Goal: Task Accomplishment & Management: Manage account settings

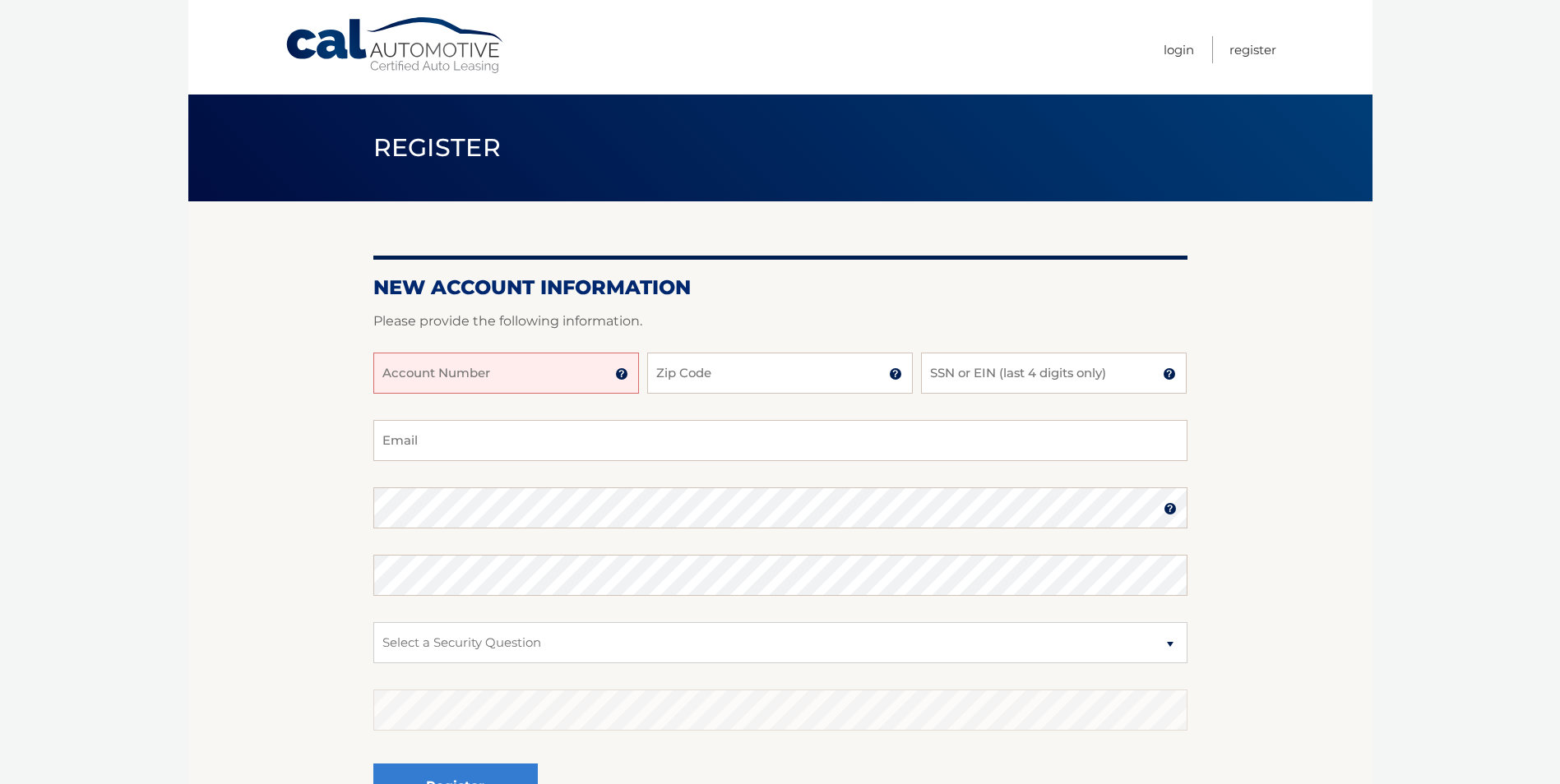
click at [492, 379] on input "Account Number" at bounding box center [505, 373] width 265 height 41
type input "44456009706"
click at [744, 372] on input "Zip Code" at bounding box center [780, 373] width 265 height 41
type input "33178"
type input "2086"
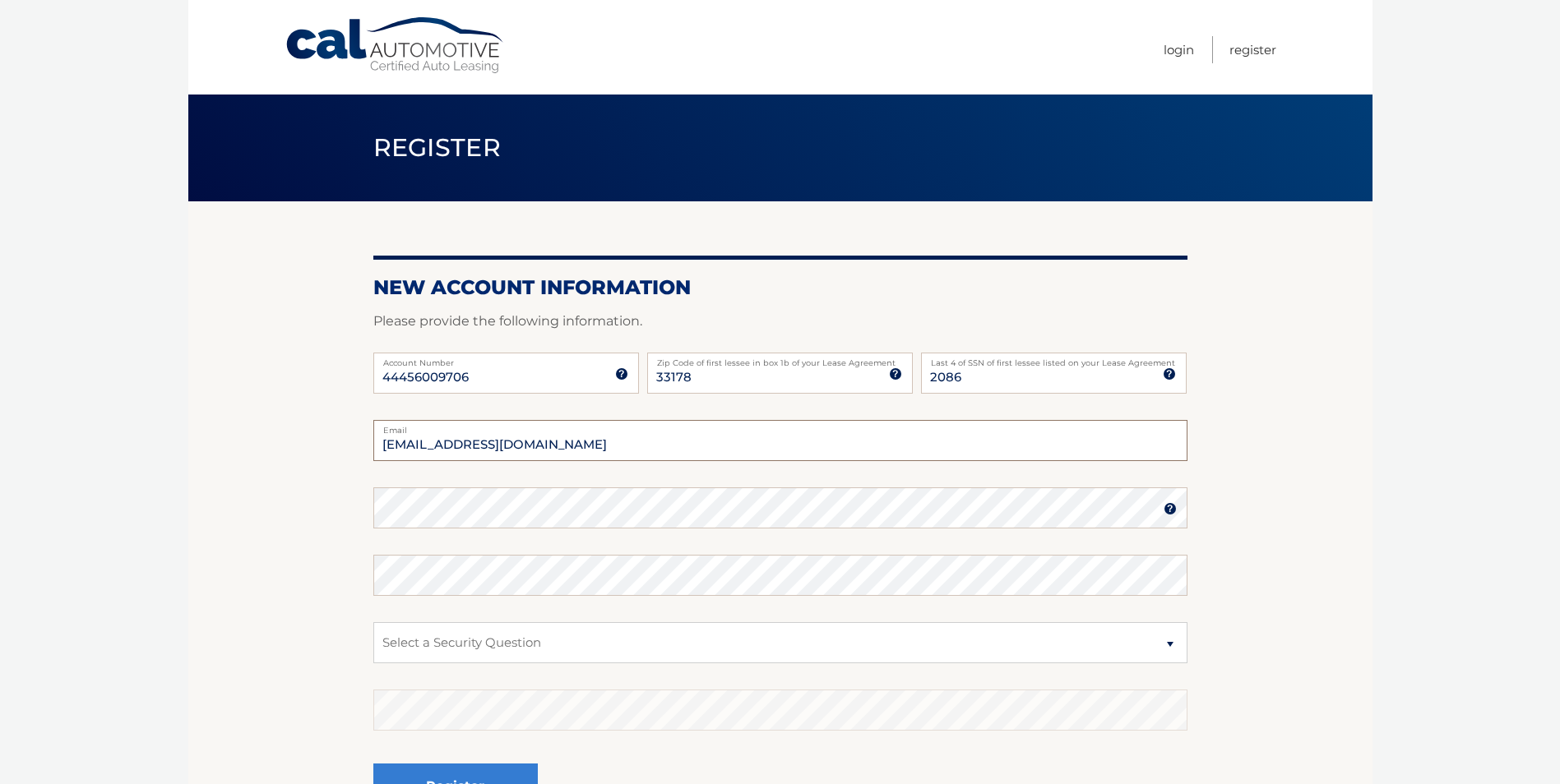
type input "VITOR.SANTOS1601@GMAIL.COM"
click at [1169, 516] on img at bounding box center [1170, 509] width 14 height 14
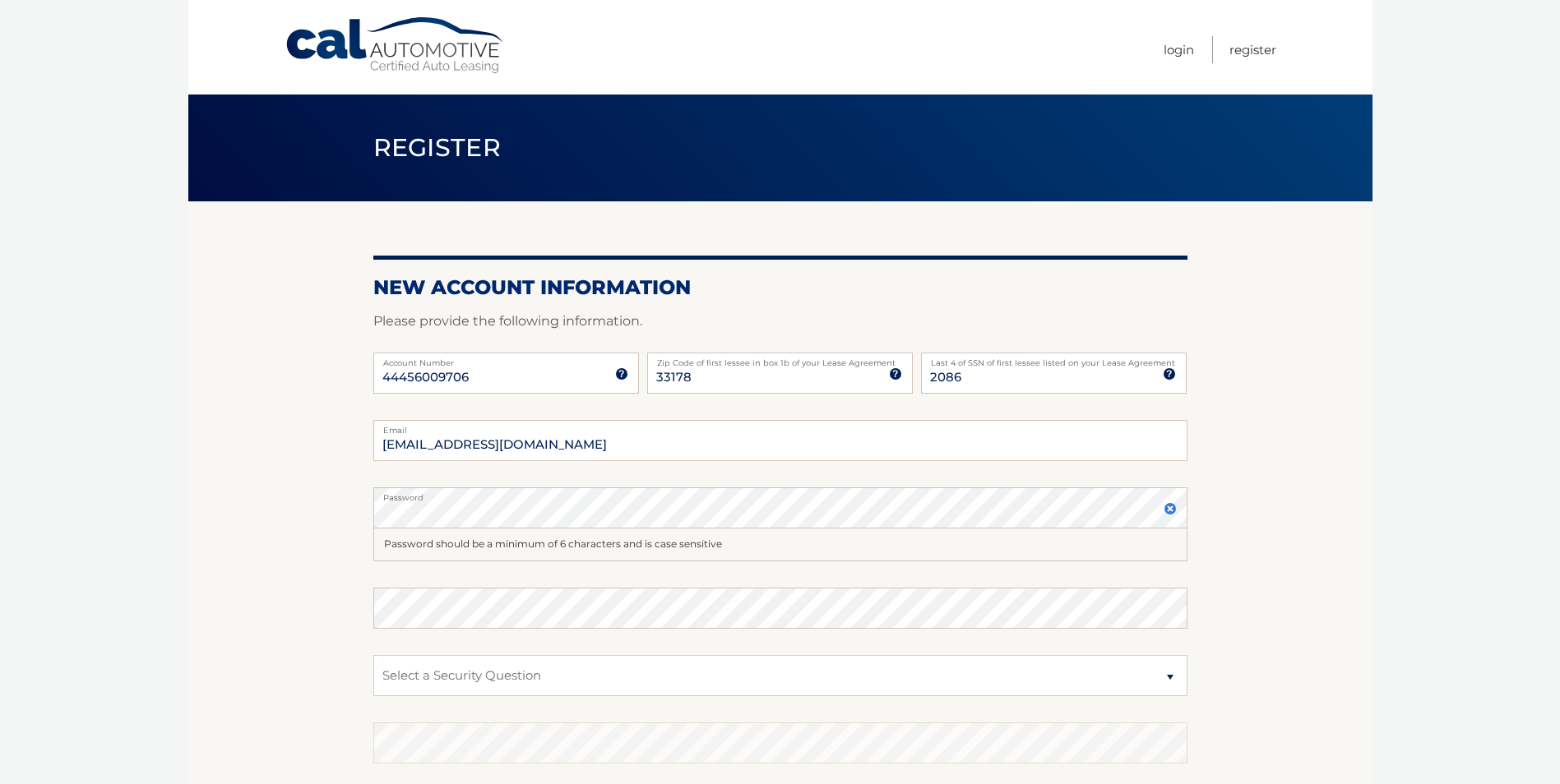
click at [1168, 508] on img at bounding box center [1170, 509] width 14 height 14
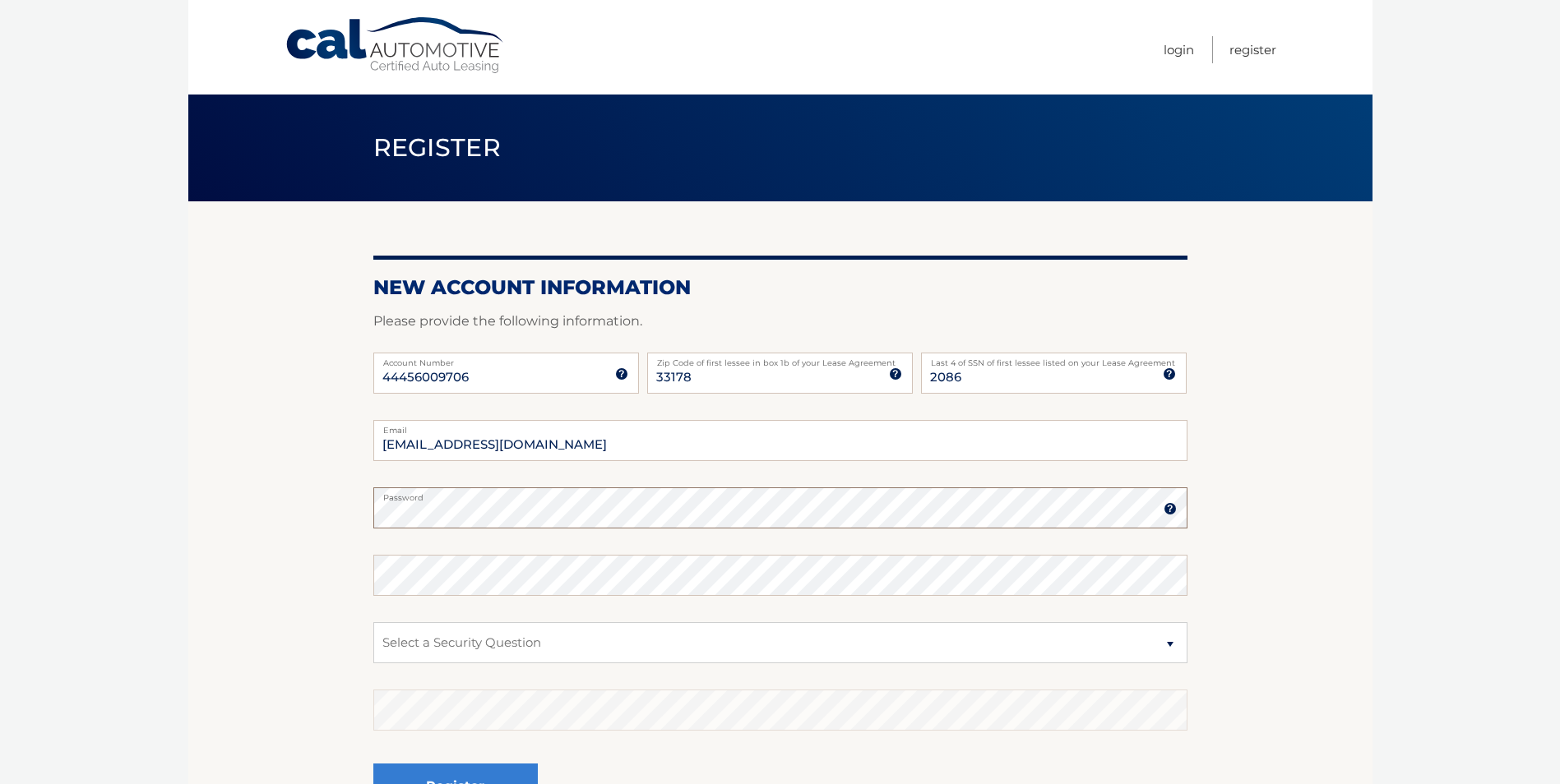
click at [260, 547] on section "New Account Information Please provide the following information. 44456009706 A…" at bounding box center [780, 522] width 1185 height 642
click at [559, 646] on select "Select a Security Question What was the name of your elementary school? What is…" at bounding box center [780, 643] width 815 height 41
click at [373, 623] on select "Select a Security Question What was the name of your elementary school? What is…" at bounding box center [780, 643] width 815 height 41
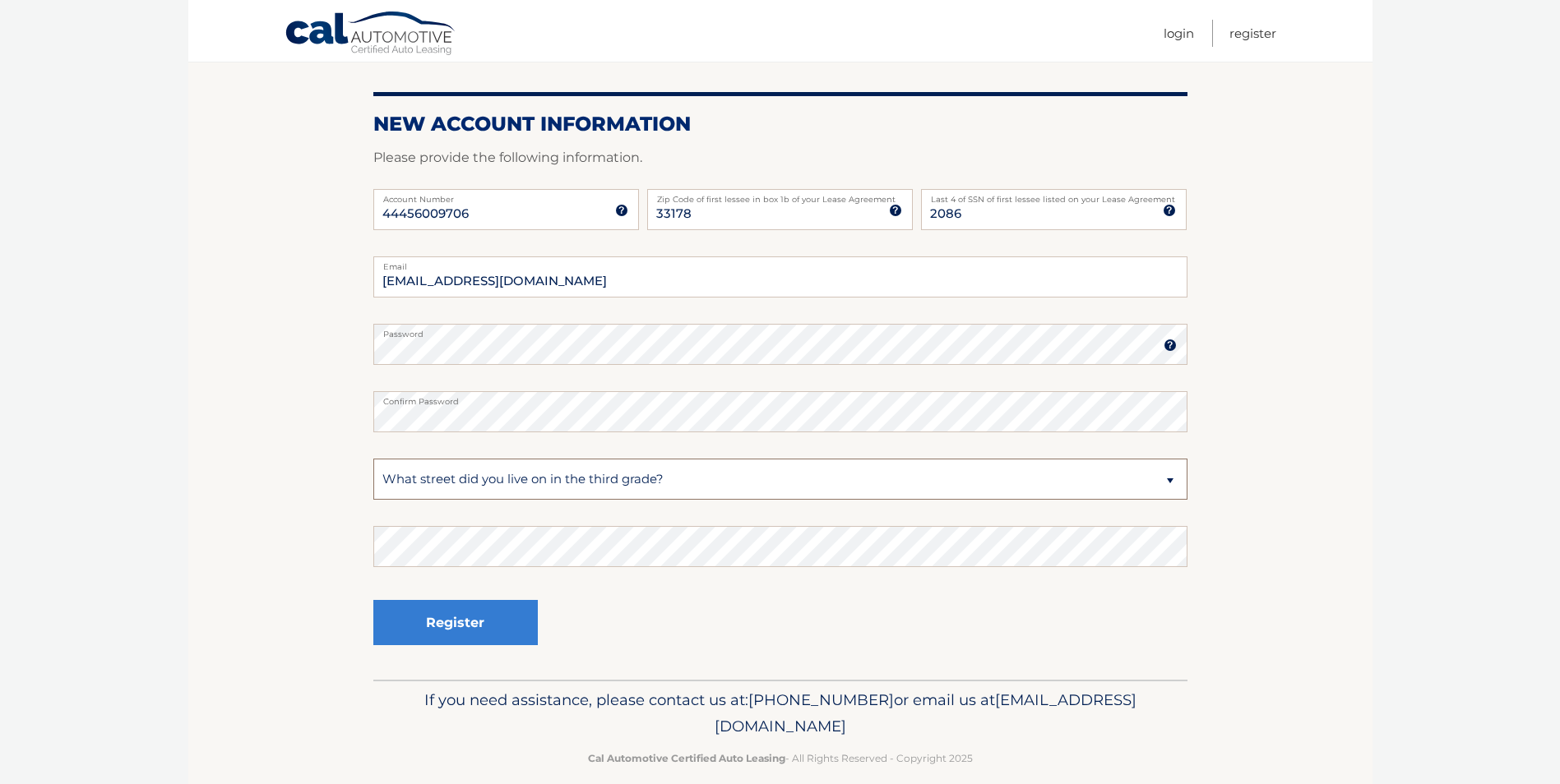
scroll to position [164, 0]
click at [1173, 481] on select "Select a Security Question What was the name of your elementary school? What is…" at bounding box center [780, 478] width 815 height 41
select select "1"
click at [373, 458] on select "Select a Security Question What was the name of your elementary school? What is…" at bounding box center [780, 478] width 815 height 41
click at [468, 623] on button "Register" at bounding box center [455, 622] width 164 height 46
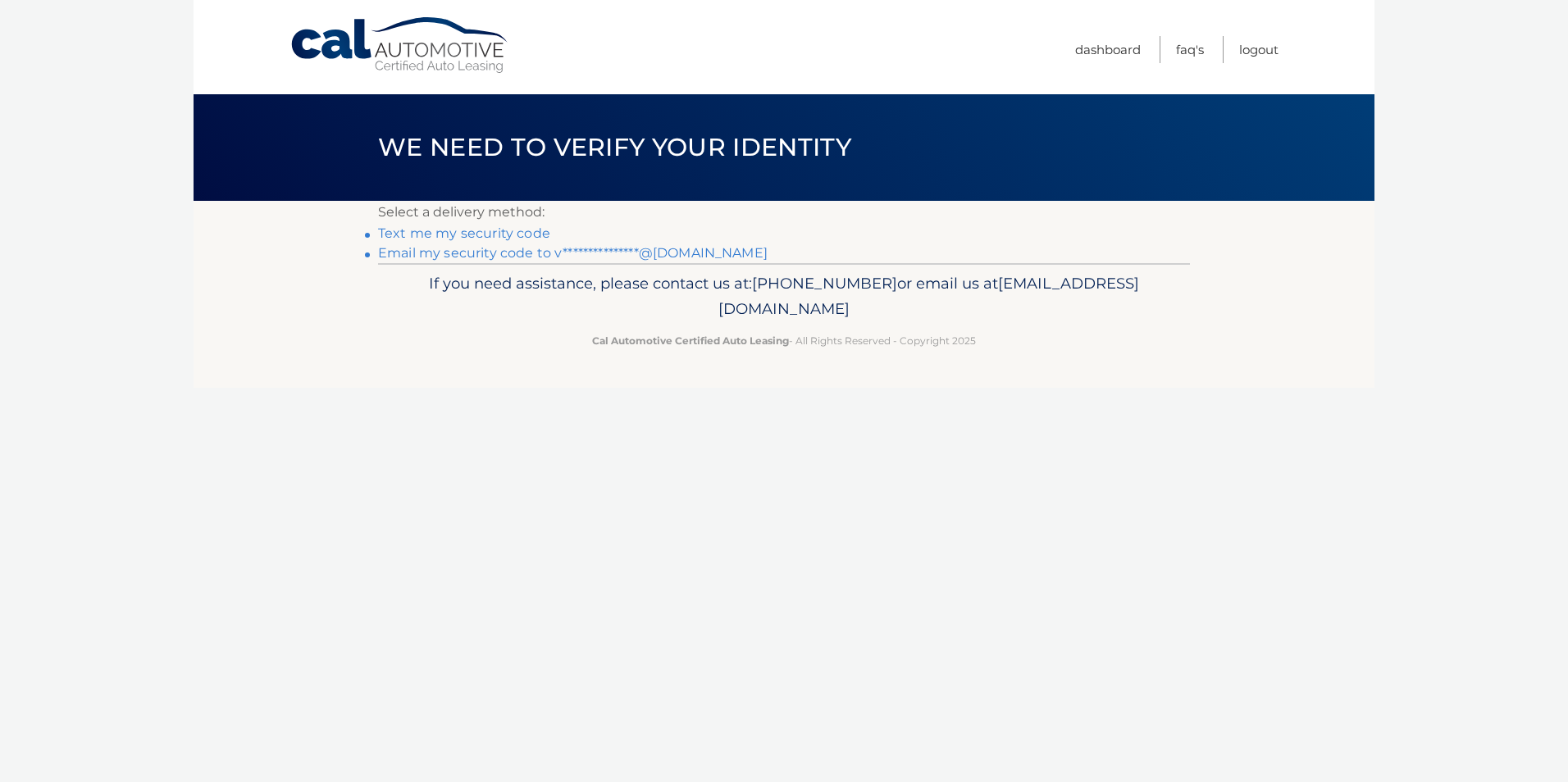
click at [561, 252] on link "**********" at bounding box center [573, 253] width 390 height 16
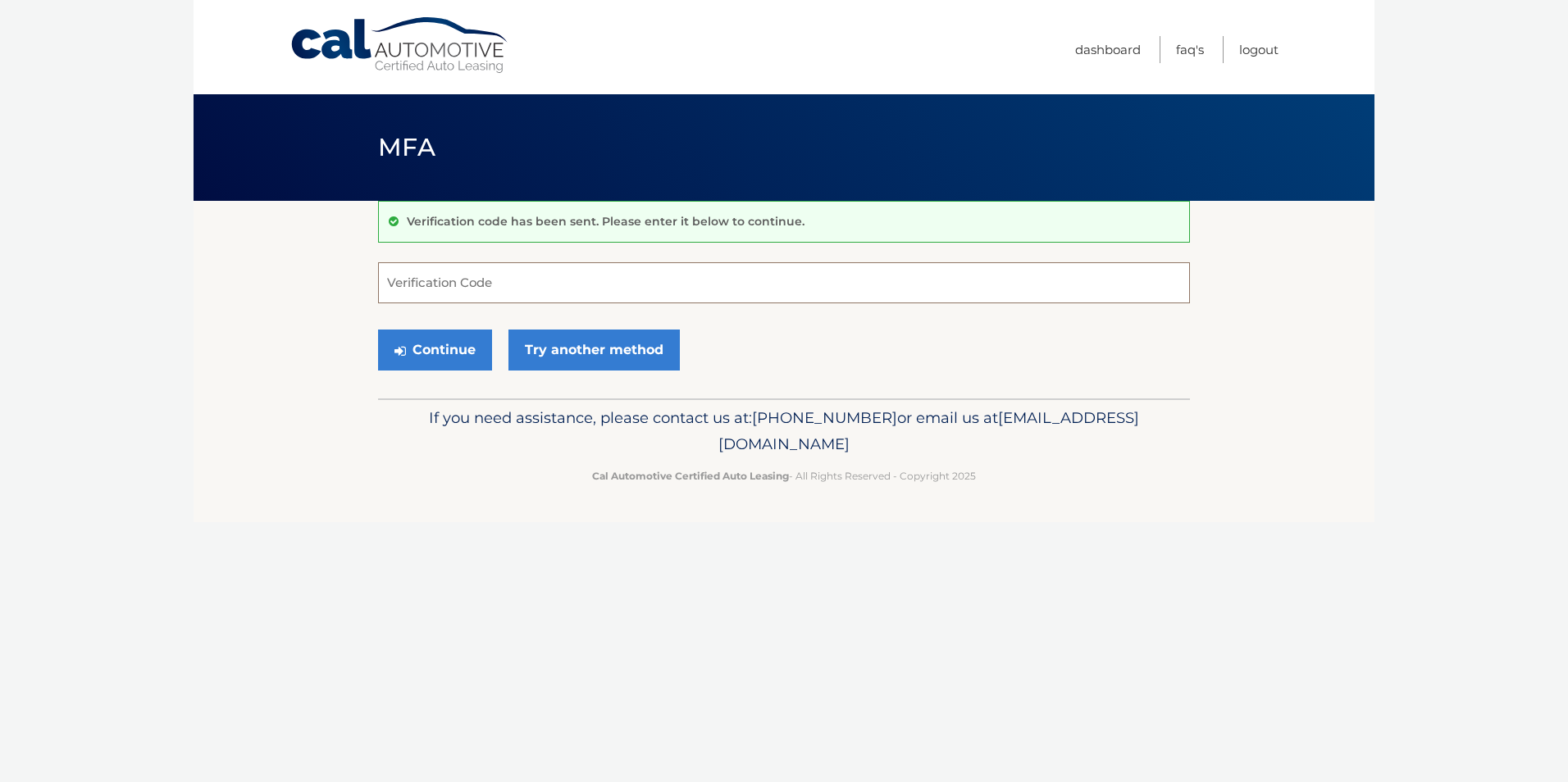
click at [439, 282] on input "Verification Code" at bounding box center [784, 283] width 812 height 41
type input "893331"
click at [440, 355] on button "Continue" at bounding box center [435, 350] width 114 height 41
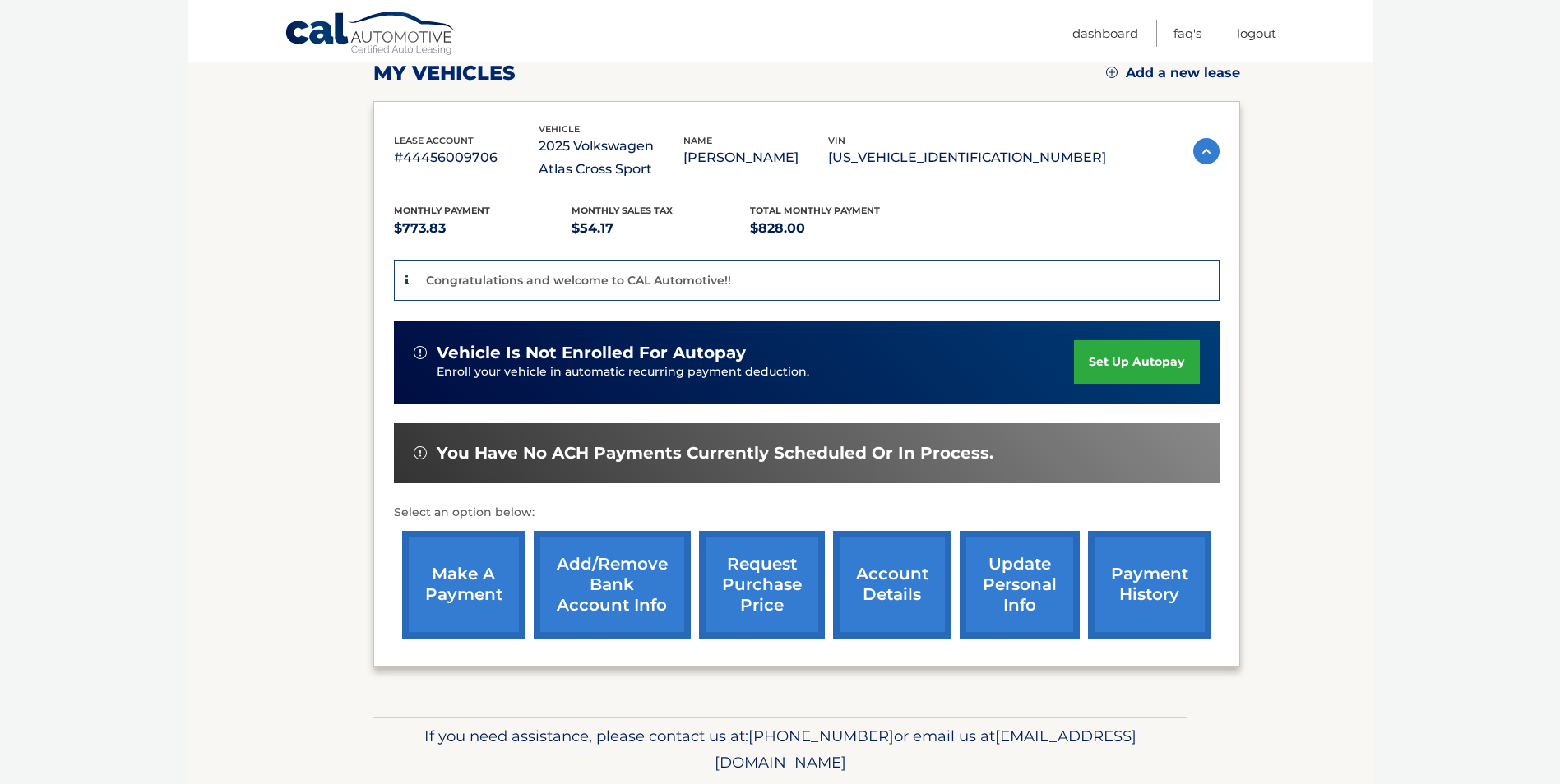
scroll to position [296, 0]
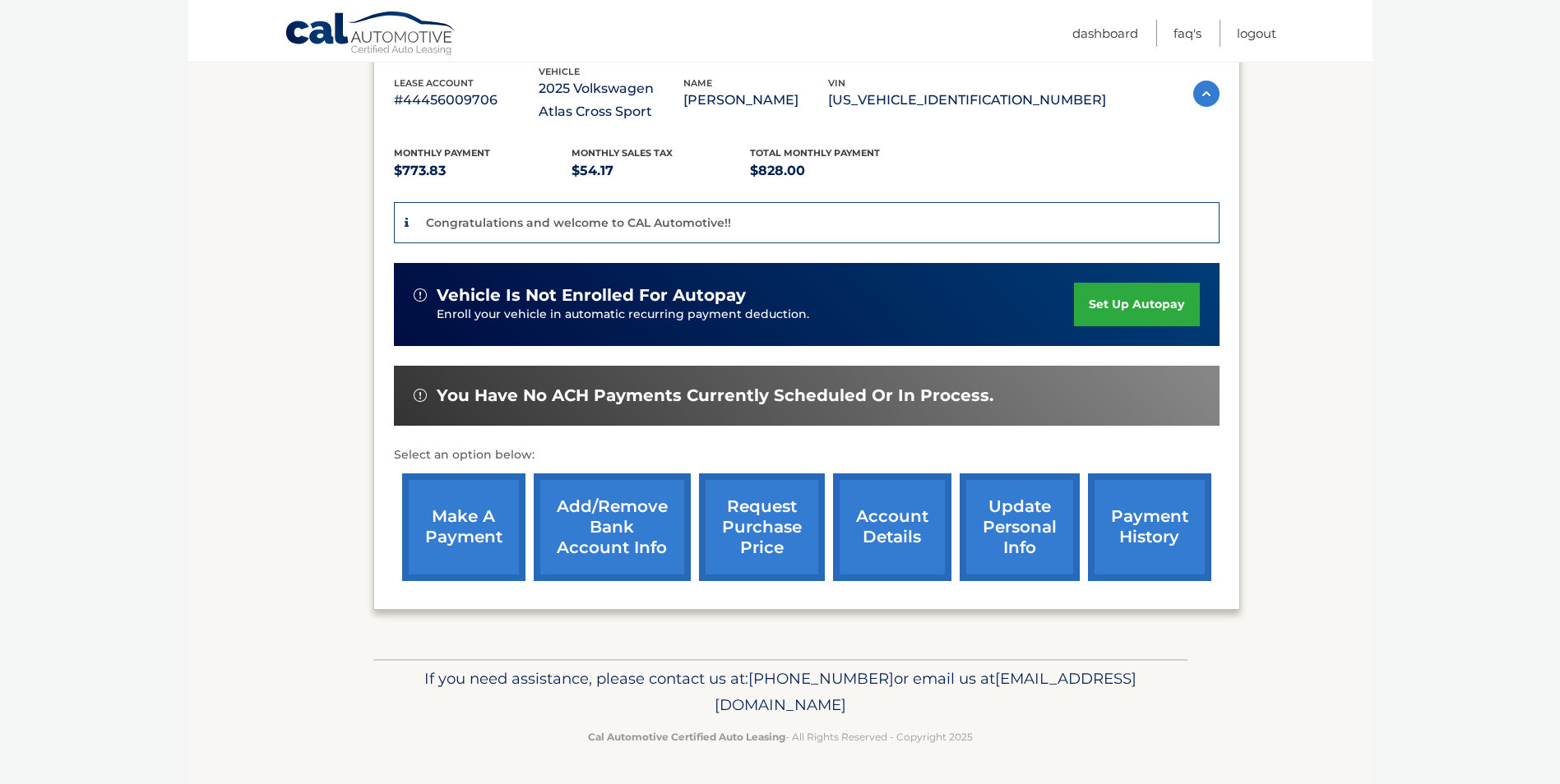
click at [892, 537] on link "account details" at bounding box center [892, 527] width 119 height 108
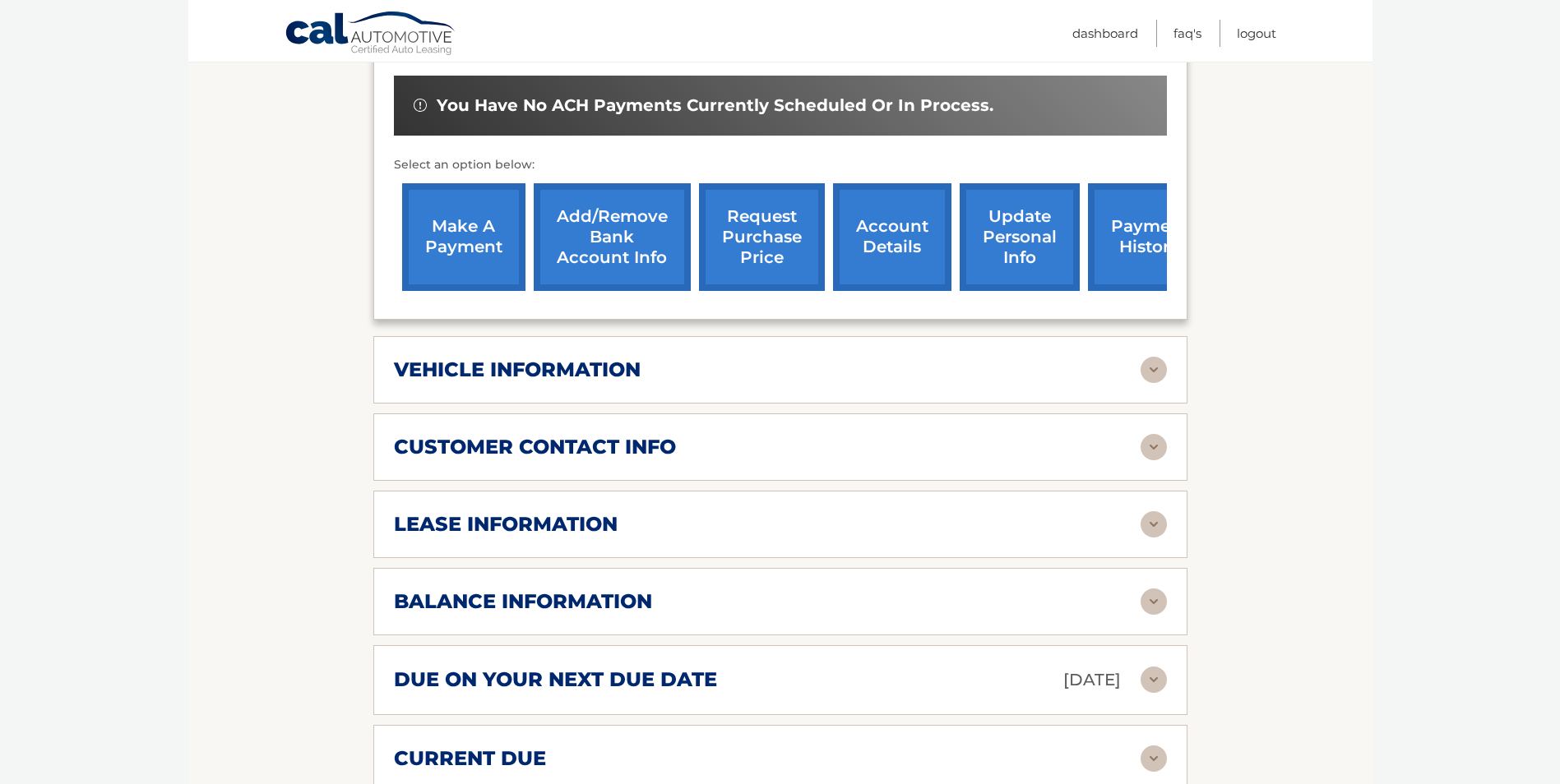
scroll to position [575, 0]
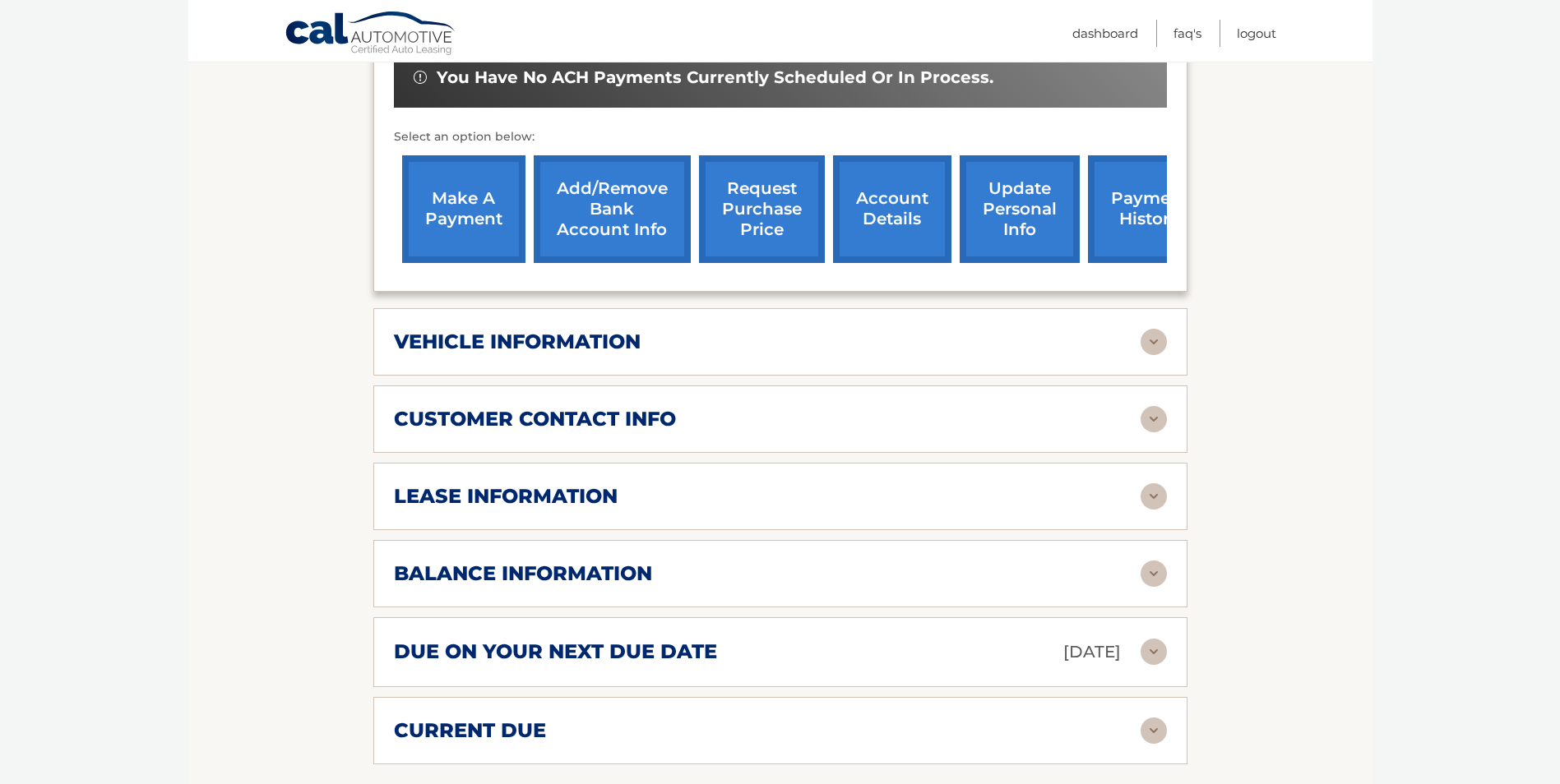
click at [1152, 502] on img at bounding box center [1154, 496] width 26 height 26
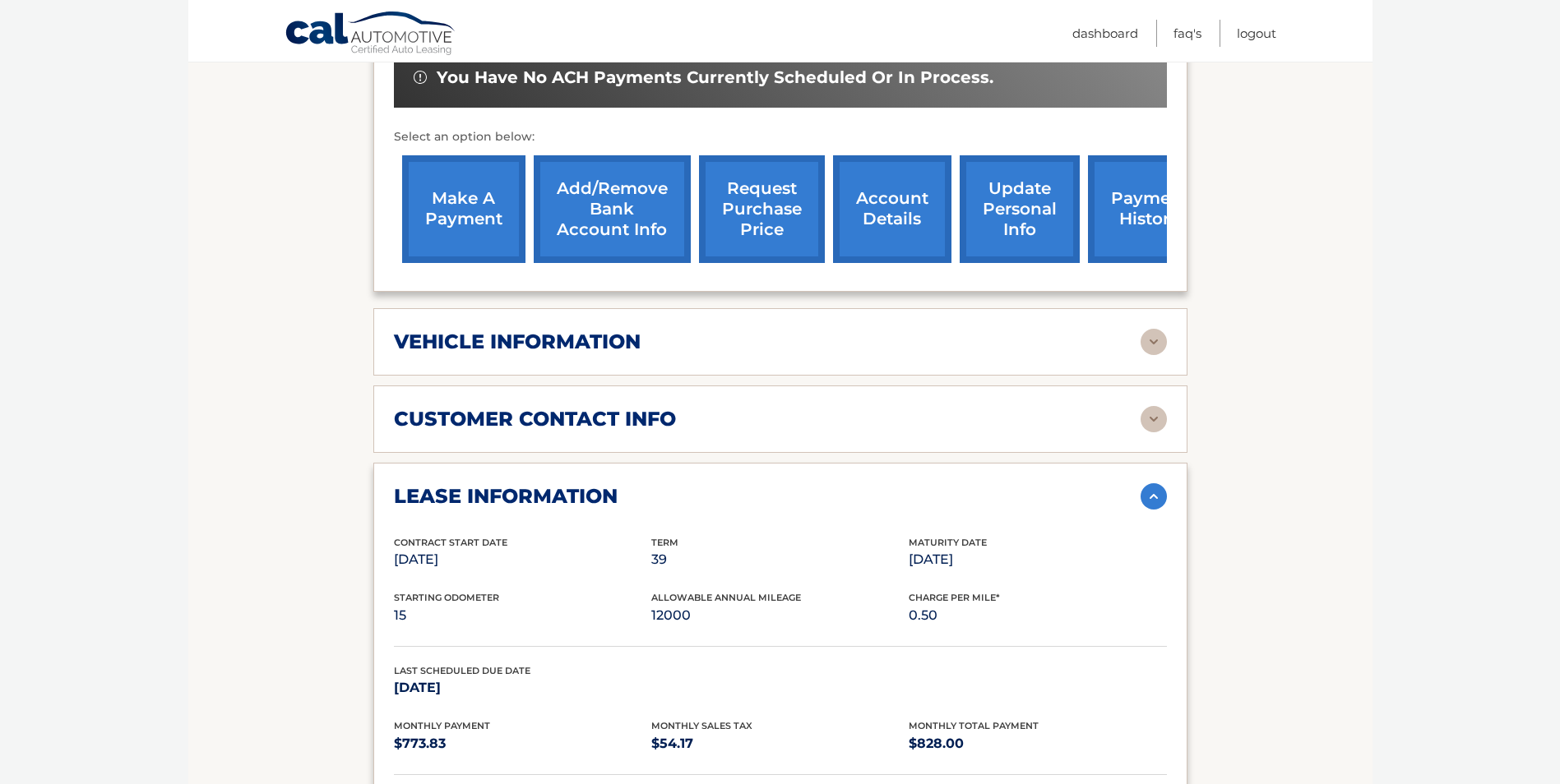
click at [1152, 502] on img at bounding box center [1154, 496] width 26 height 26
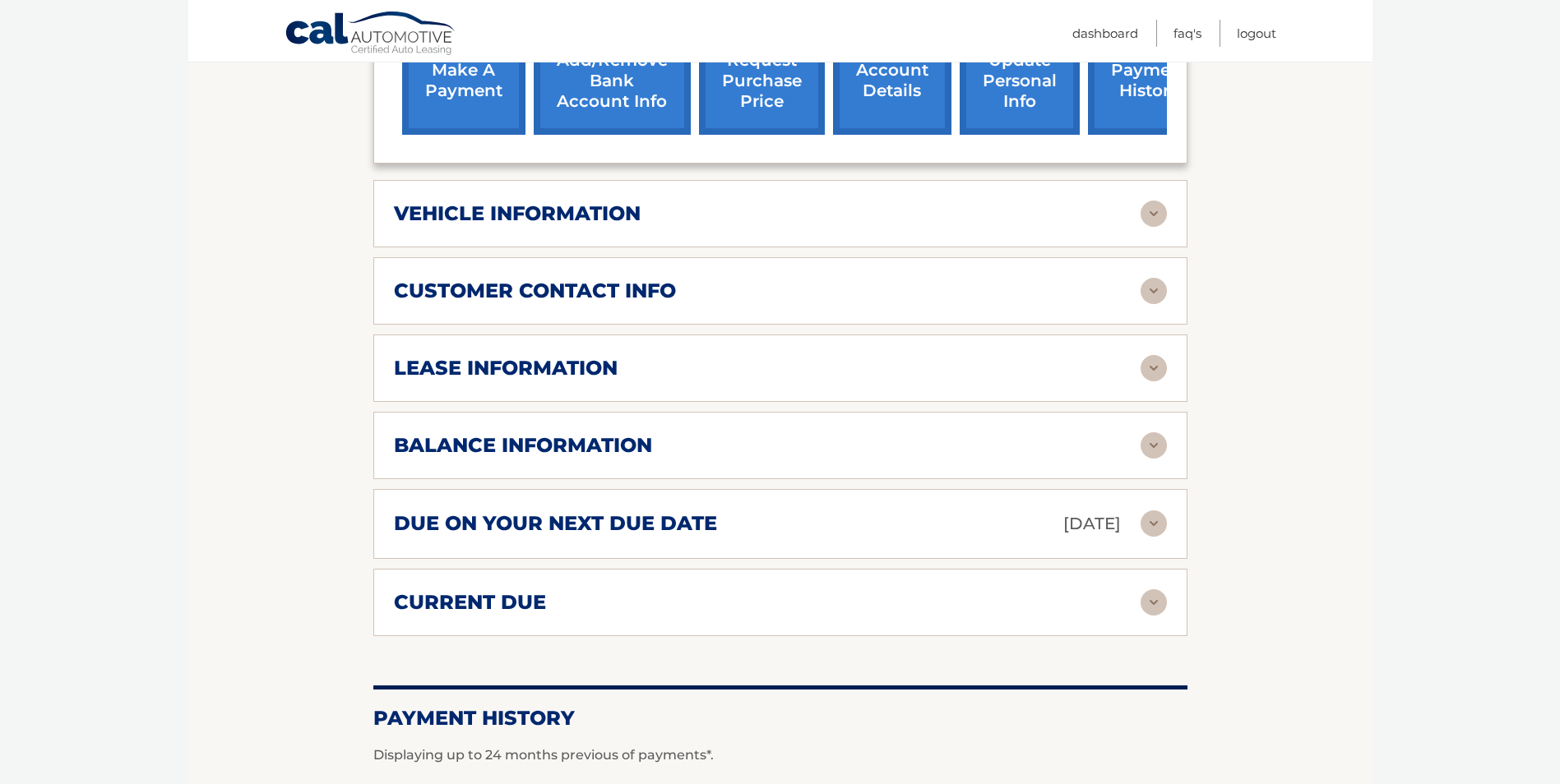
scroll to position [740, 0]
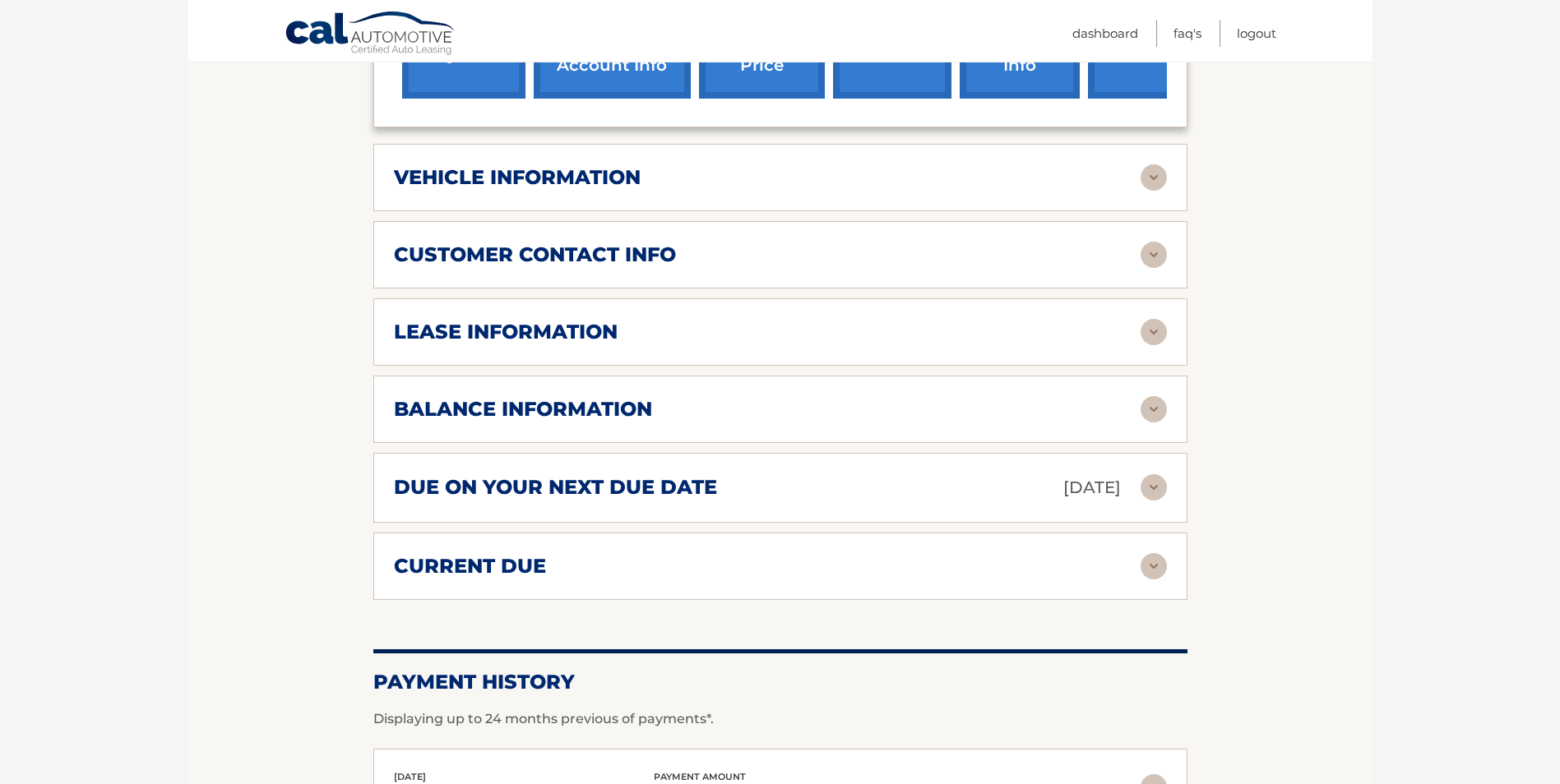
click at [1152, 570] on img at bounding box center [1154, 566] width 26 height 26
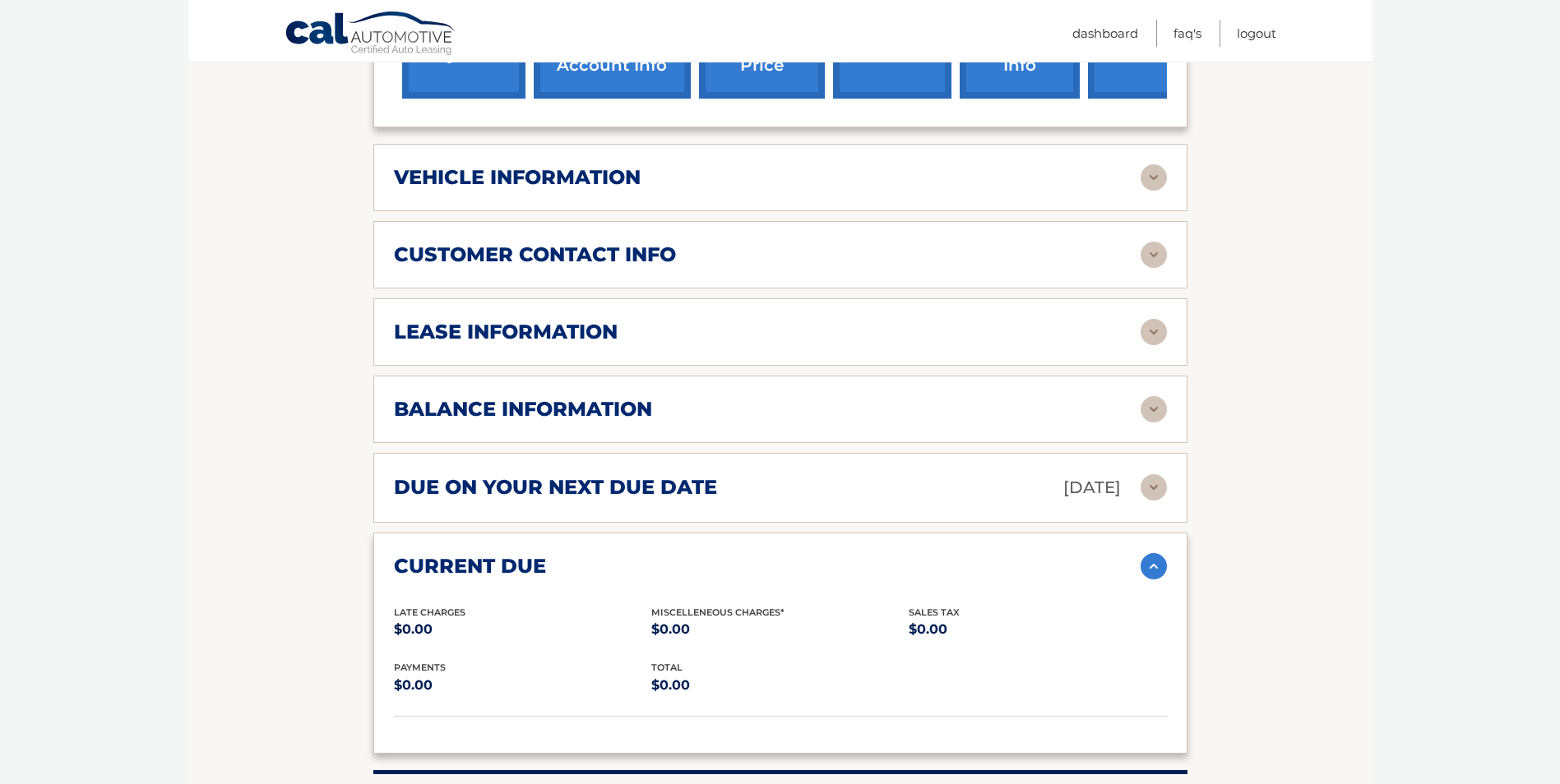
click at [1152, 570] on img at bounding box center [1154, 566] width 26 height 26
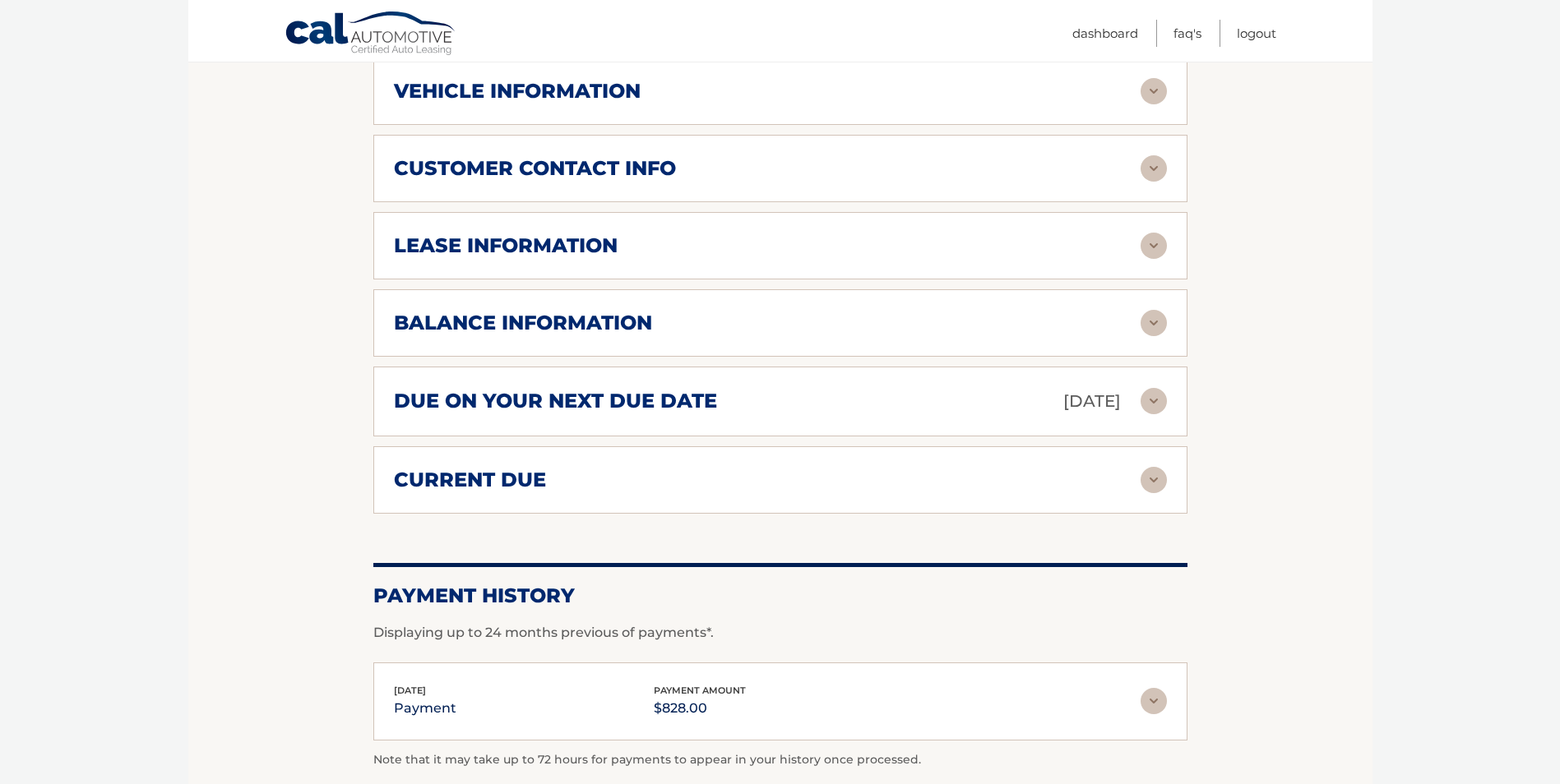
scroll to position [825, 0]
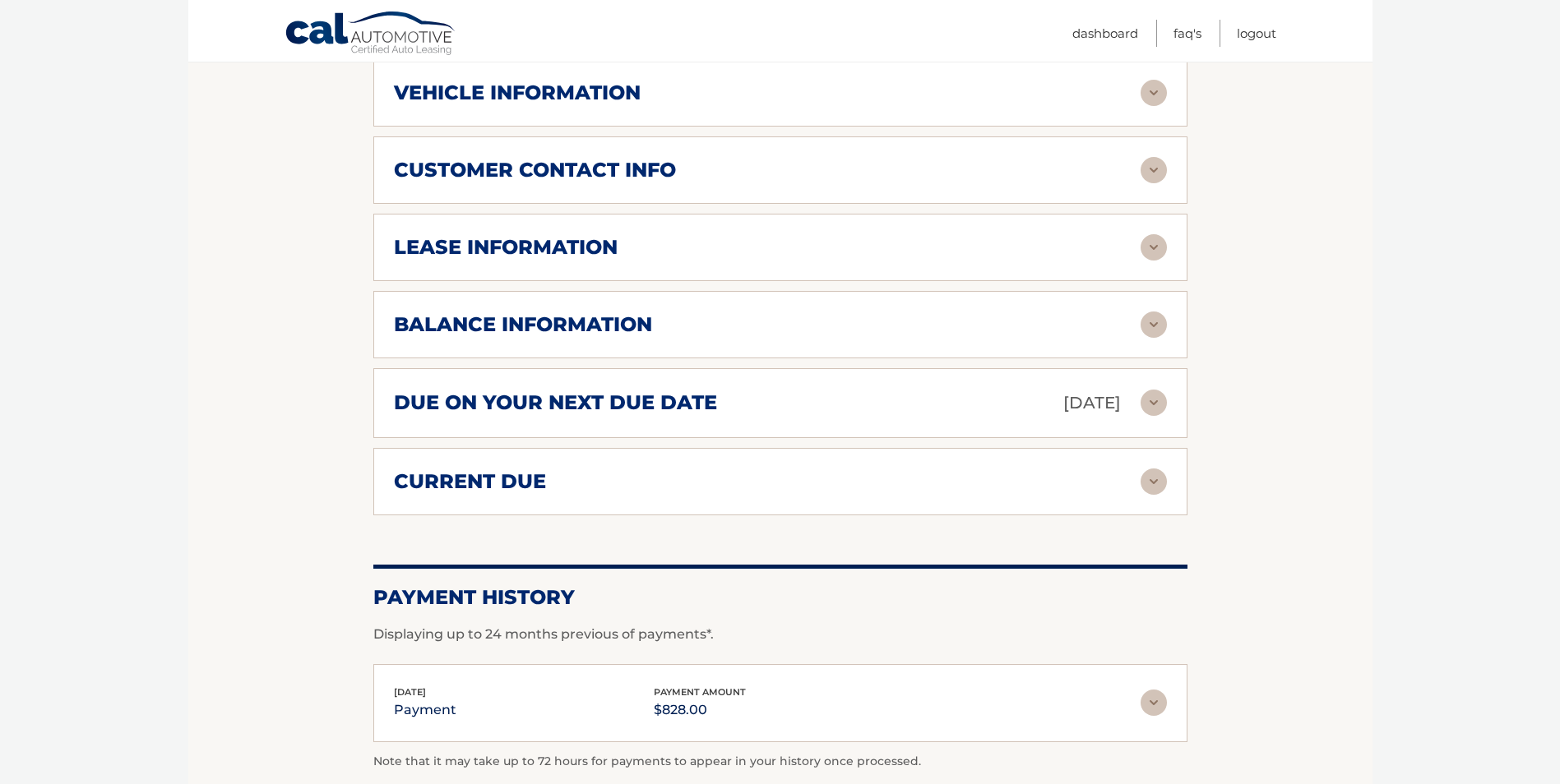
click at [1158, 325] on img at bounding box center [1154, 324] width 26 height 26
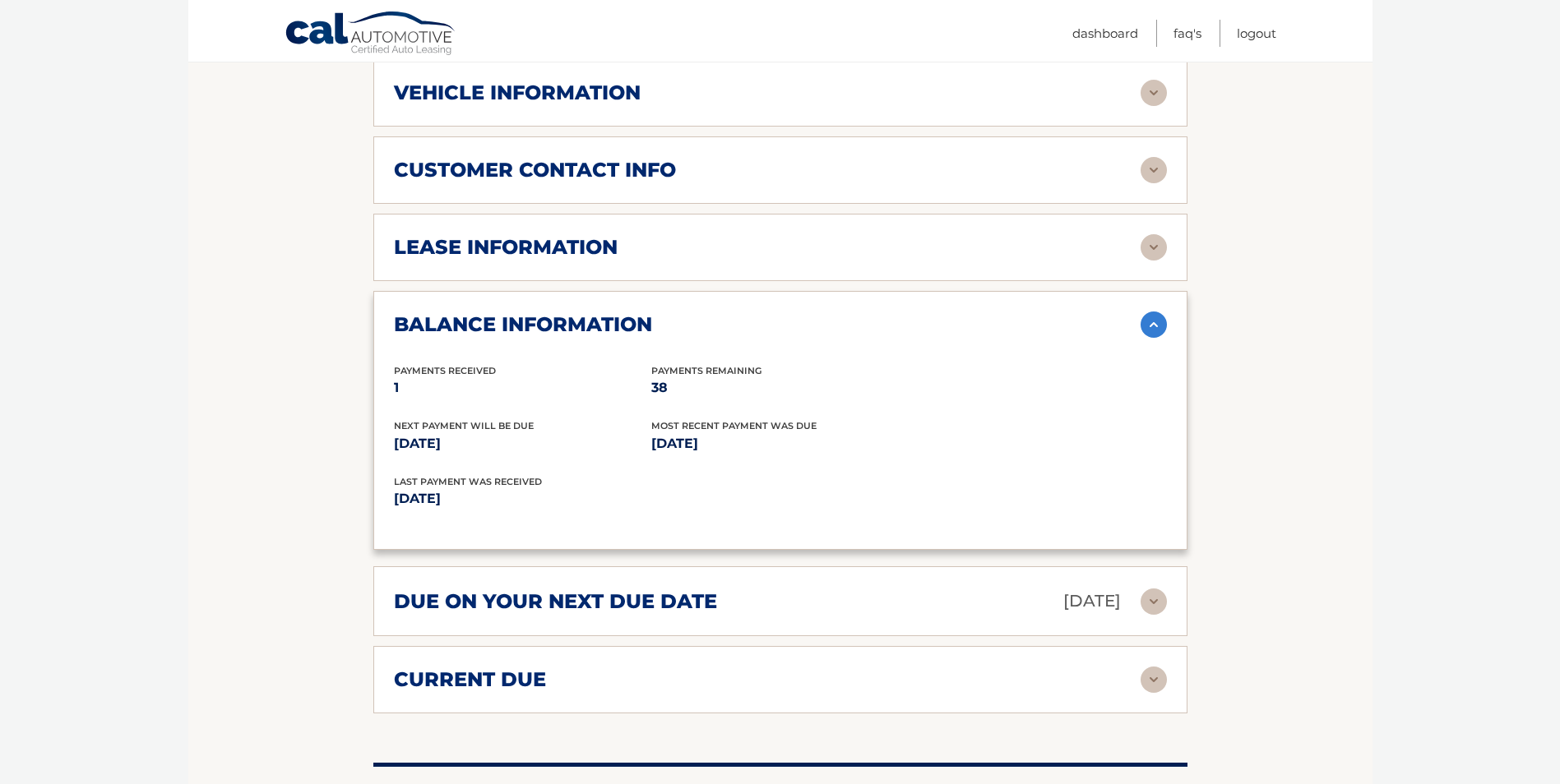
click at [1158, 328] on img at bounding box center [1154, 324] width 26 height 26
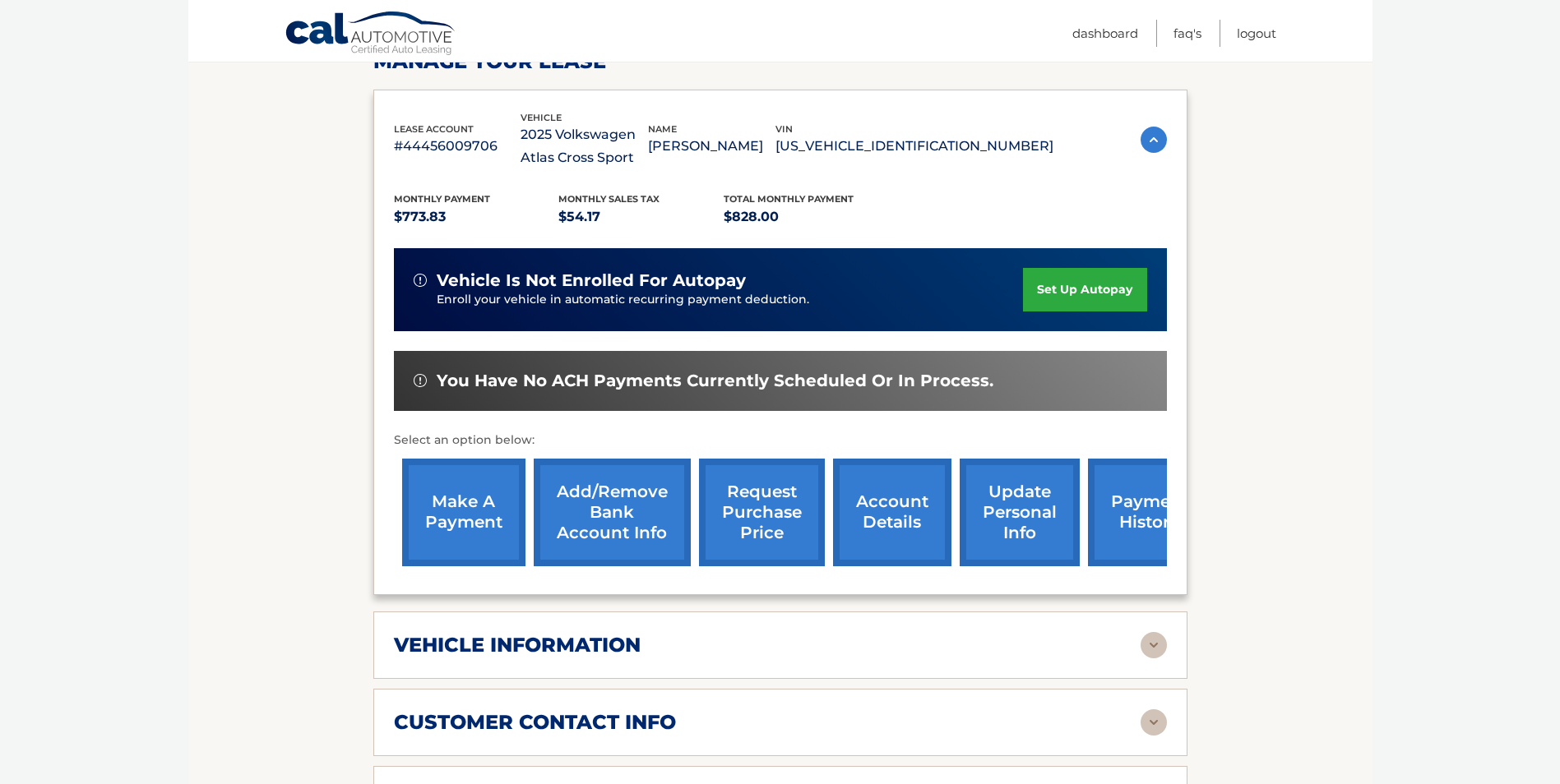
scroll to position [249, 0]
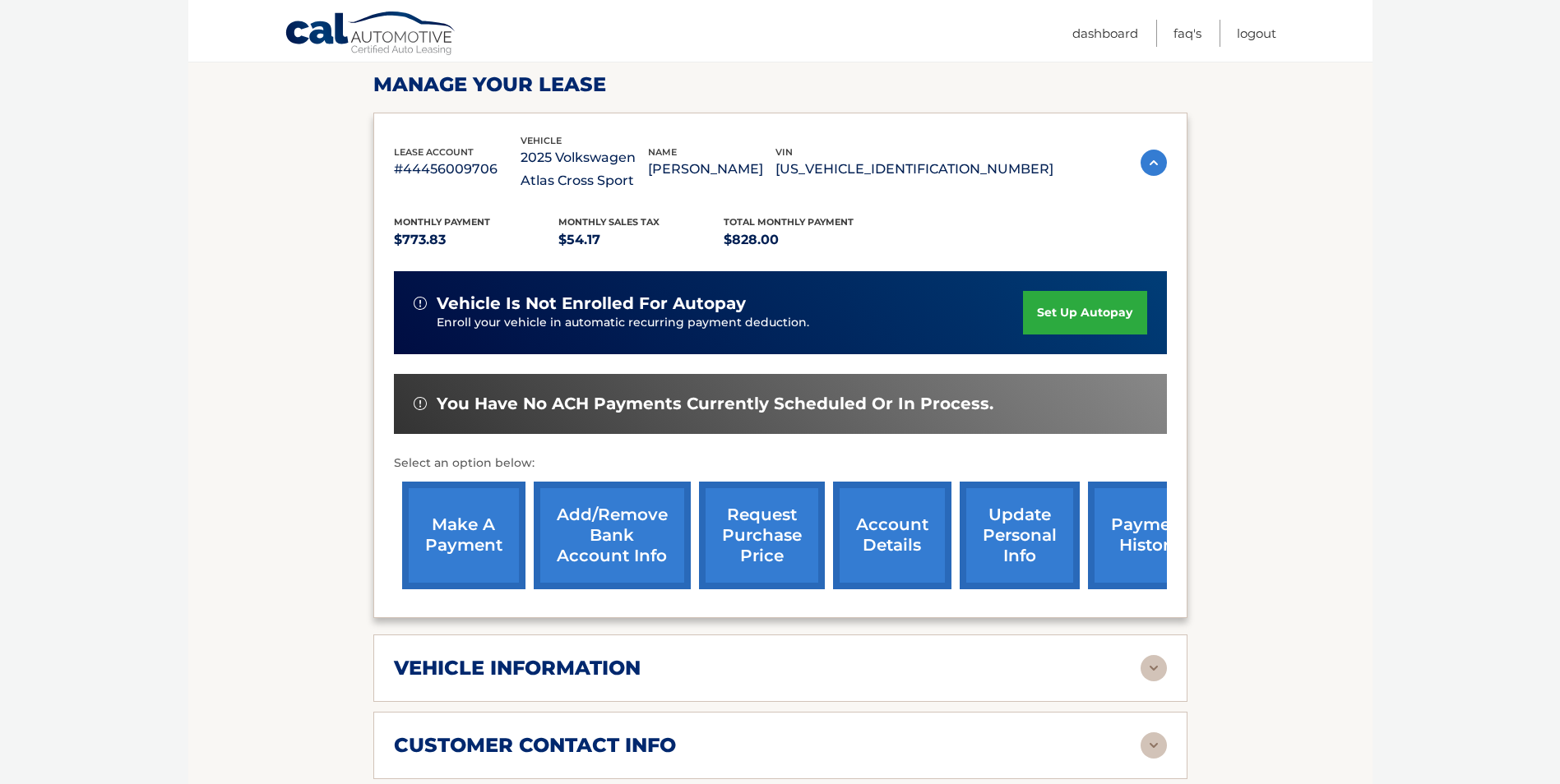
click at [1068, 308] on link "set up autopay" at bounding box center [1085, 313] width 123 height 44
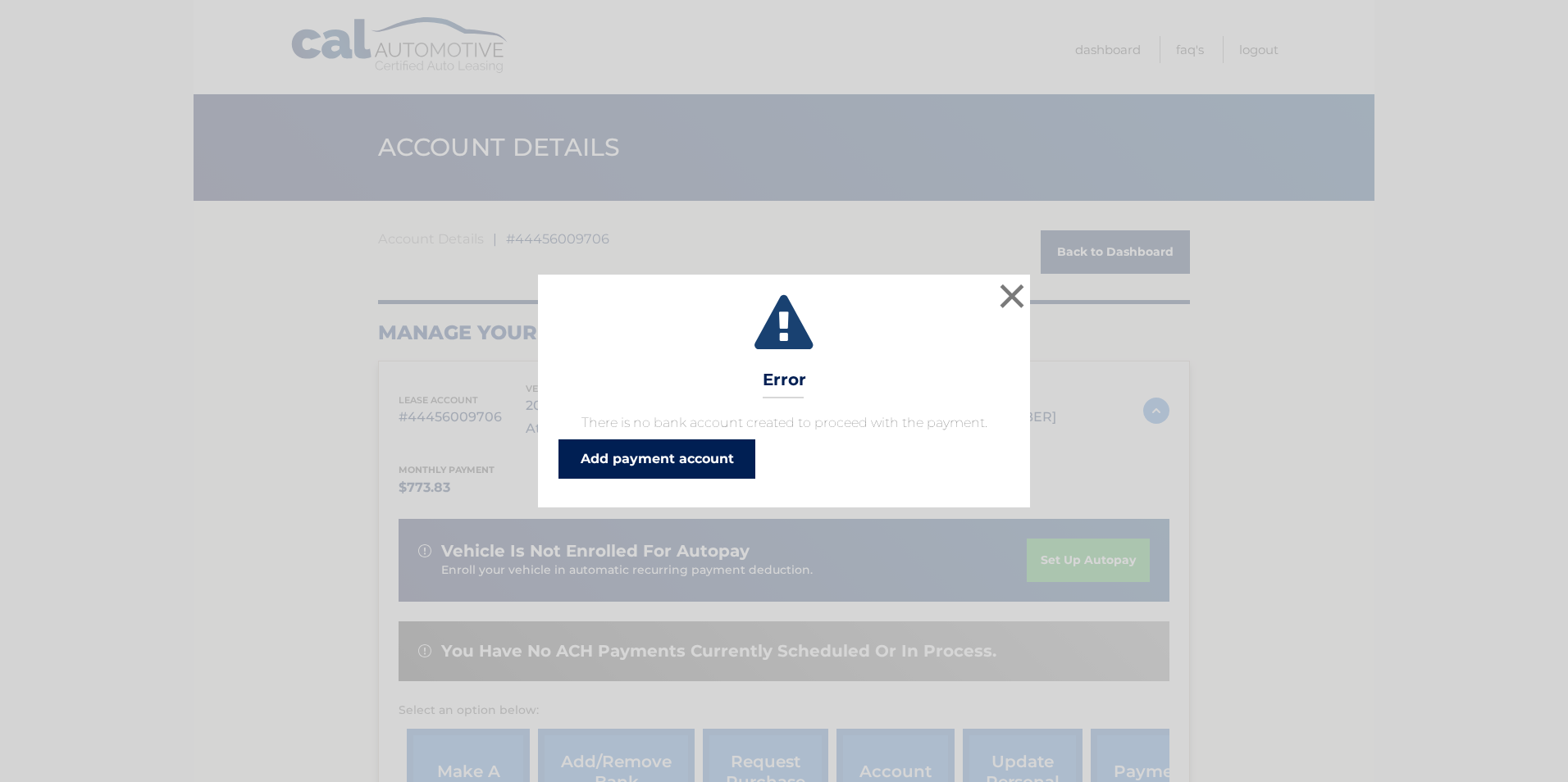
click at [691, 456] on link "Add payment account" at bounding box center [656, 459] width 197 height 40
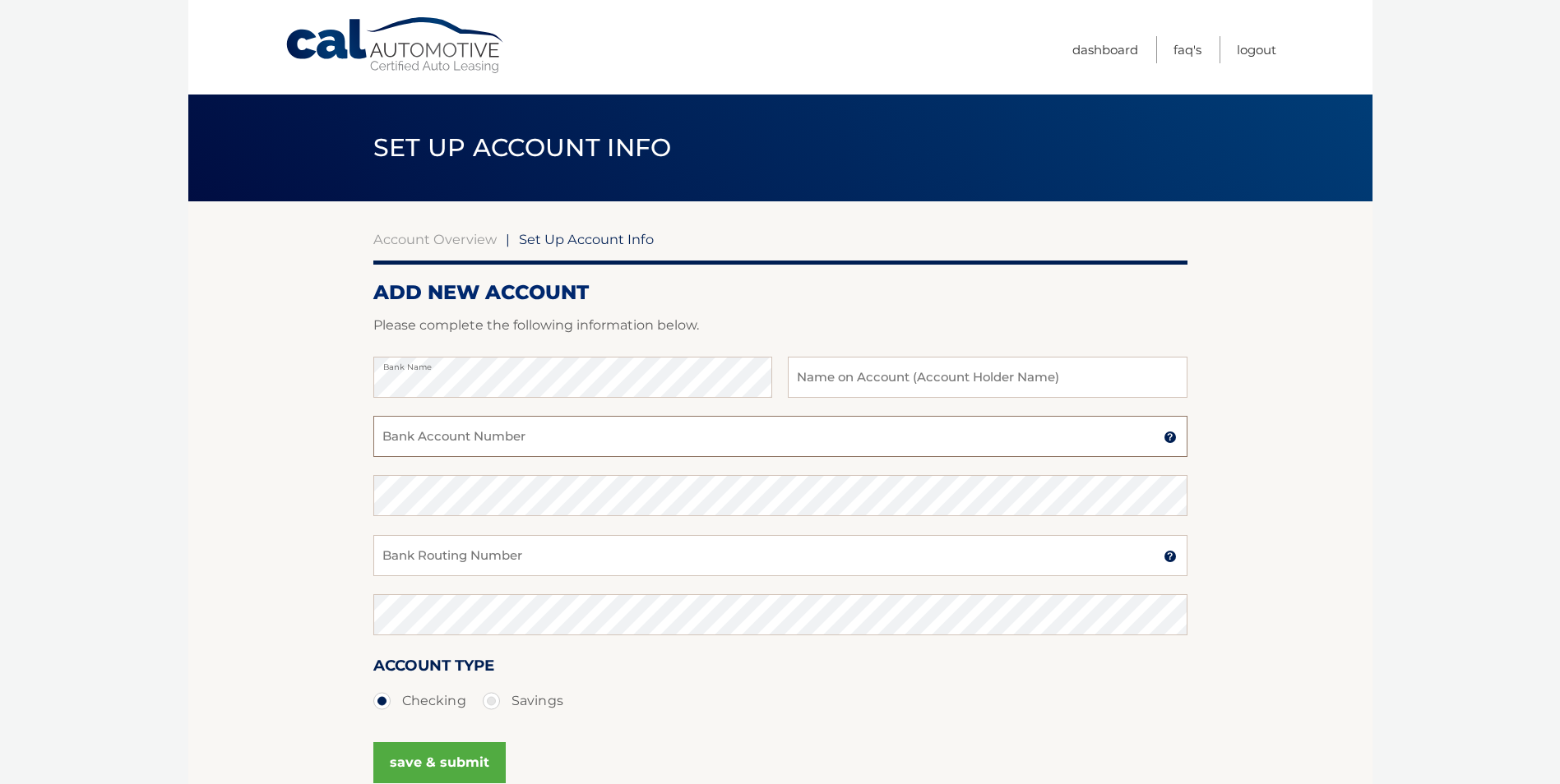
click at [511, 443] on input "Bank Account Number" at bounding box center [780, 436] width 815 height 41
click at [1166, 437] on img at bounding box center [1170, 437] width 14 height 14
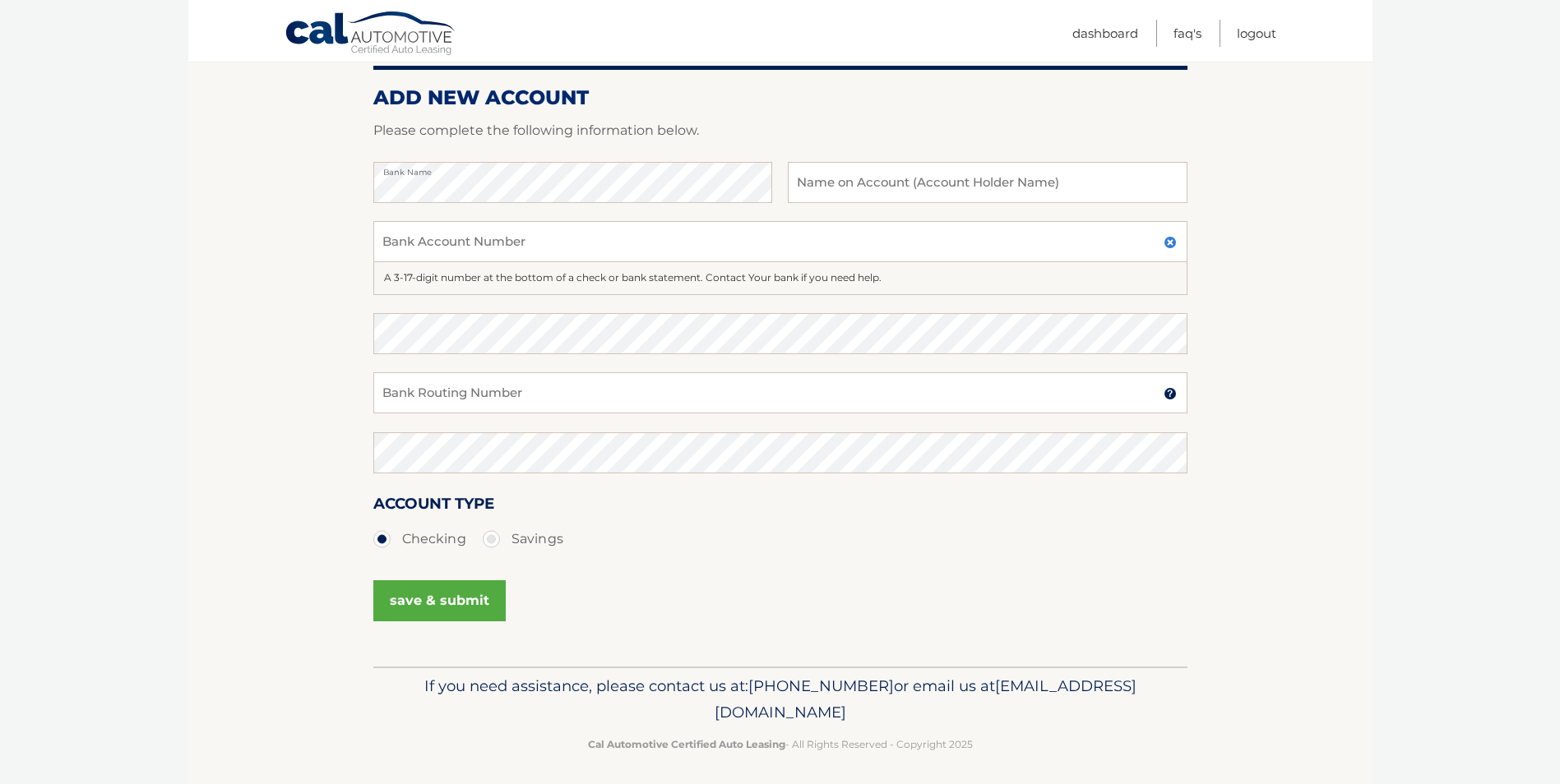
scroll to position [202, 0]
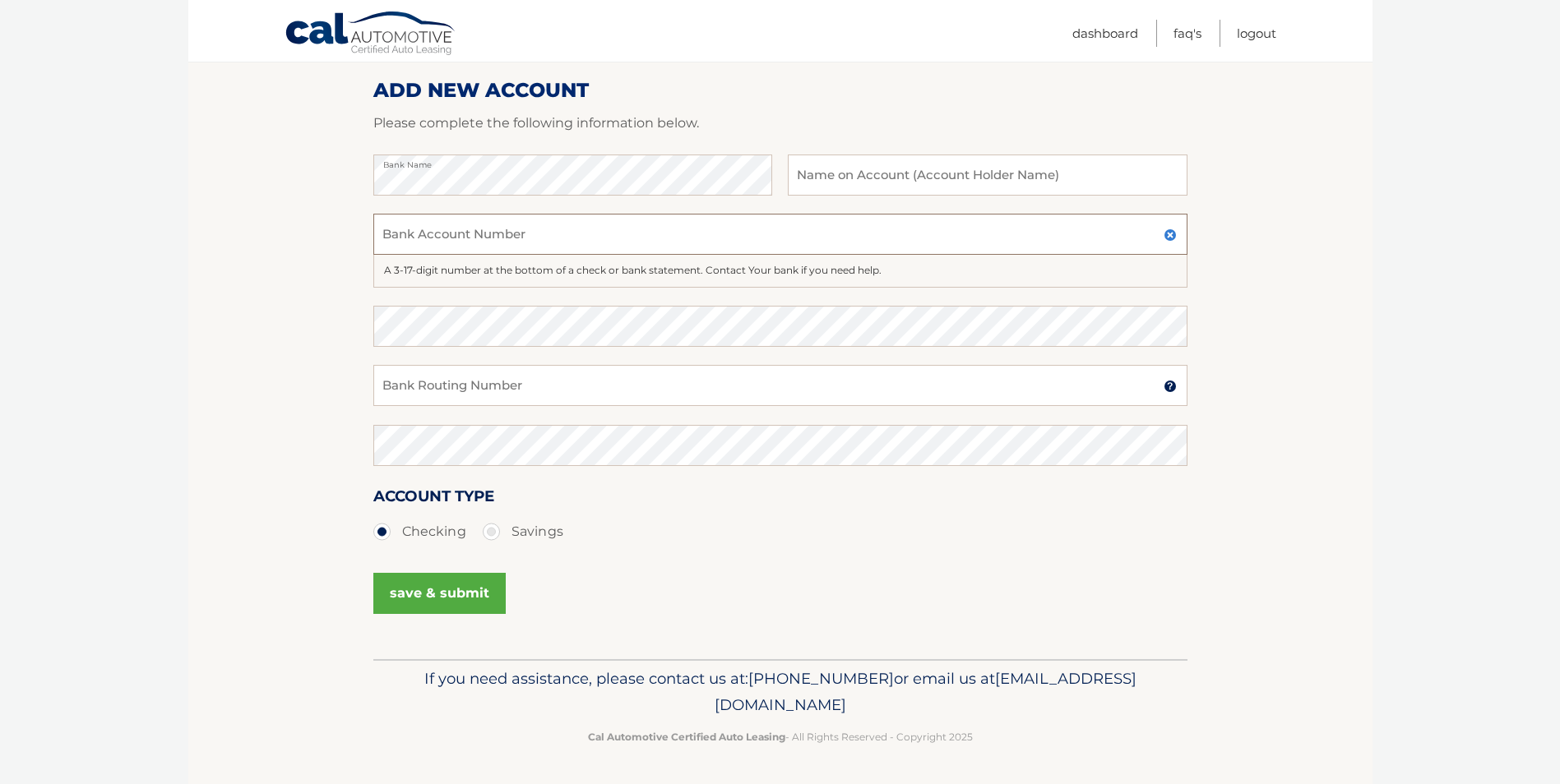
click at [462, 229] on input "Bank Account Number" at bounding box center [780, 234] width 815 height 41
type input "266086554"
click at [464, 393] on input "Bank Routing Number" at bounding box center [780, 386] width 815 height 41
click at [1174, 392] on img at bounding box center [1170, 387] width 14 height 14
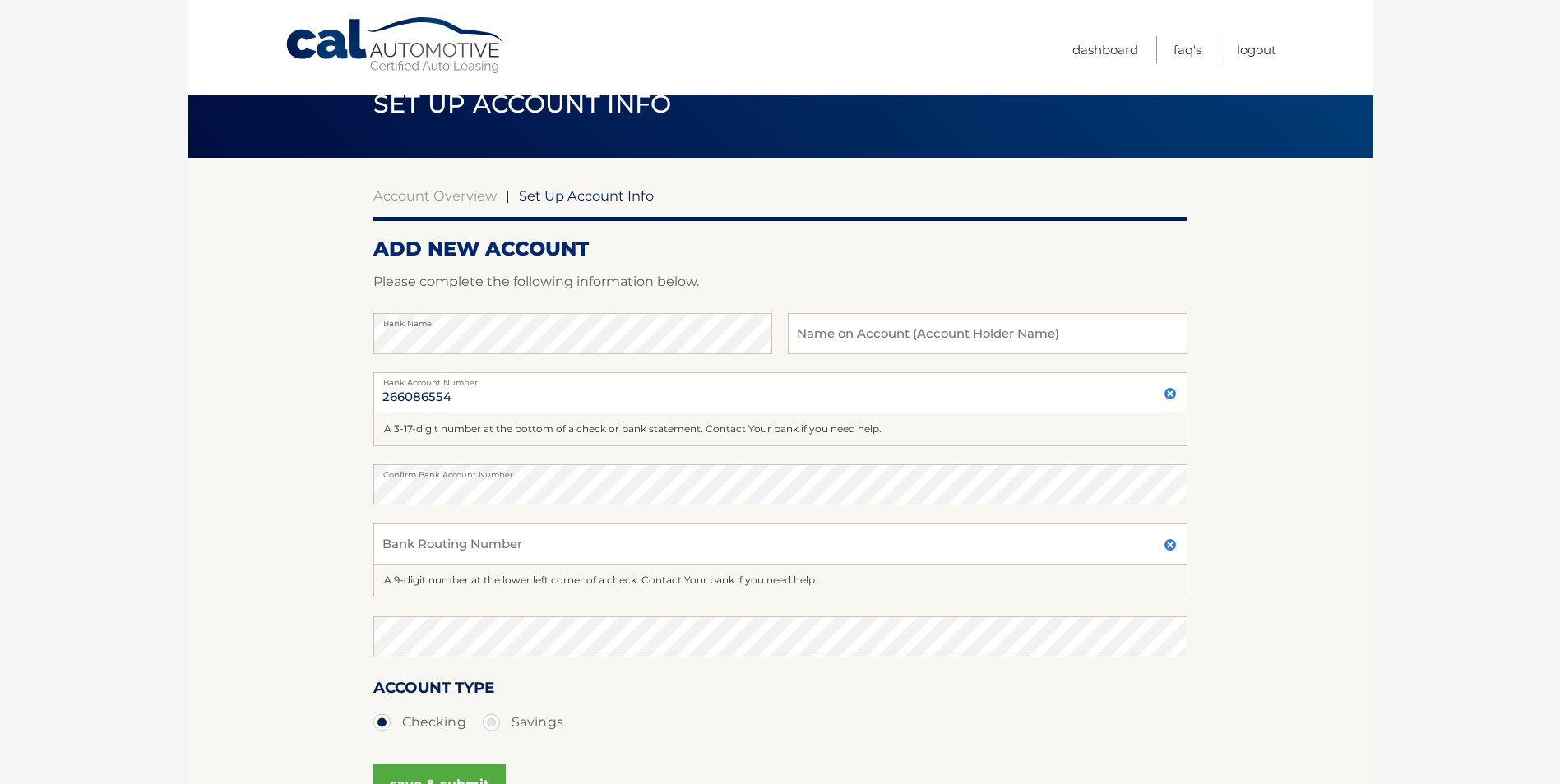
scroll to position [83, 0]
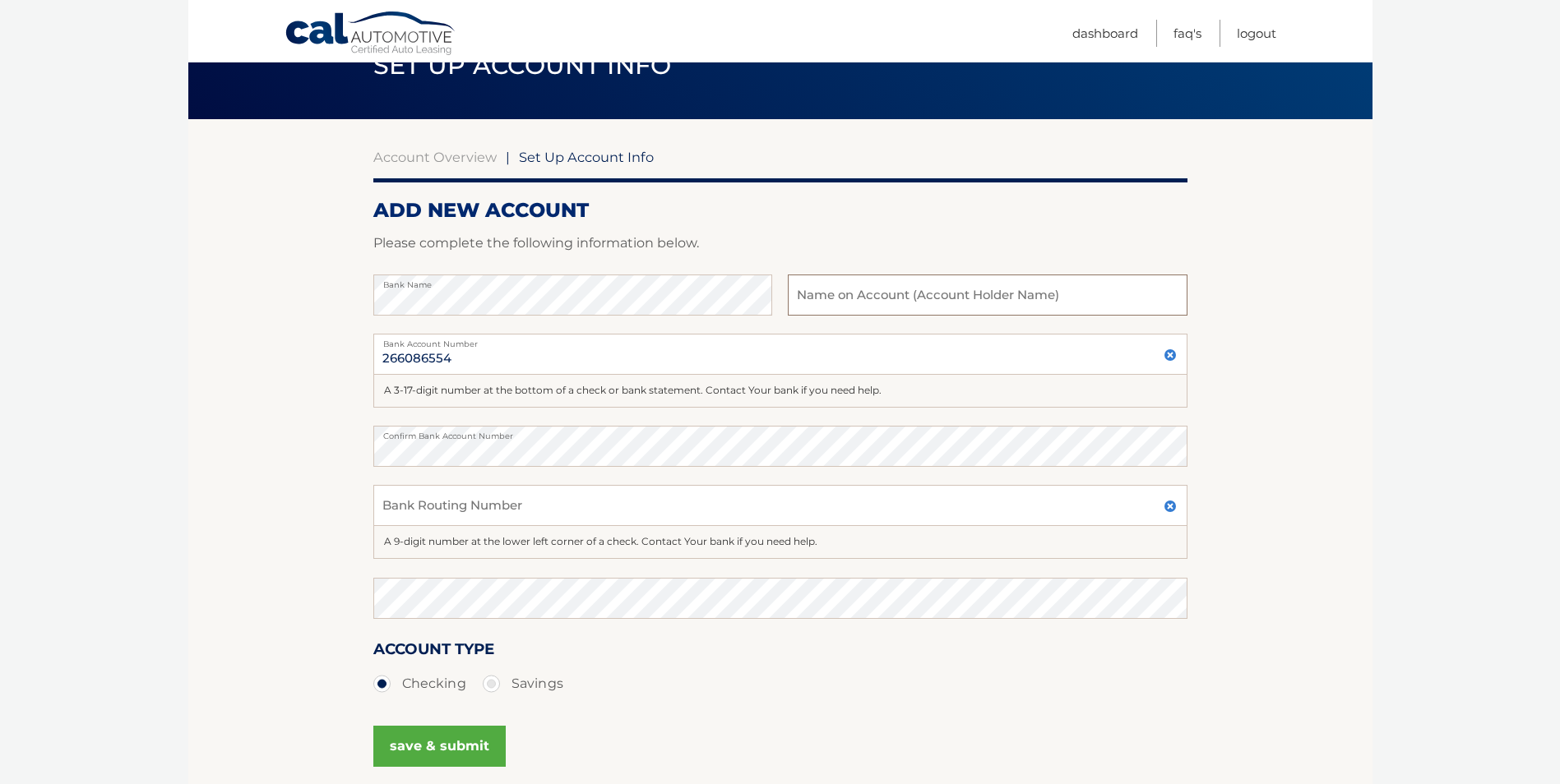
click at [883, 297] on input "text" at bounding box center [988, 295] width 399 height 41
type input "v"
type input "[PERSON_NAME] DOS [PERSON_NAME]"
click at [759, 665] on div "Account Type Checking Savings" at bounding box center [780, 668] width 815 height 63
drag, startPoint x: 464, startPoint y: 354, endPoint x: 305, endPoint y: 396, distance: 164.5
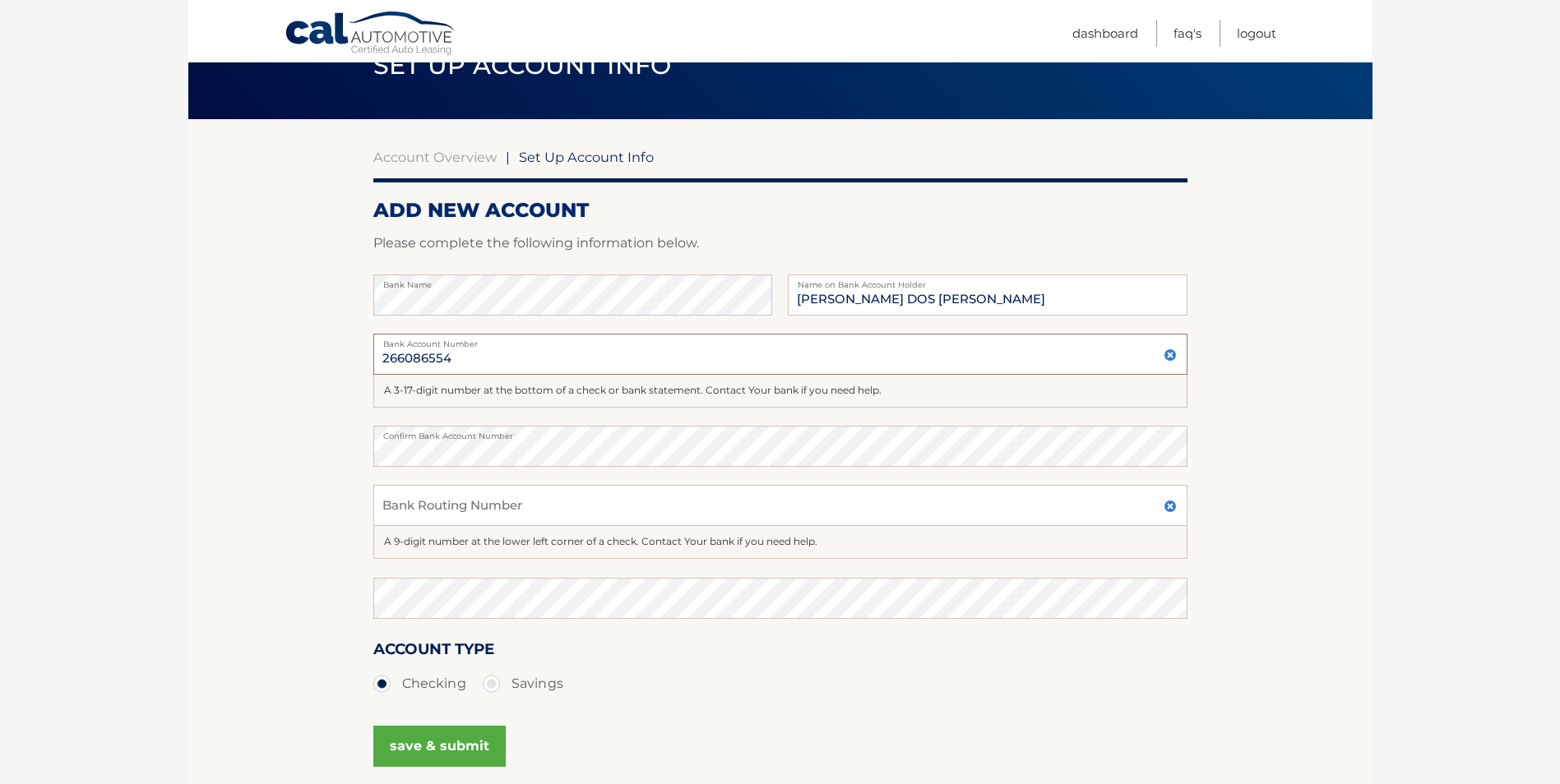
click at [305, 396] on section "Account Overview | Set Up Account Info ADD NEW ACCOUNT Please complete the foll…" at bounding box center [780, 465] width 1185 height 693
click at [433, 511] on input "Bank Routing Number" at bounding box center [780, 505] width 815 height 41
paste input "266086554"
type input "266086554"
click at [304, 468] on section "Account Overview | Set Up Account Info ADD NEW ACCOUNT Please complete the foll…" at bounding box center [780, 465] width 1185 height 693
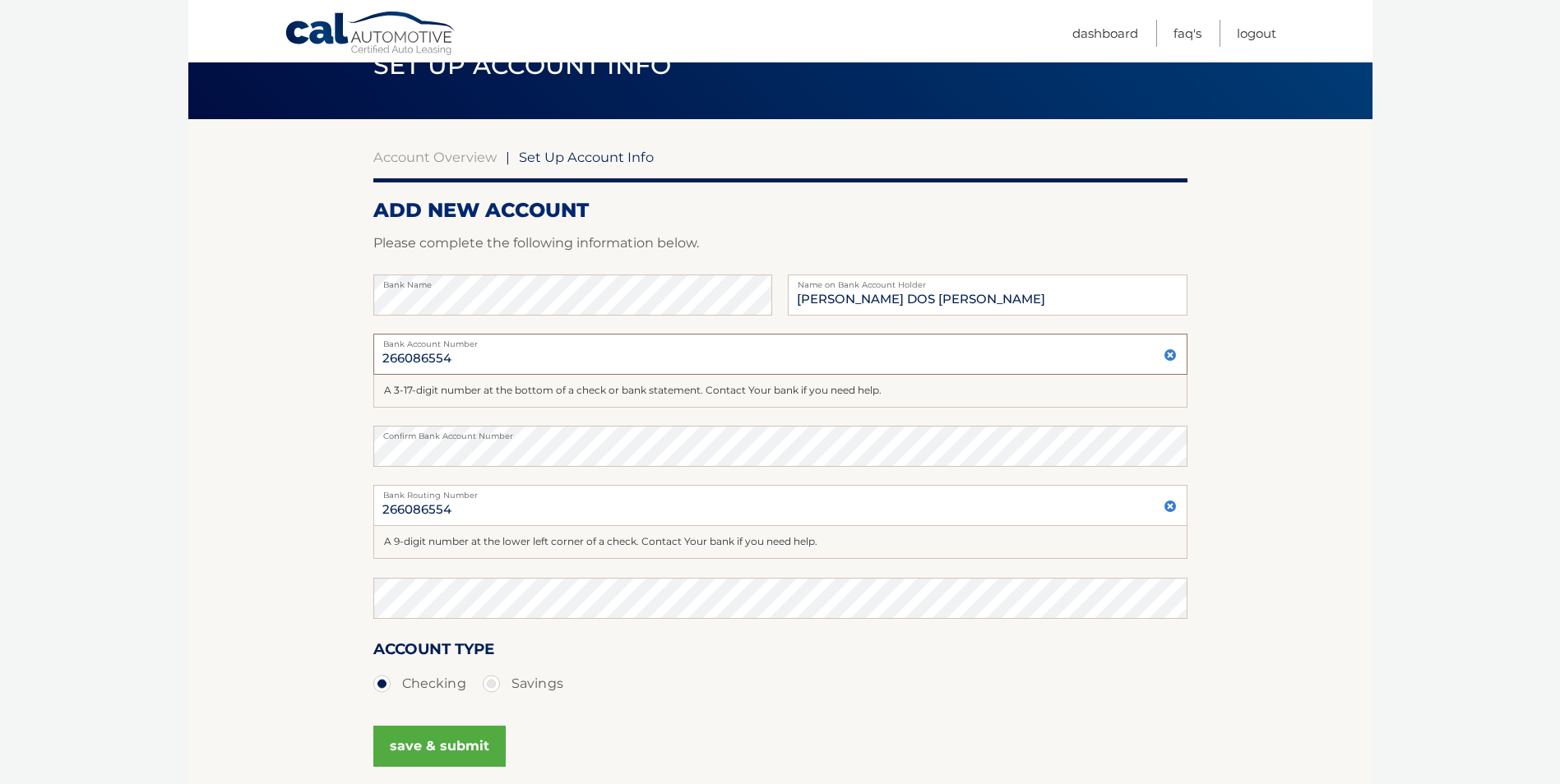
drag, startPoint x: 449, startPoint y: 352, endPoint x: 296, endPoint y: 358, distance: 153.1
click at [296, 359] on section "Account Overview | Set Up Account Info ADD NEW ACCOUNT Please complete the foll…" at bounding box center [780, 465] width 1185 height 693
paste input "9117705549"
type input "9117705549"
drag, startPoint x: 477, startPoint y: 511, endPoint x: 302, endPoint y: 542, distance: 177.7
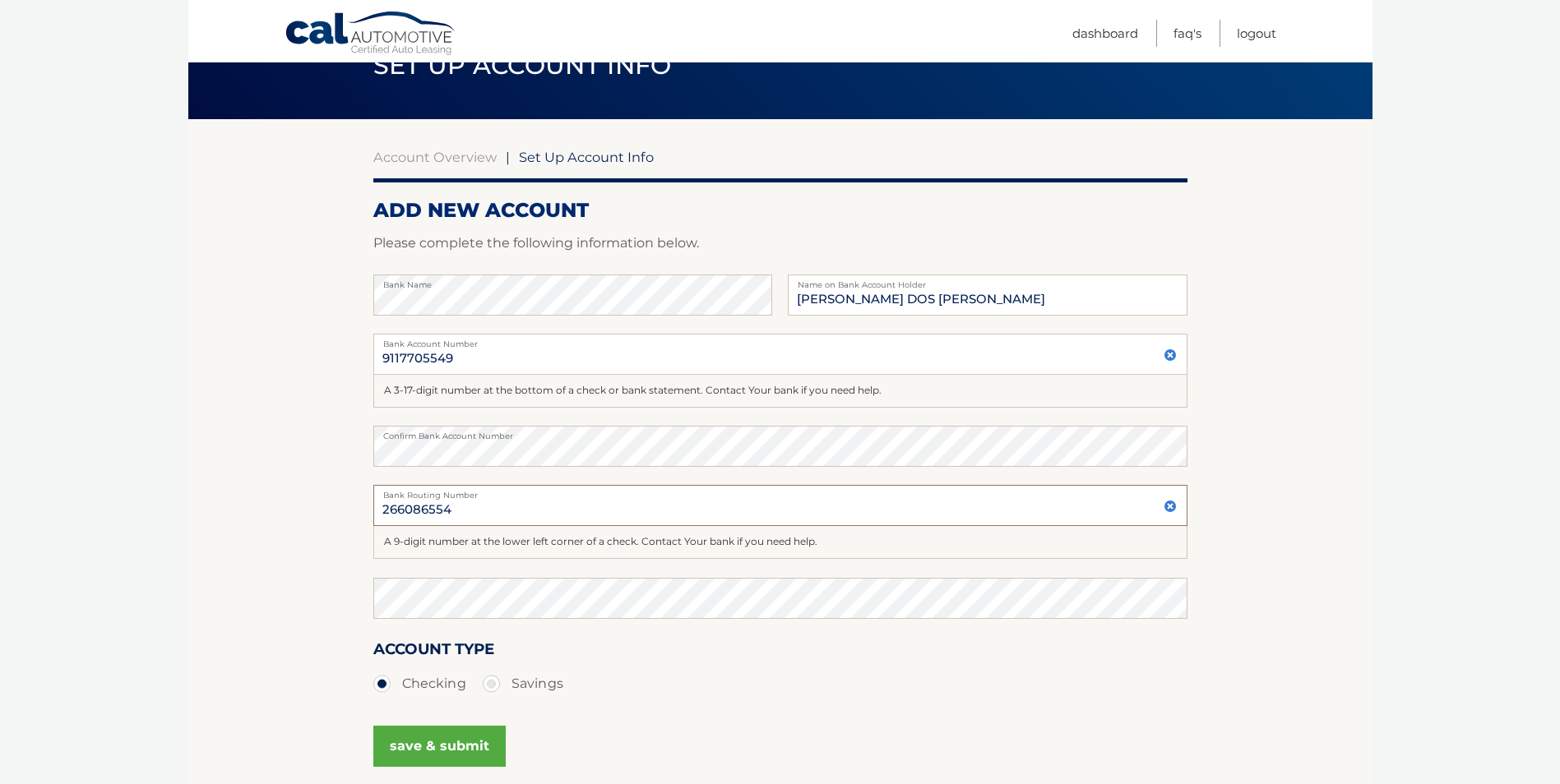
click at [302, 542] on section "Account Overview | Set Up Account Info ADD NEW ACCOUNT Please complete the foll…" at bounding box center [780, 465] width 1185 height 693
click at [452, 742] on button "save & submit" at bounding box center [439, 746] width 132 height 41
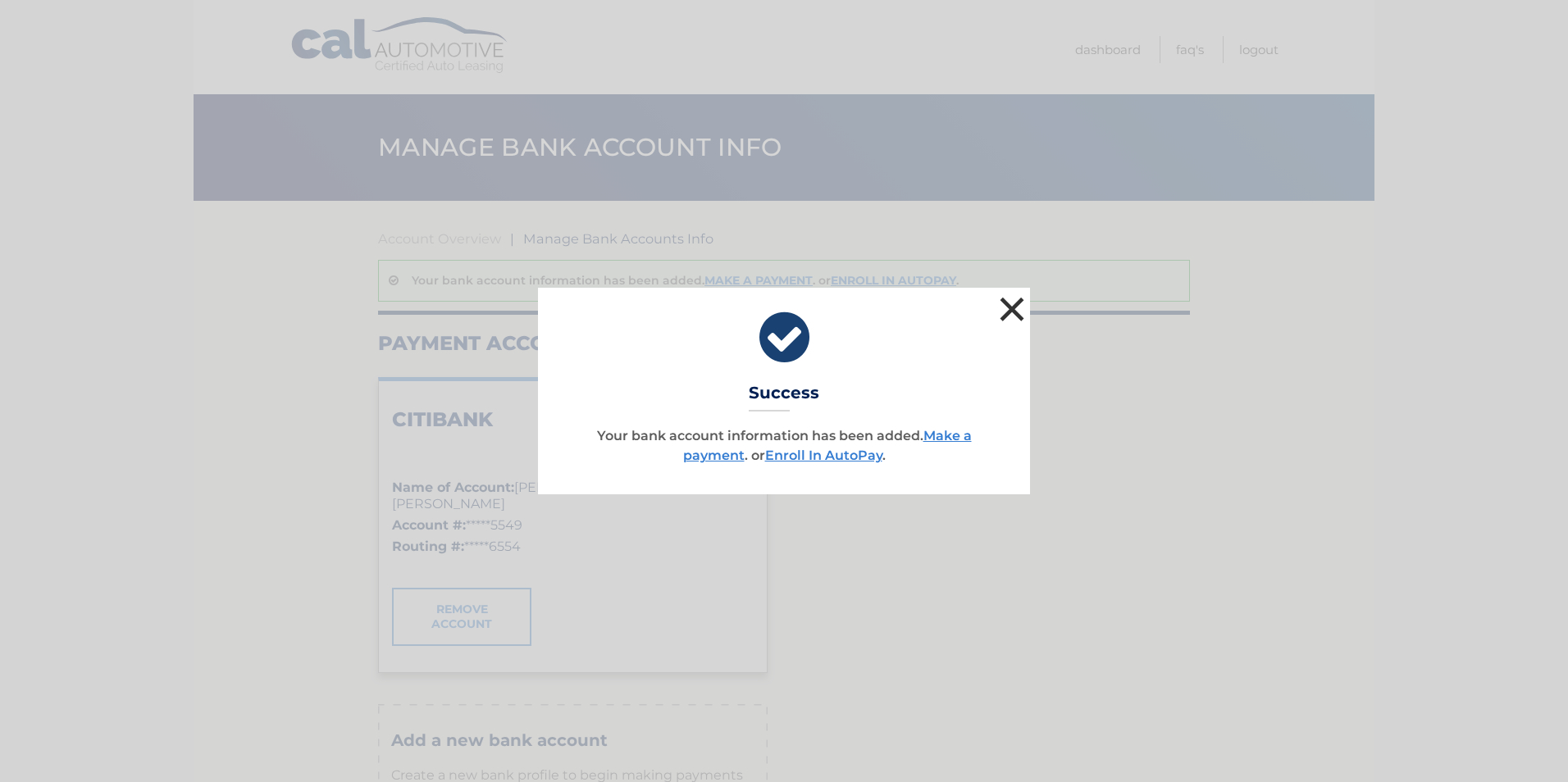
click at [1017, 311] on button "×" at bounding box center [1012, 309] width 33 height 33
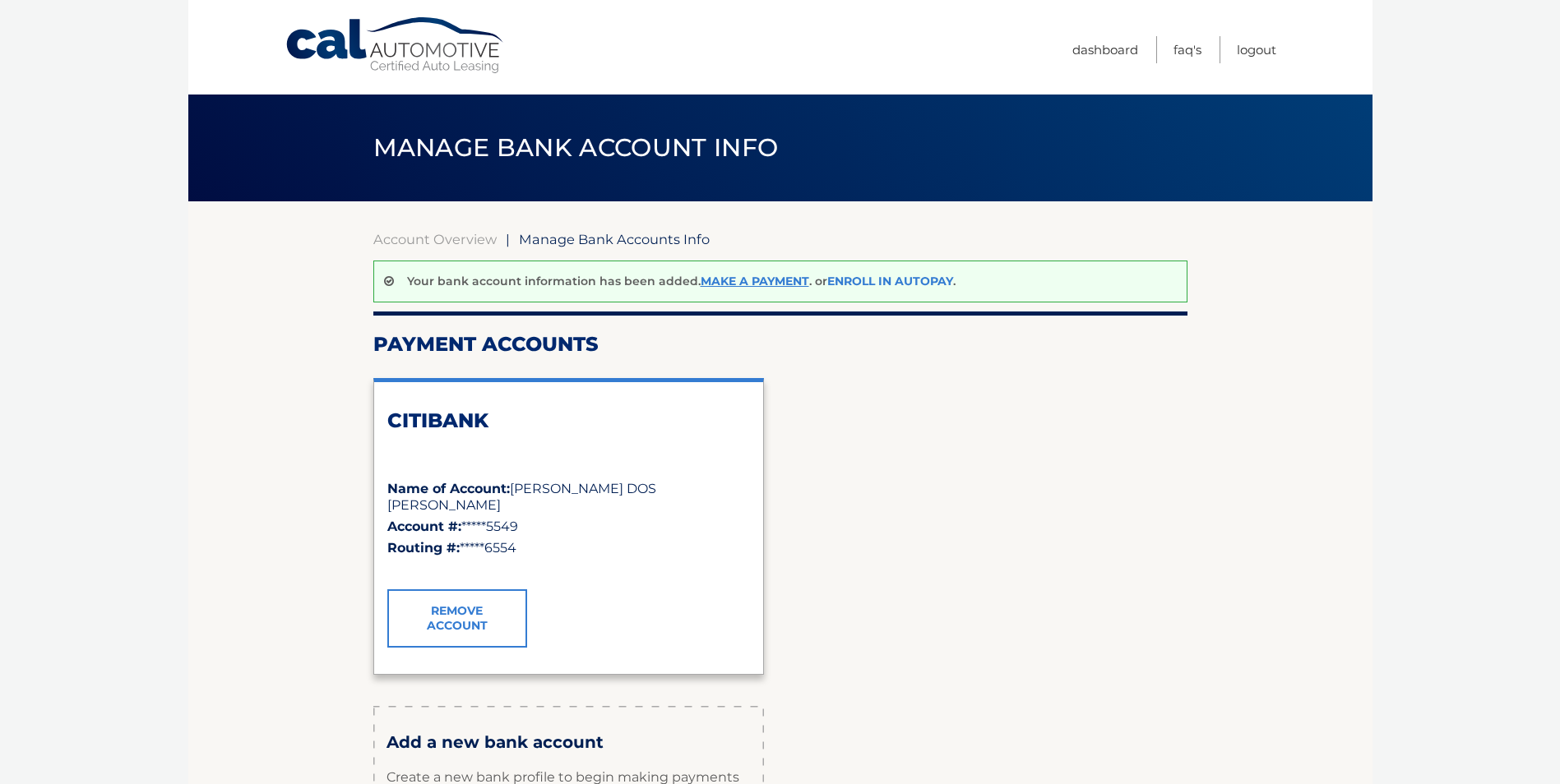
click at [912, 278] on link "Enroll In AutoPay" at bounding box center [889, 281] width 125 height 15
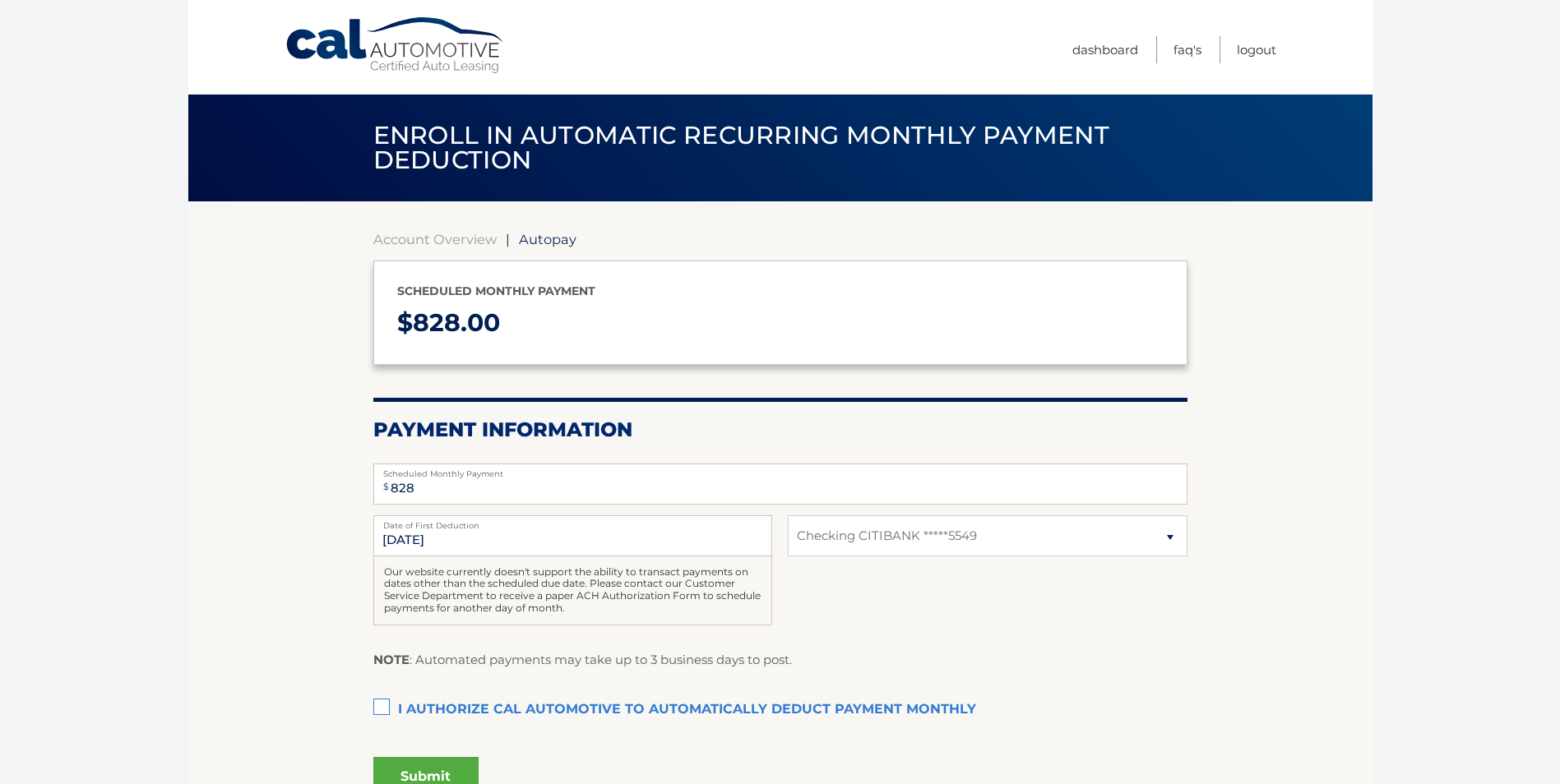
select select "OGNmNGZiMzEtNDgxZi00MDc4LWI2OWUtMTkxMTQ4M2FjNjE5"
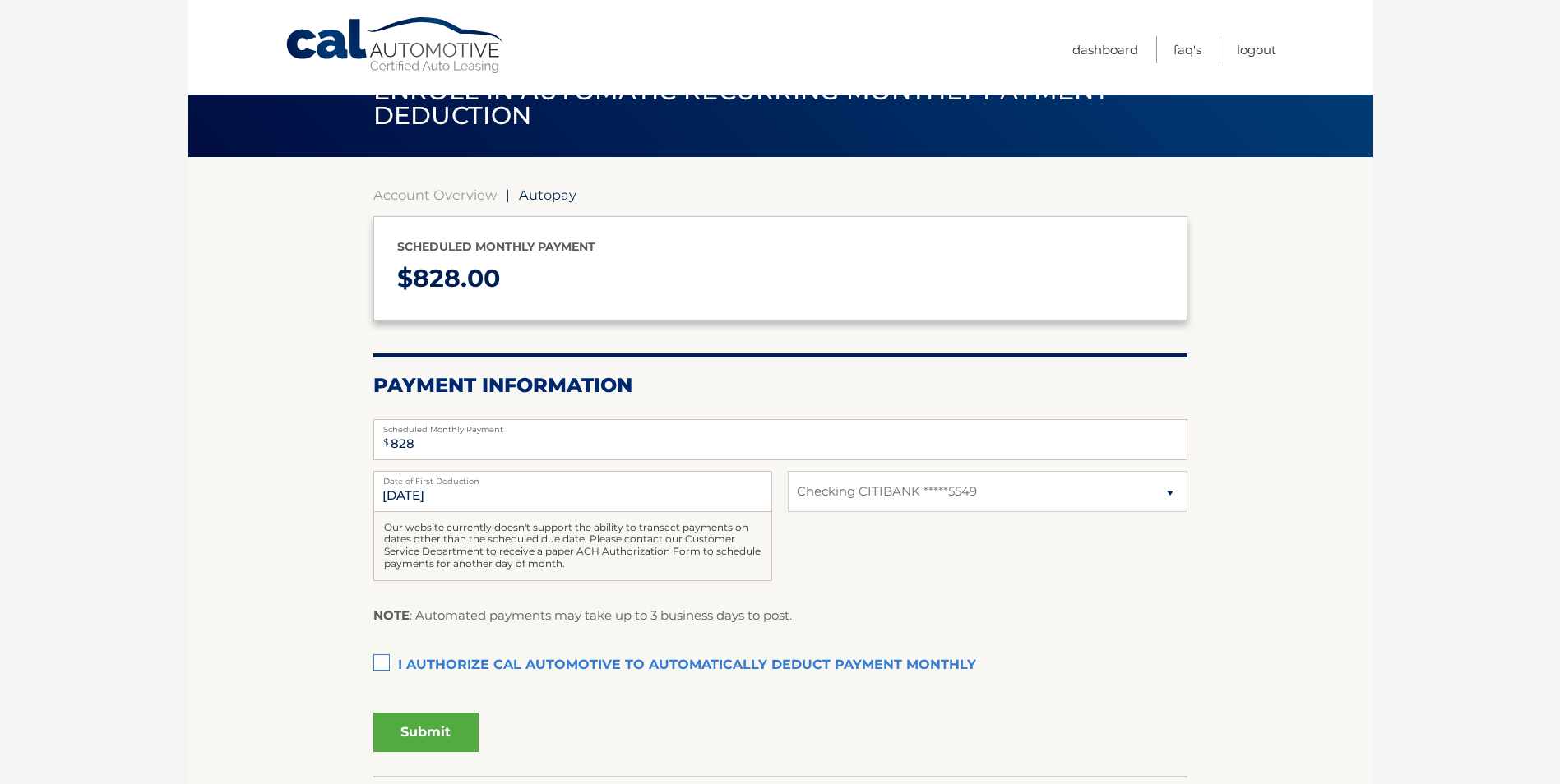
scroll to position [83, 0]
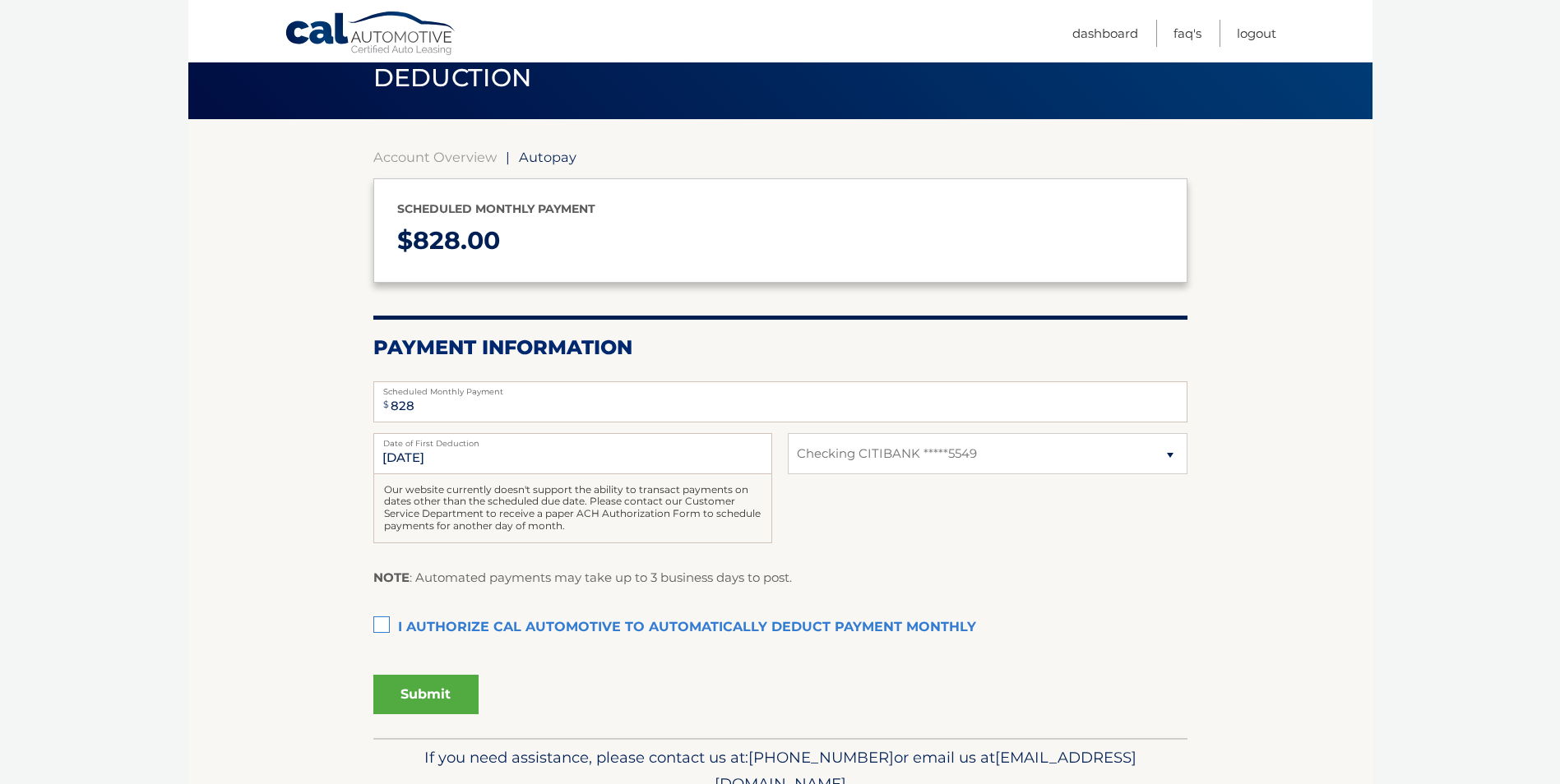
click at [381, 627] on label "I authorize cal automotive to automatically deduct payment monthly This checkbo…" at bounding box center [780, 629] width 815 height 33
click at [0, 0] on input "I authorize cal automotive to automatically deduct payment monthly This checkbo…" at bounding box center [0, 0] width 0 height 0
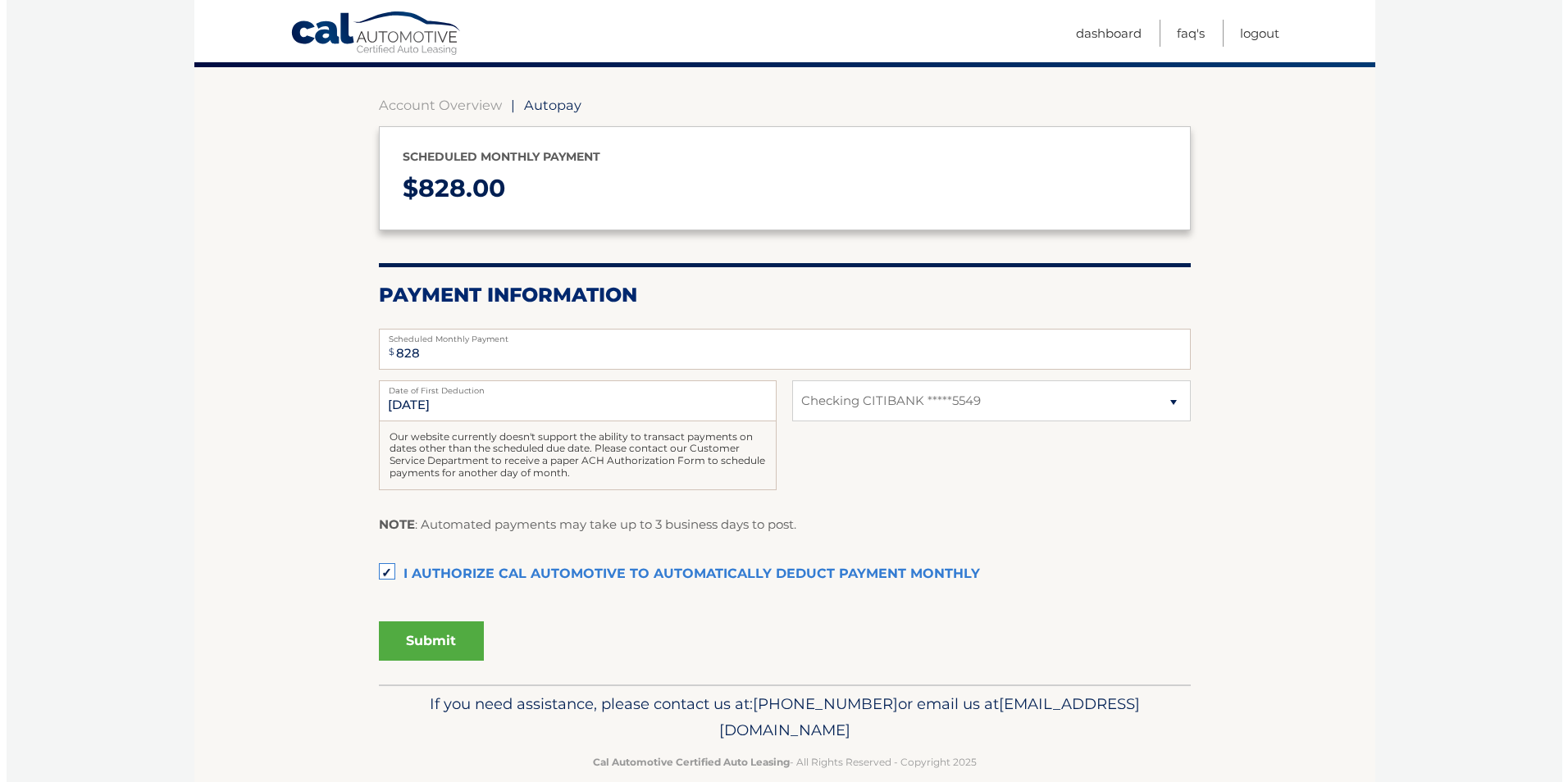
scroll to position [160, 0]
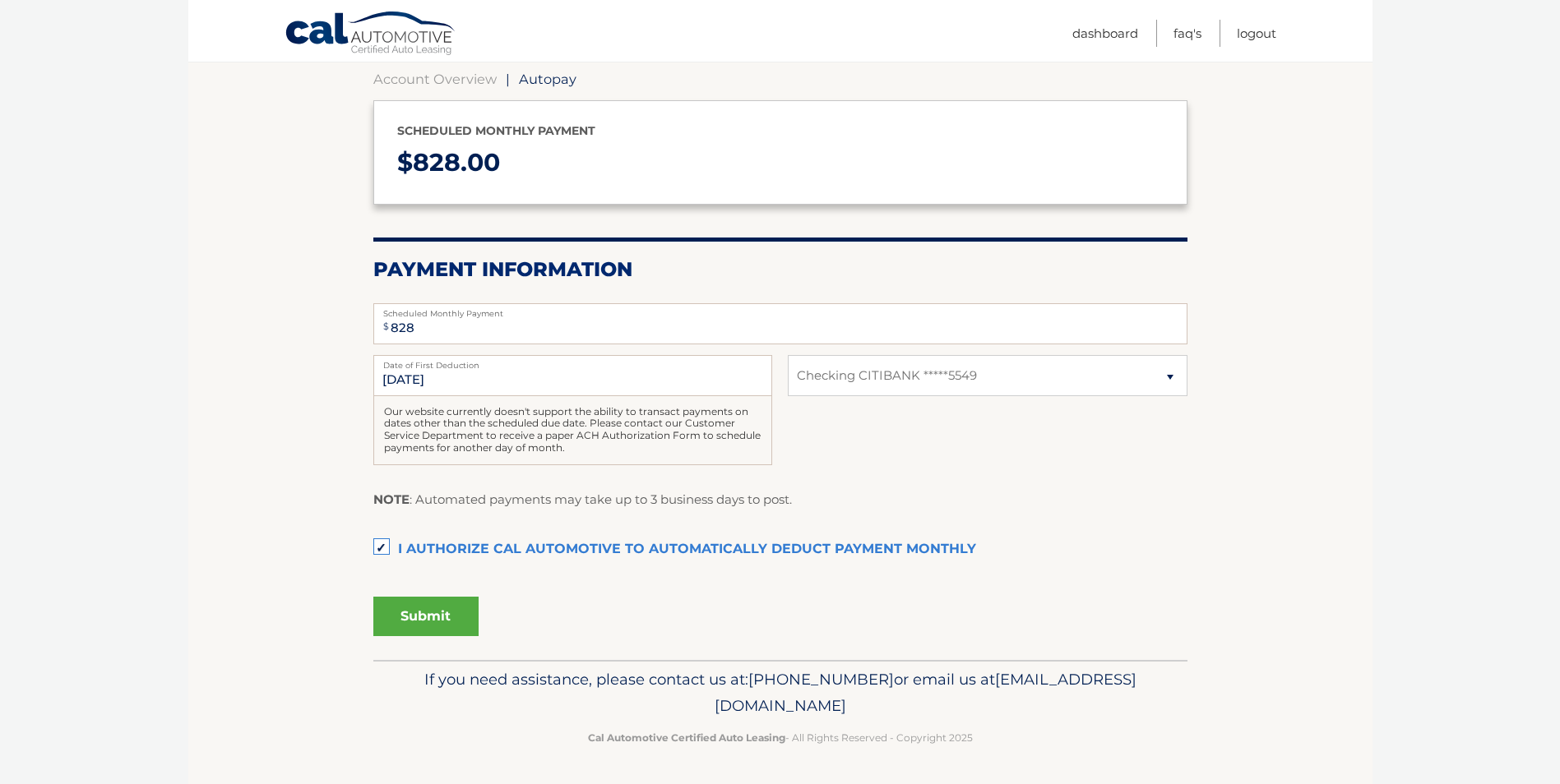
click at [436, 614] on button "Submit" at bounding box center [426, 616] width 105 height 40
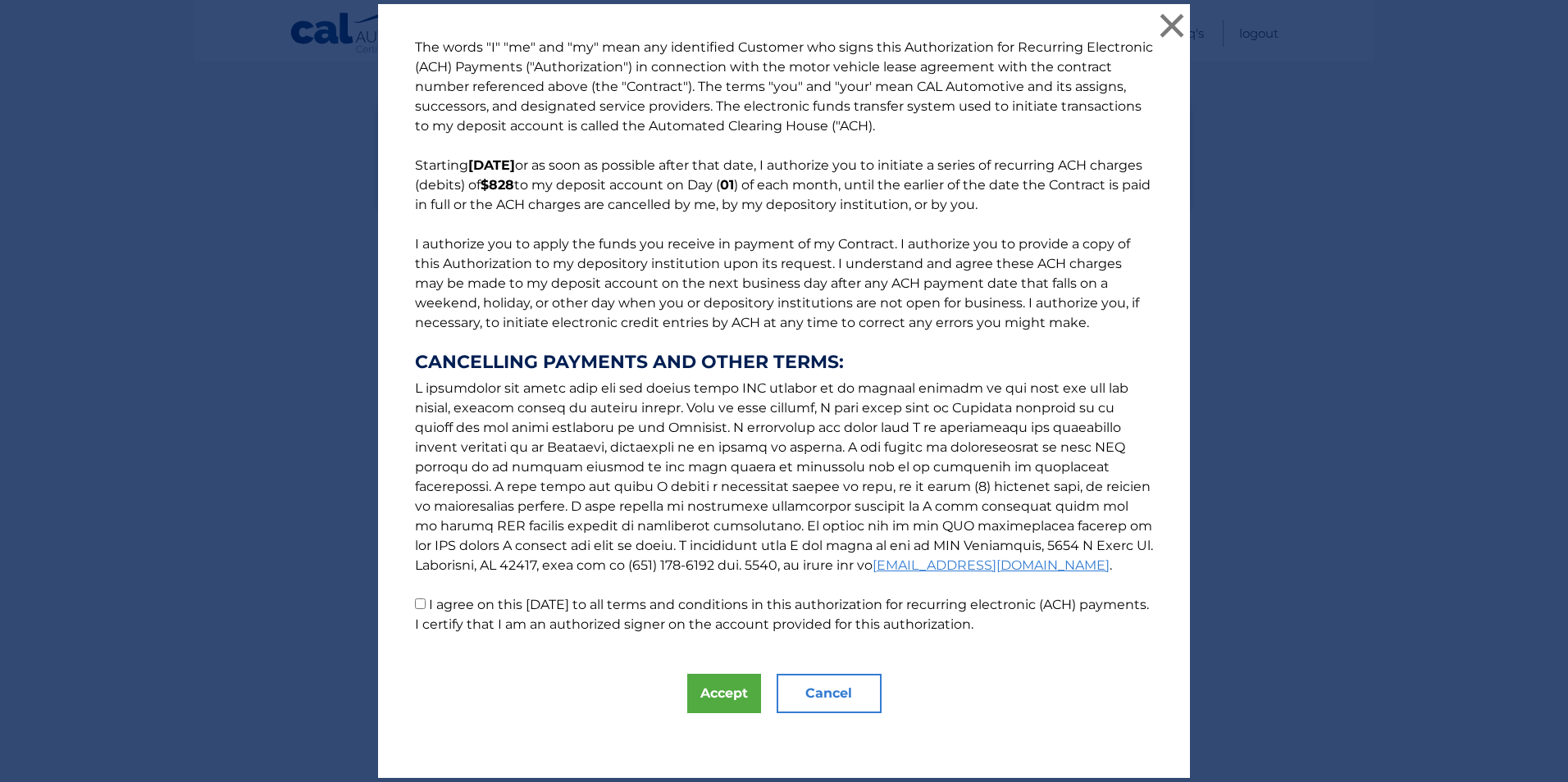
click at [415, 605] on input "I agree on this 09/17/2025 to all terms and conditions in this authorization fo…" at bounding box center [420, 604] width 11 height 11
checkbox input "true"
click at [721, 692] on button "Accept" at bounding box center [724, 694] width 74 height 40
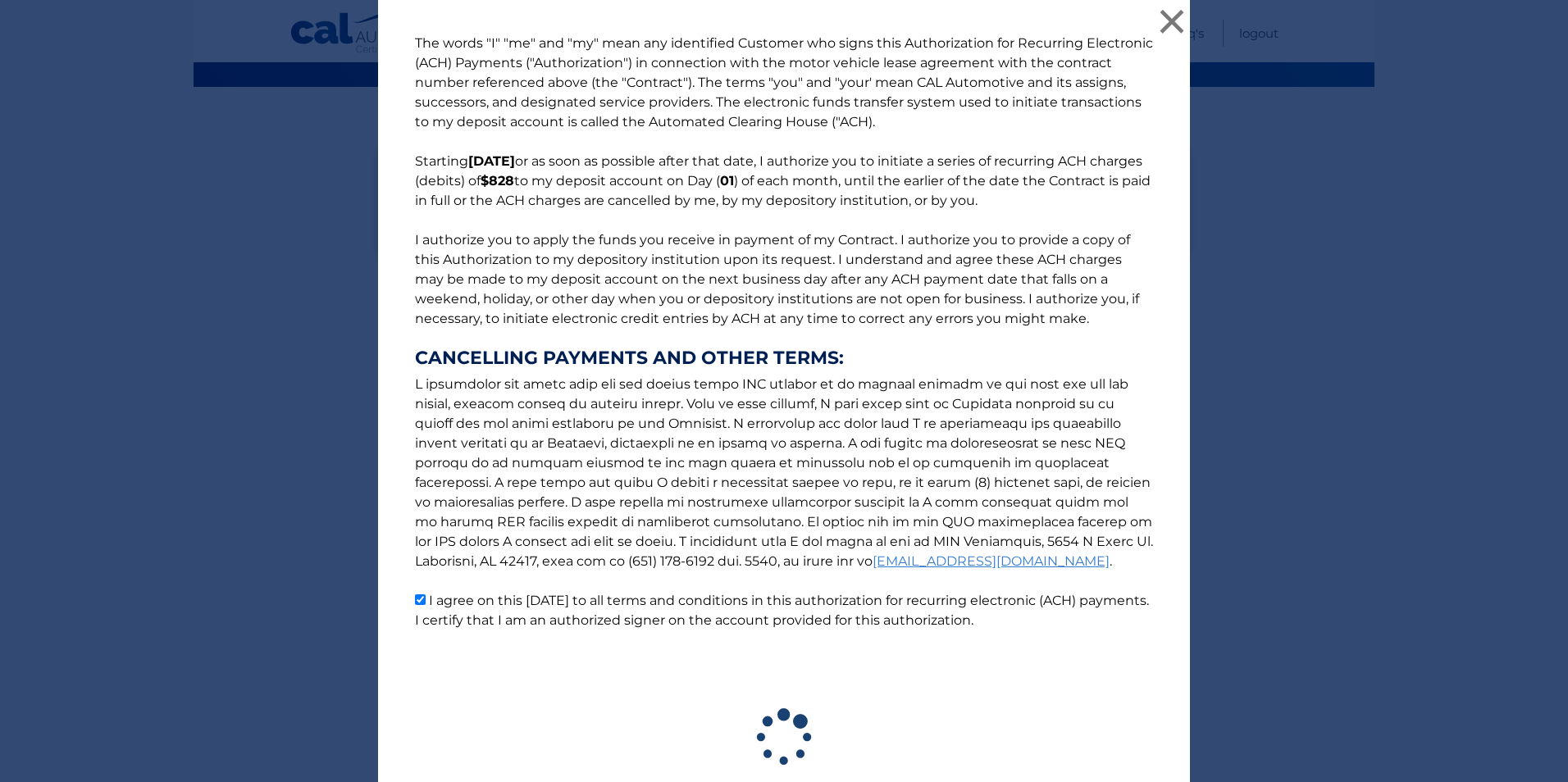
scroll to position [114, 0]
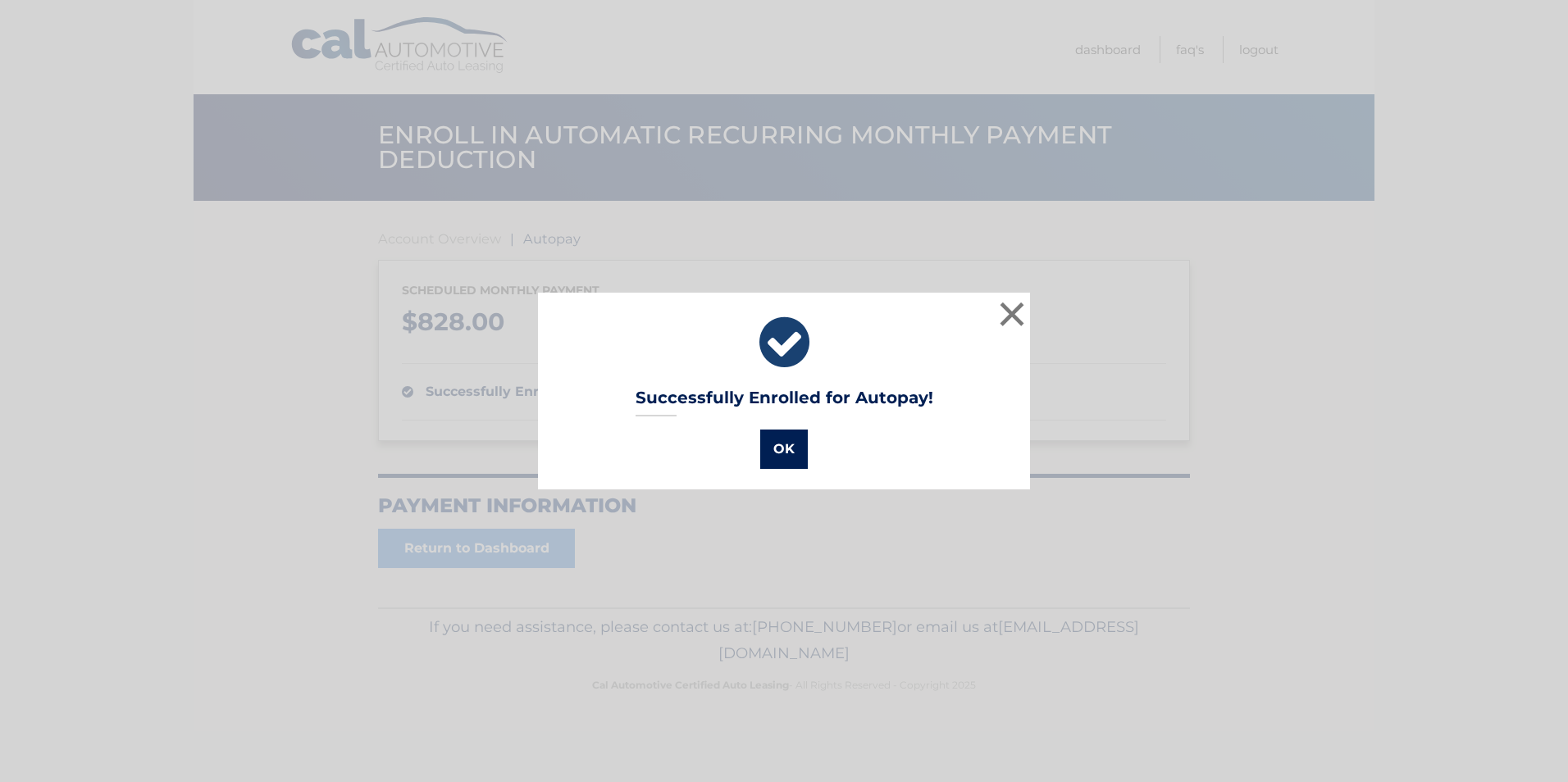
click at [769, 456] on button "OK" at bounding box center [783, 449] width 47 height 40
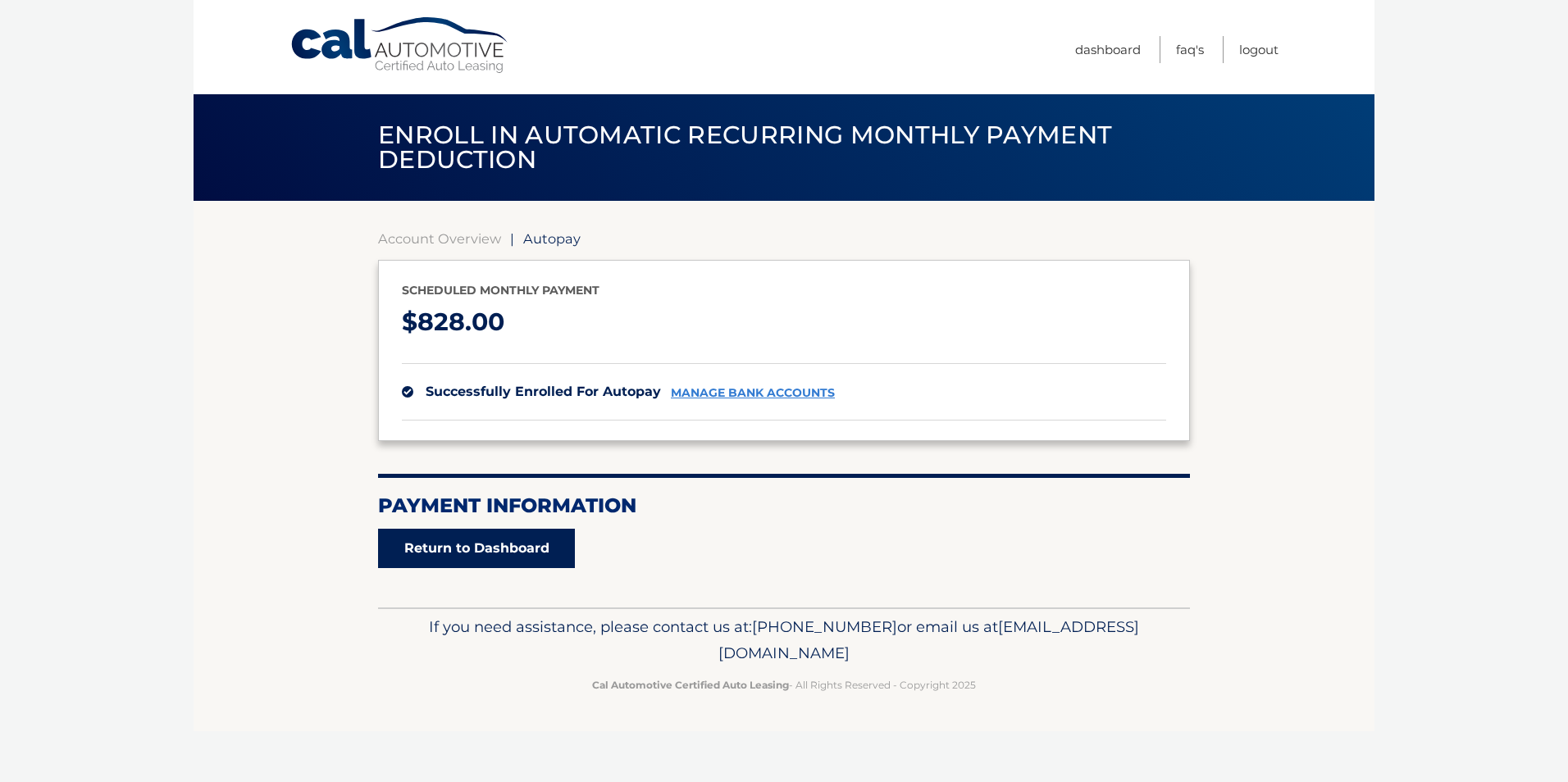
click at [467, 547] on link "Return to Dashboard" at bounding box center [476, 548] width 197 height 40
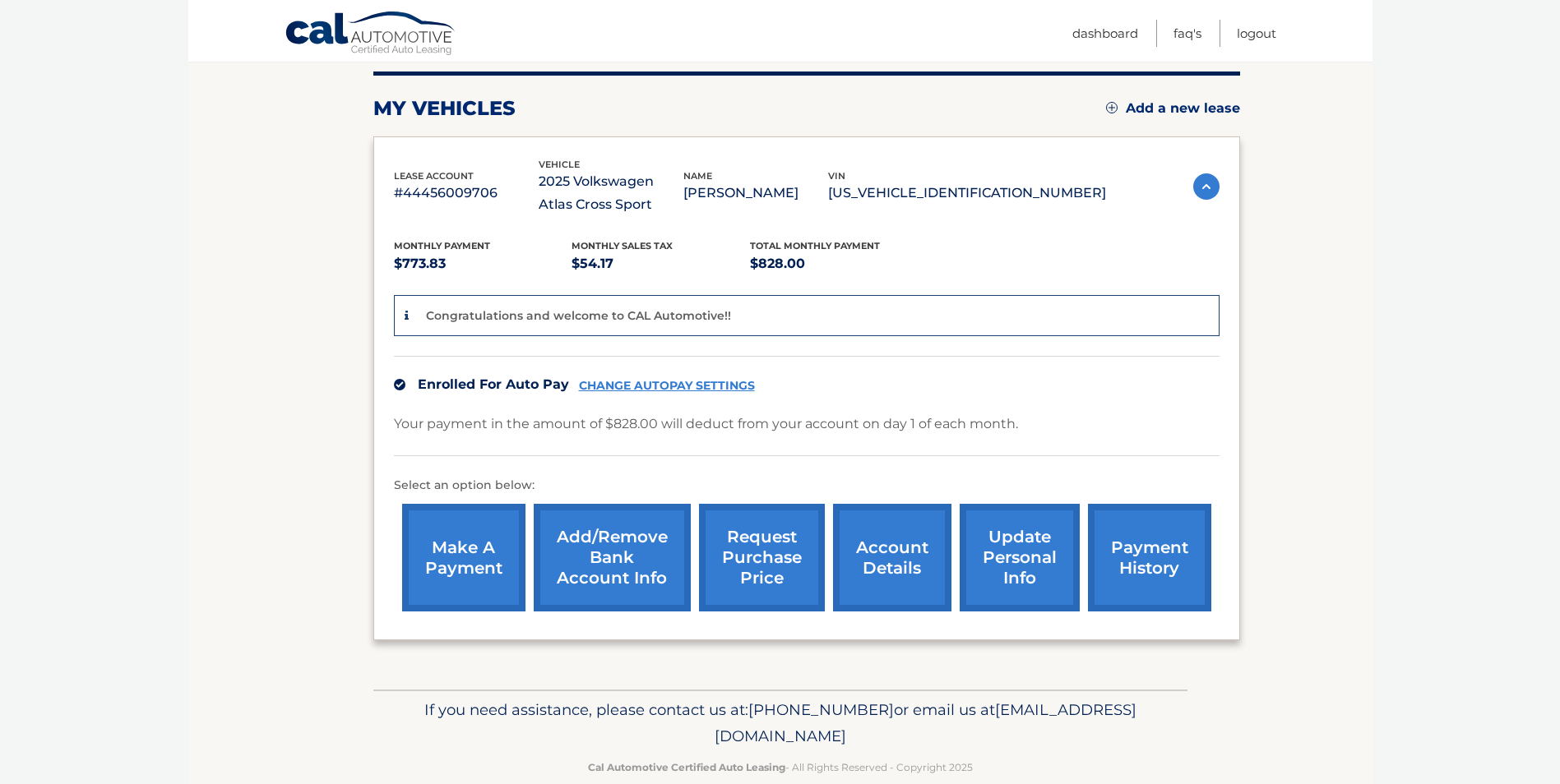
scroll to position [234, 0]
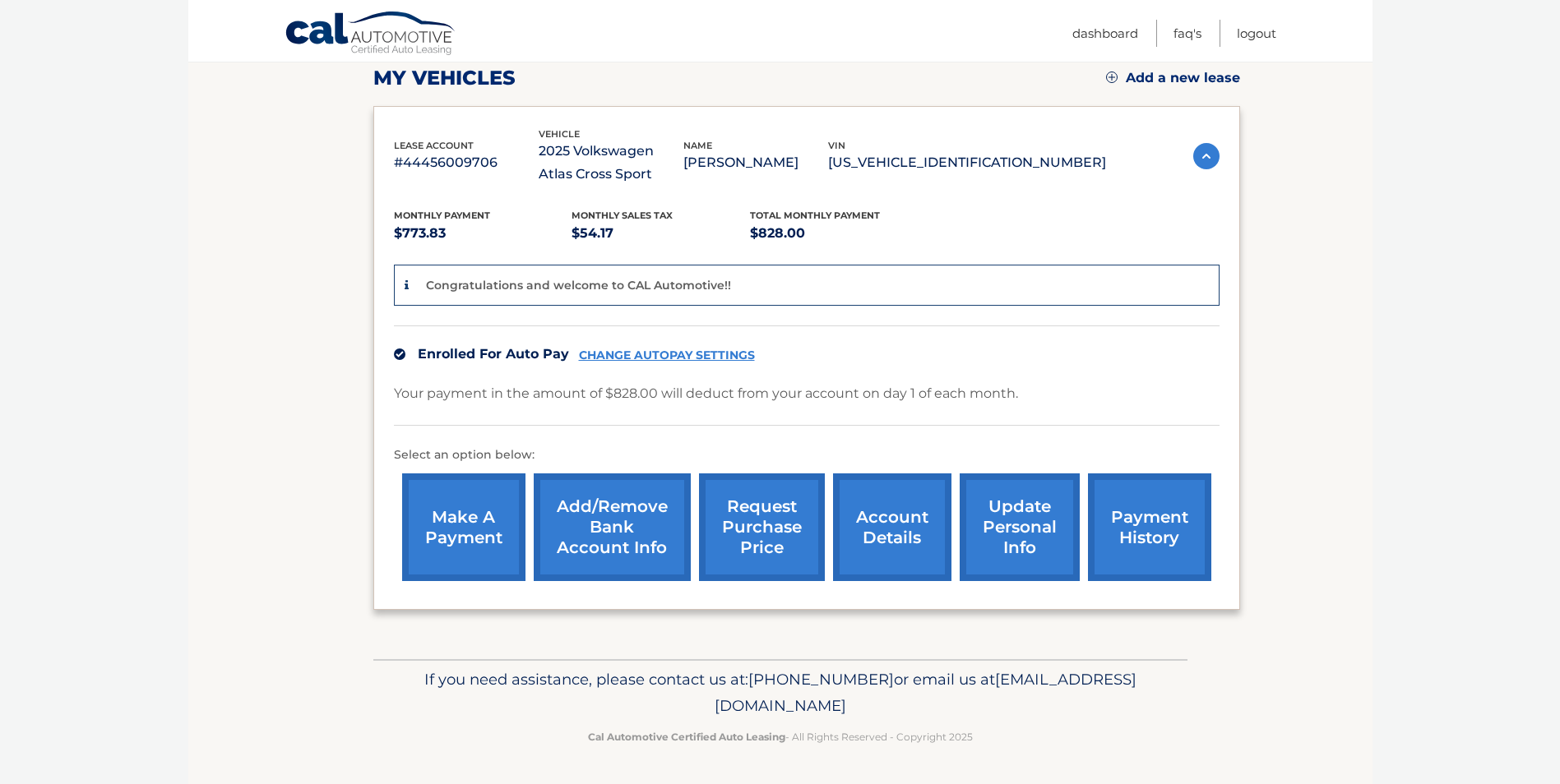
click at [907, 520] on link "account details" at bounding box center [892, 527] width 119 height 108
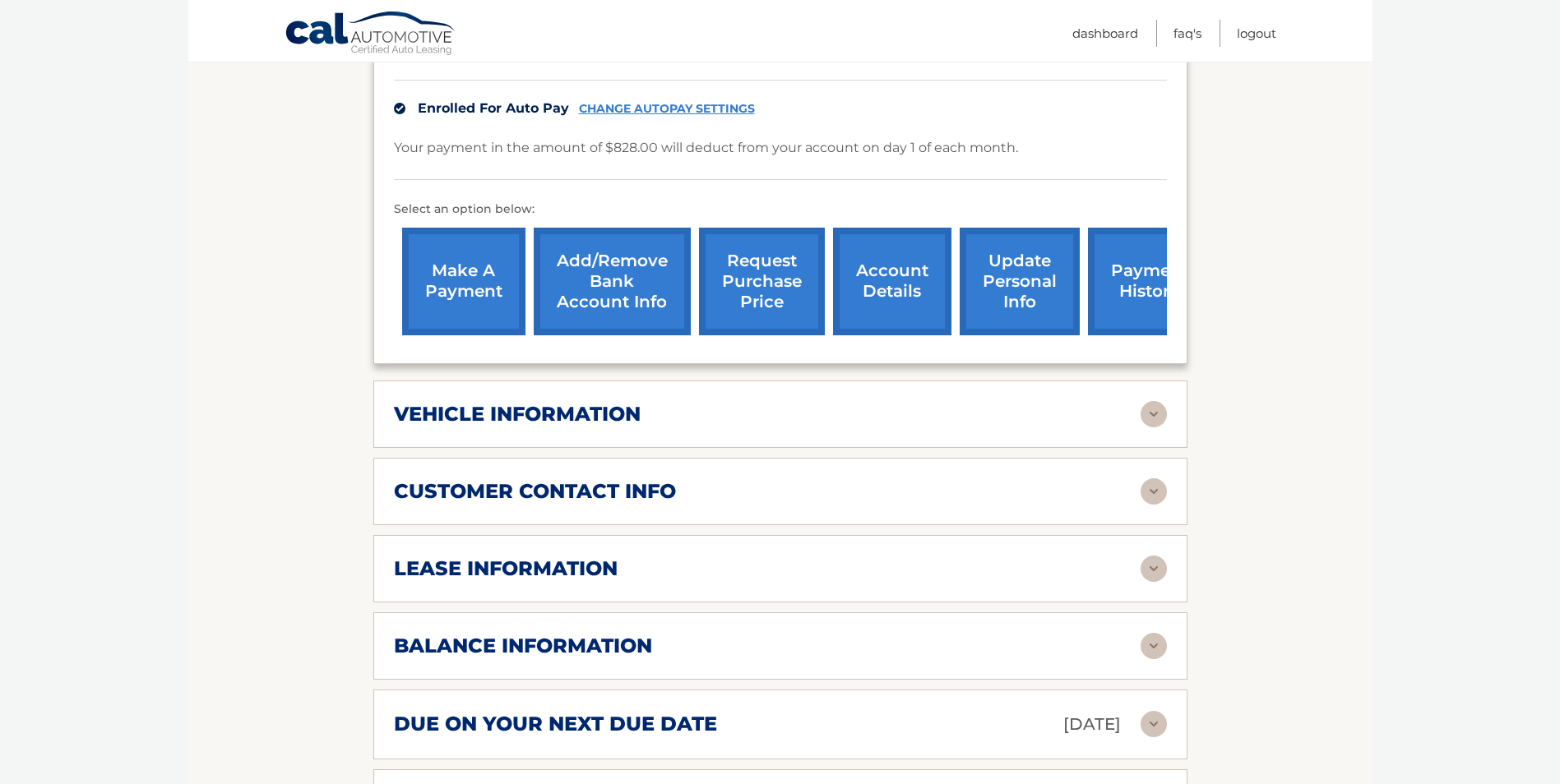
scroll to position [575, 0]
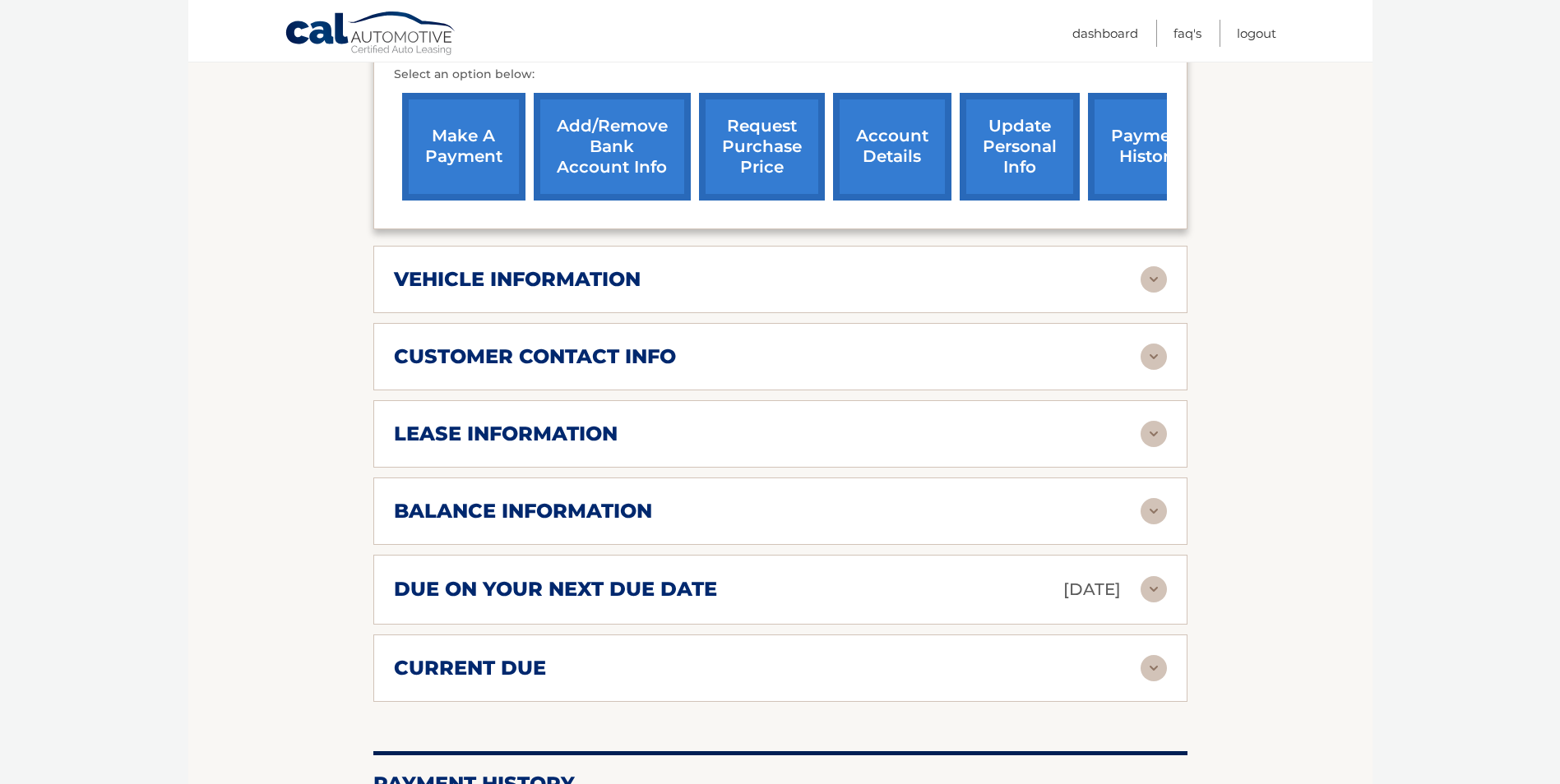
click at [1156, 433] on img at bounding box center [1154, 433] width 26 height 26
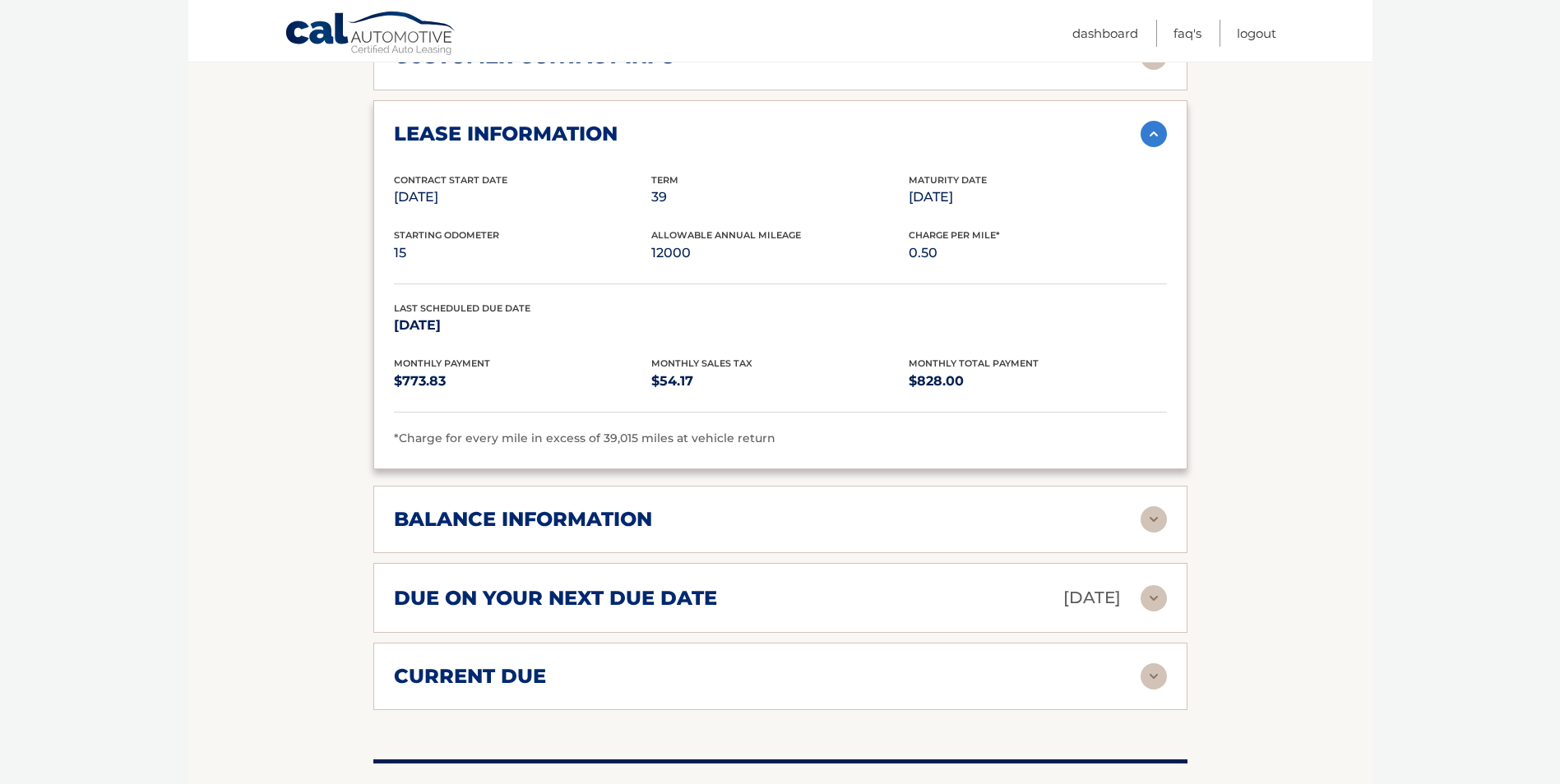
scroll to position [904, 0]
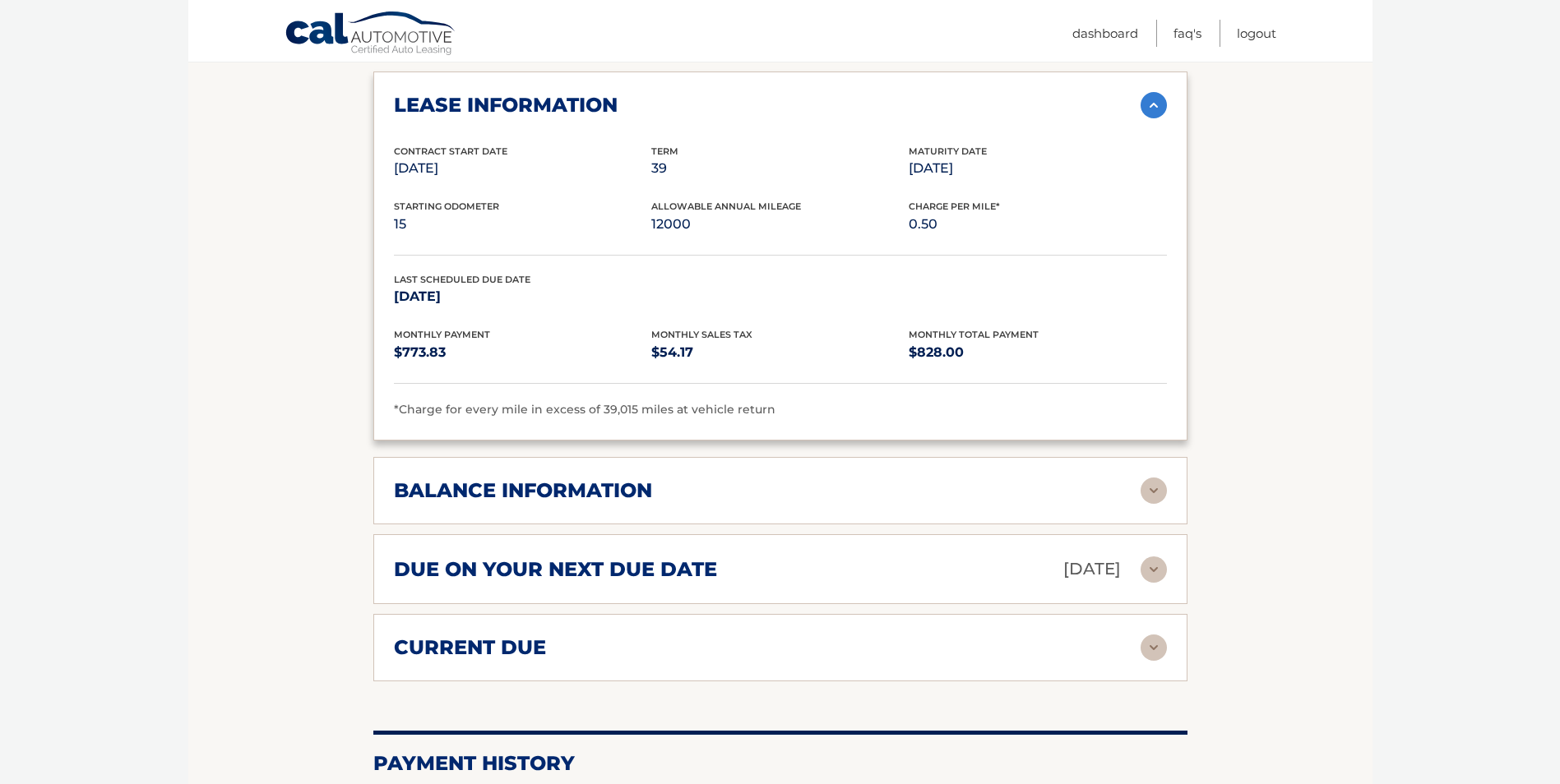
click at [1153, 493] on img at bounding box center [1154, 491] width 26 height 26
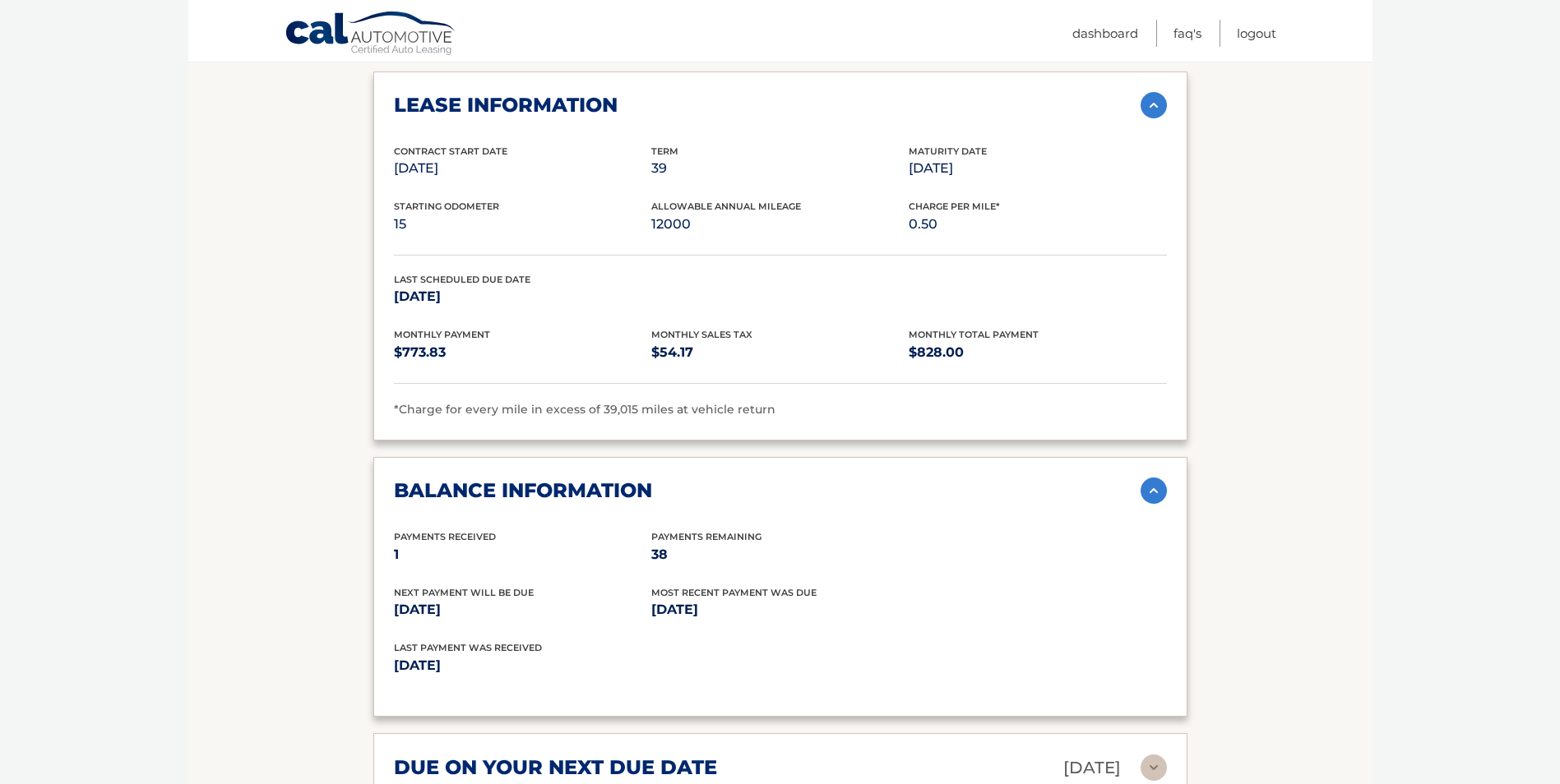
click at [1155, 493] on img at bounding box center [1154, 491] width 26 height 26
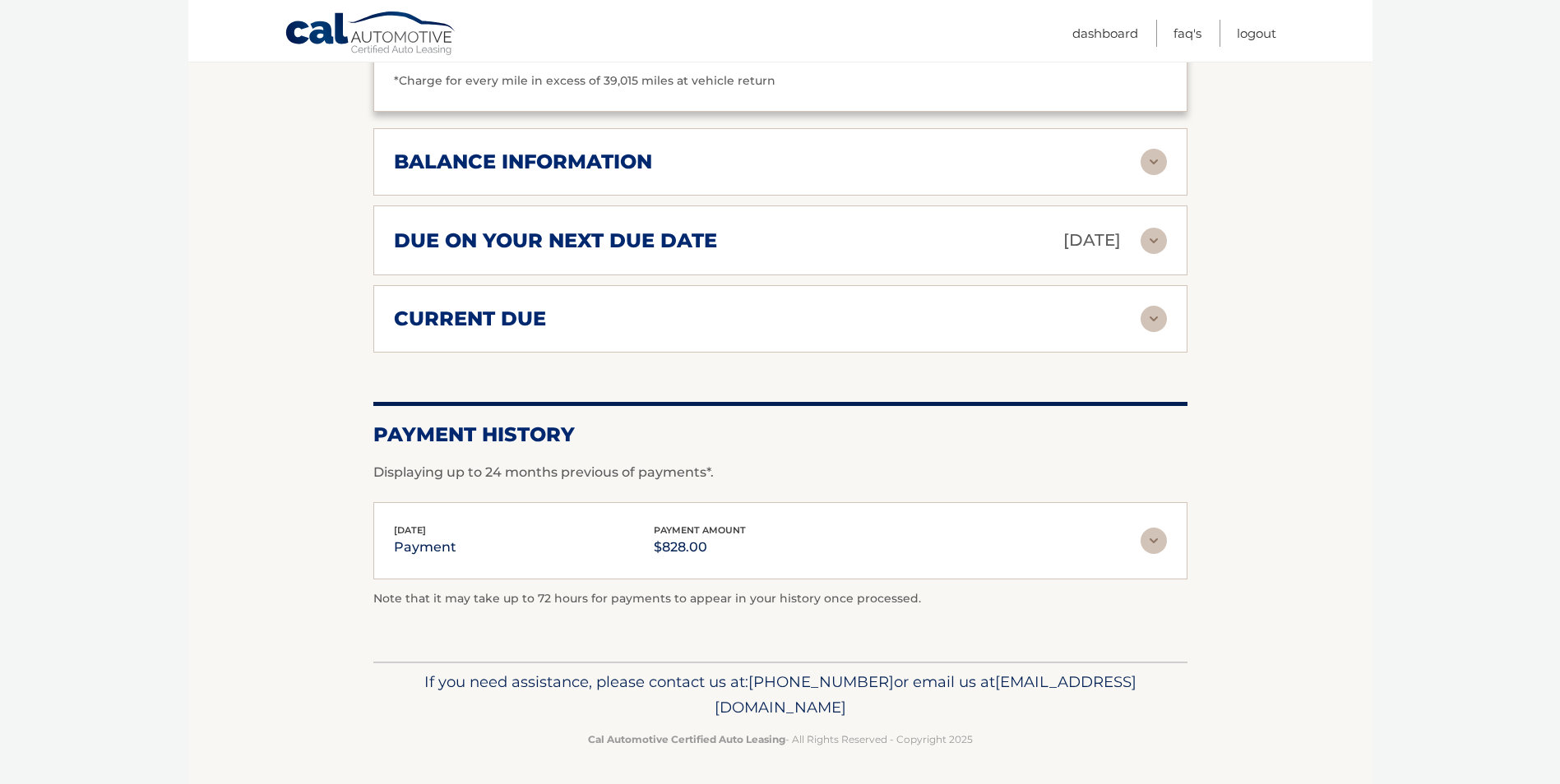
scroll to position [1236, 0]
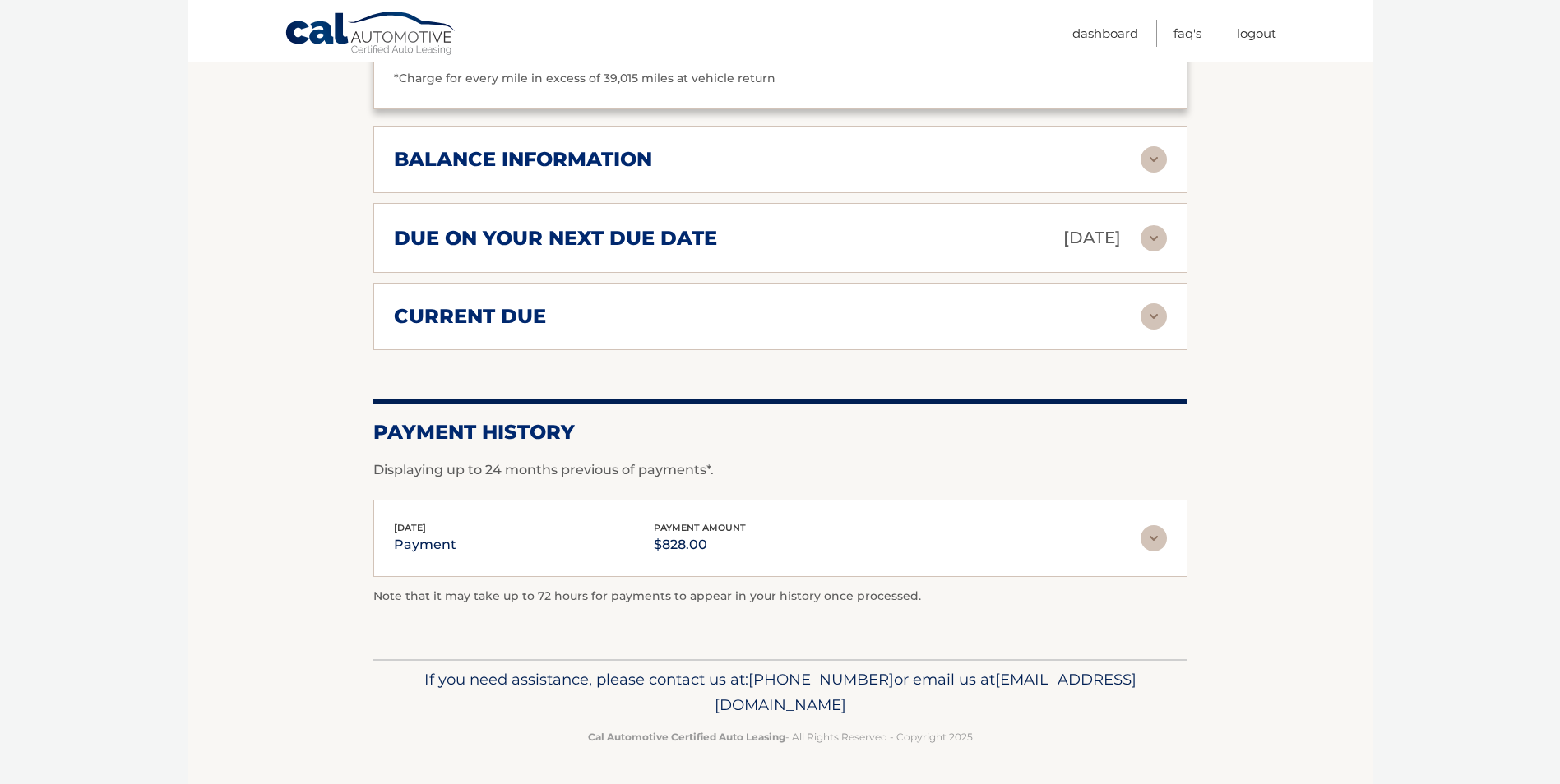
click at [1156, 534] on img at bounding box center [1154, 538] width 26 height 26
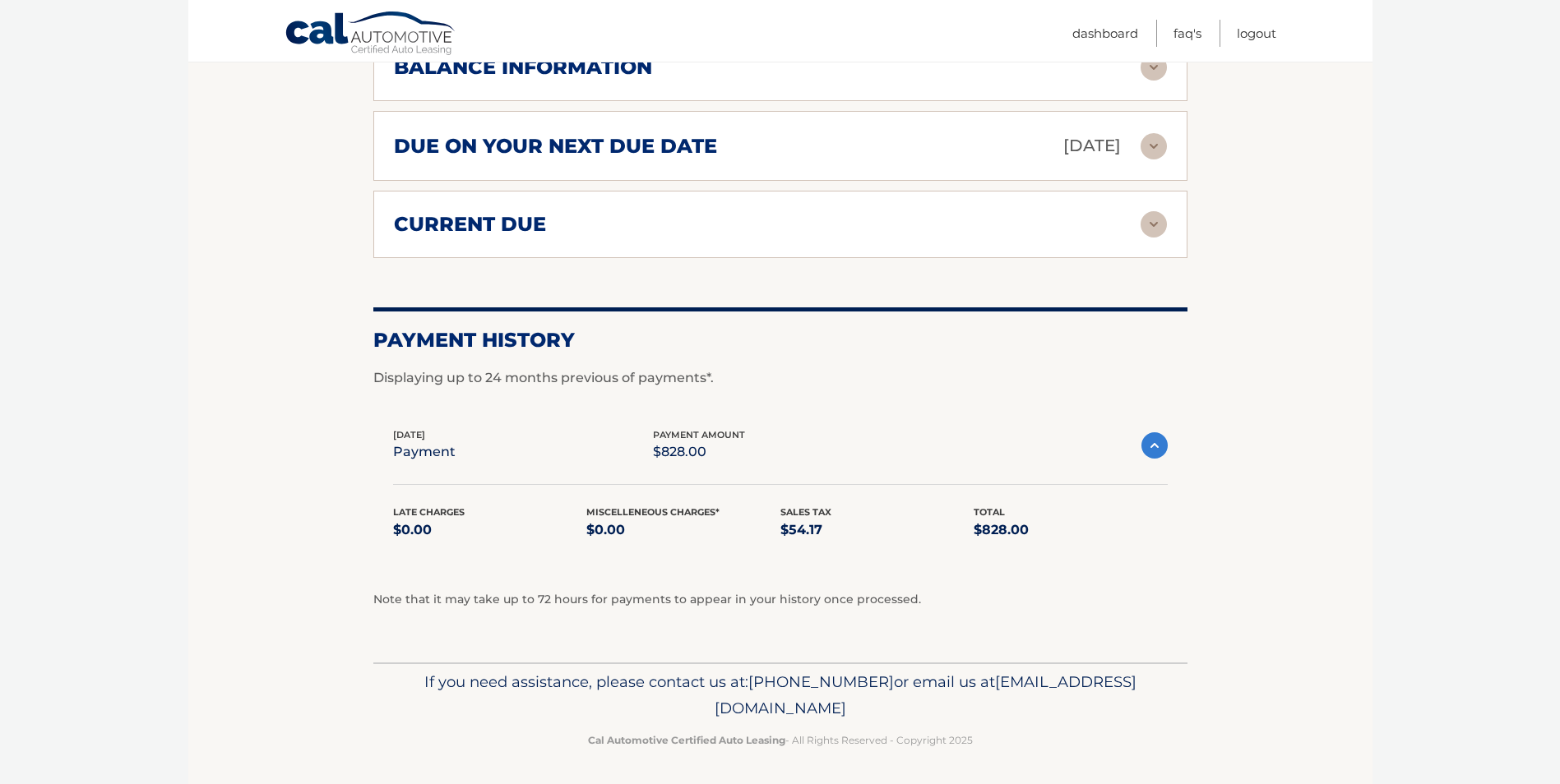
scroll to position [1330, 0]
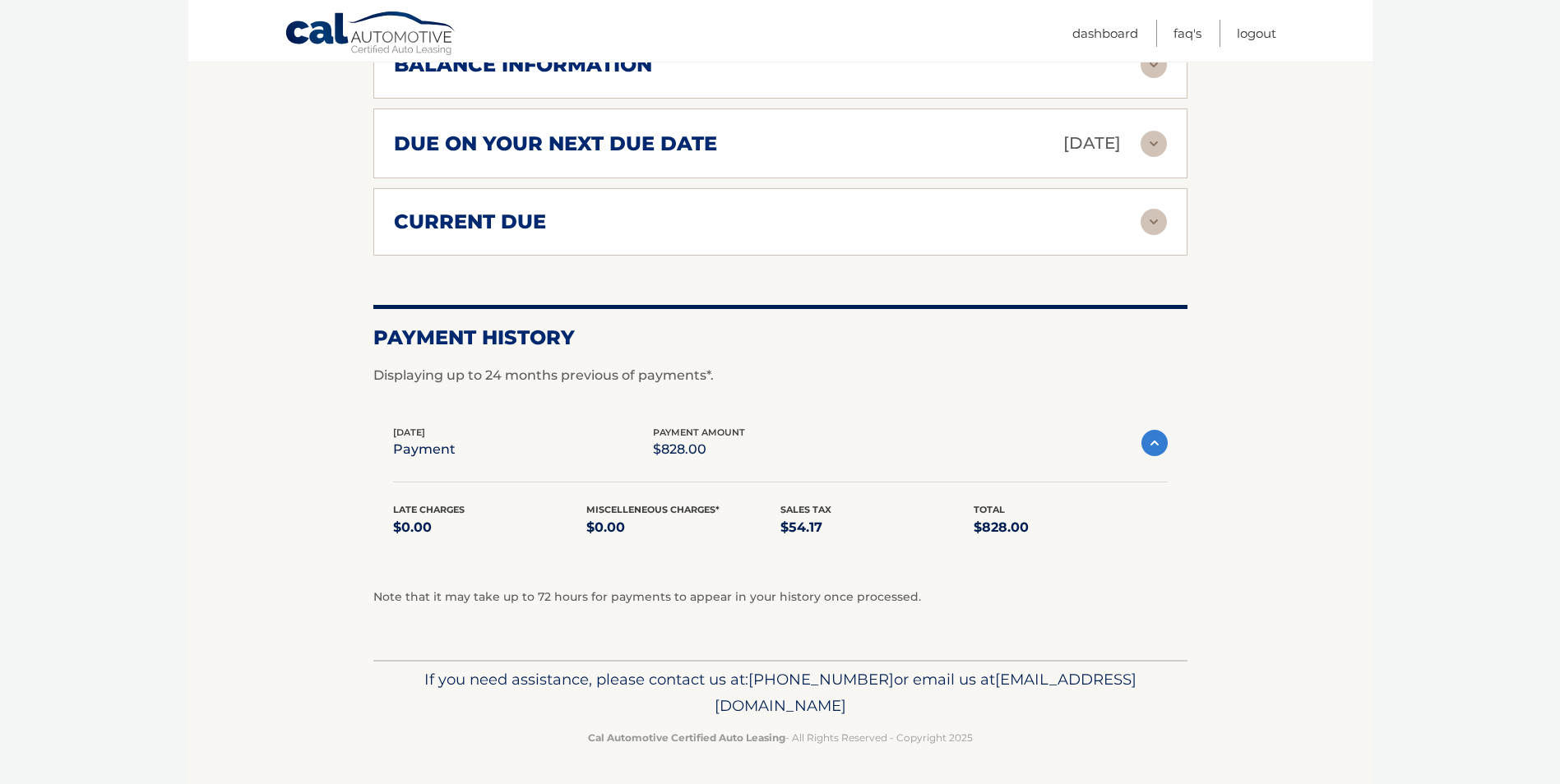
click at [1159, 440] on img at bounding box center [1155, 443] width 26 height 26
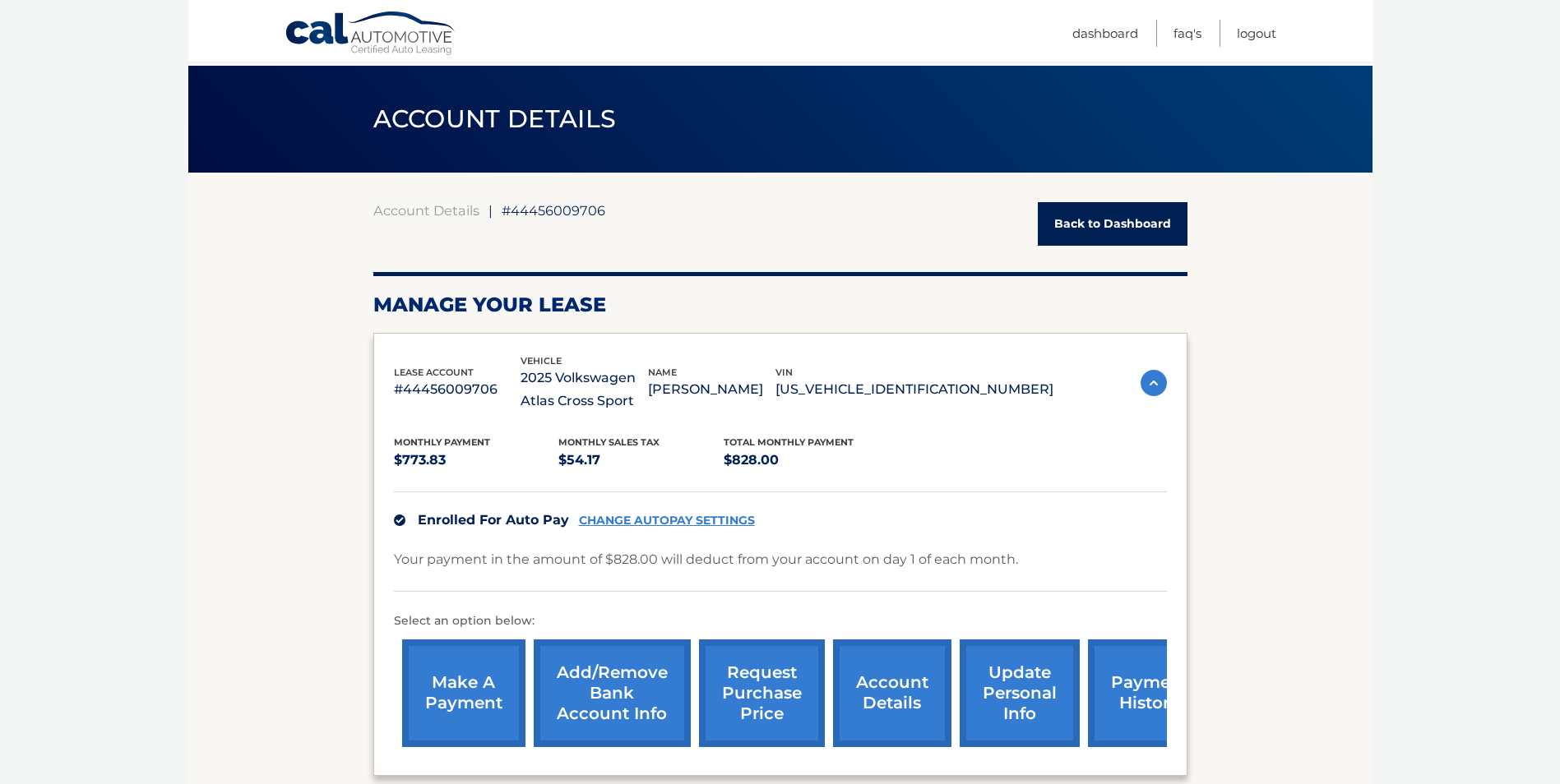
scroll to position [0, 0]
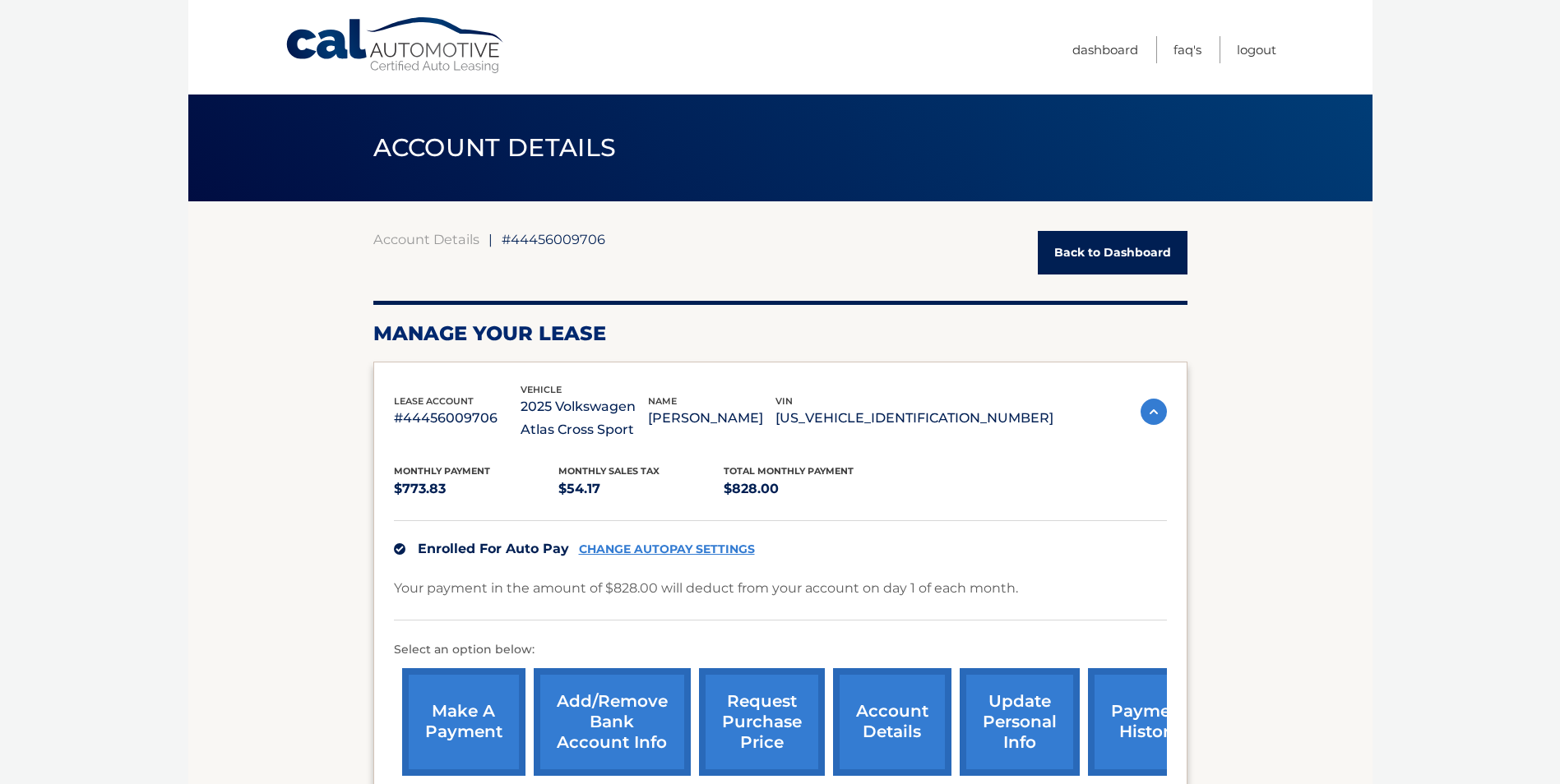
click at [1131, 247] on link "Back to Dashboard" at bounding box center [1113, 253] width 150 height 44
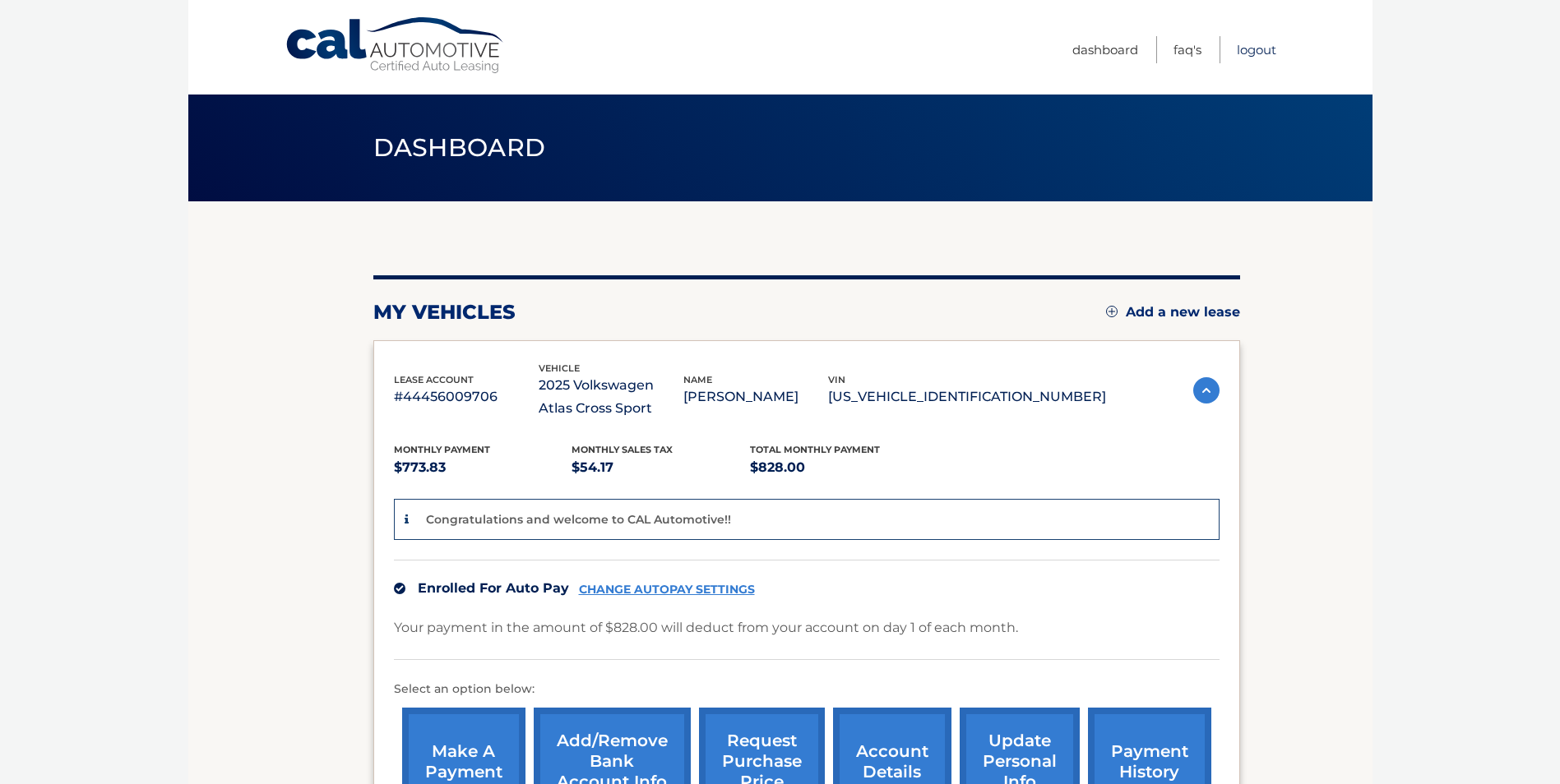
click at [1259, 46] on link "Logout" at bounding box center [1257, 50] width 40 height 27
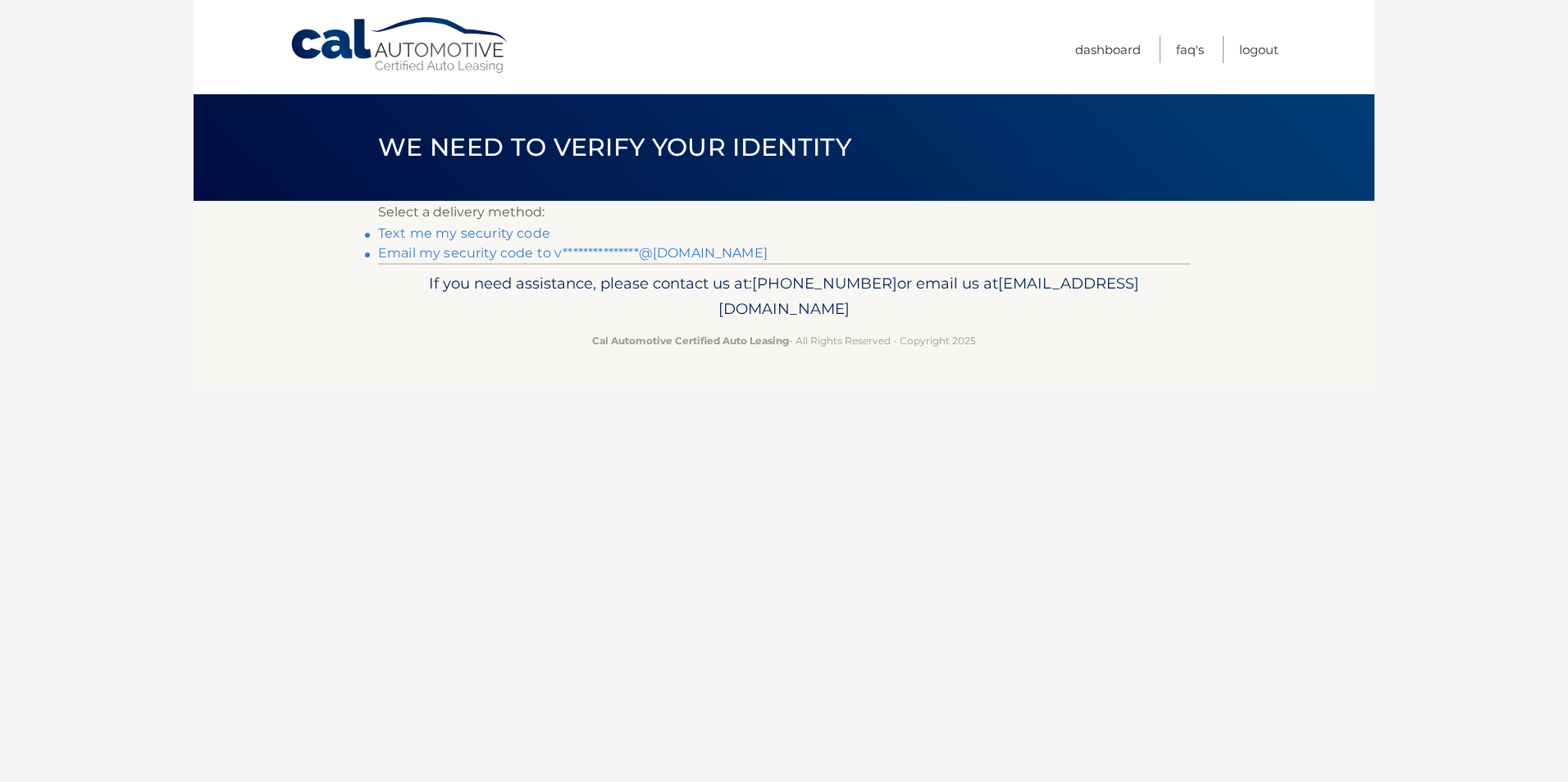
click at [483, 235] on link "Text me my security code" at bounding box center [464, 234] width 172 height 16
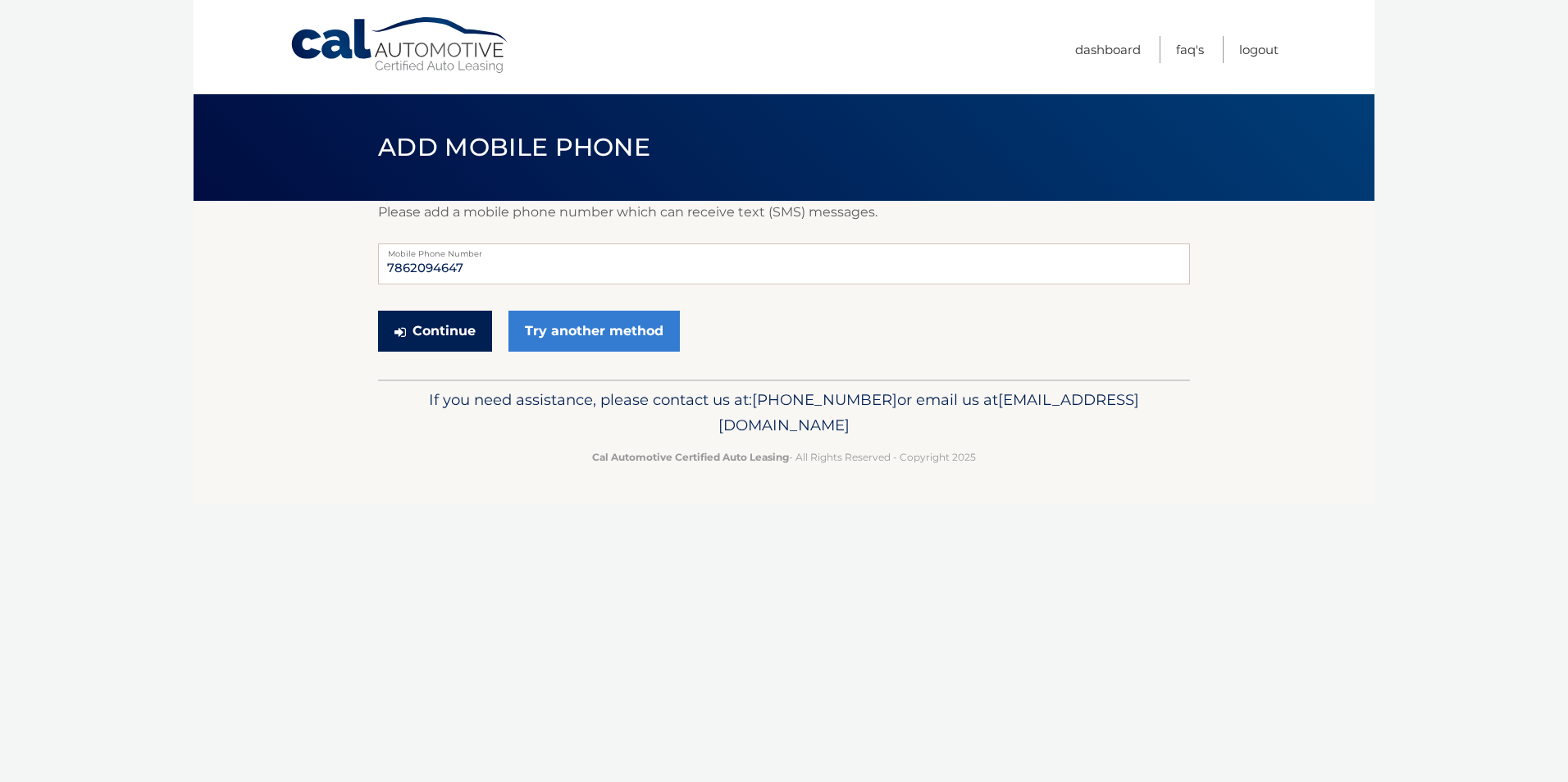
click at [456, 329] on button "Continue" at bounding box center [435, 331] width 114 height 41
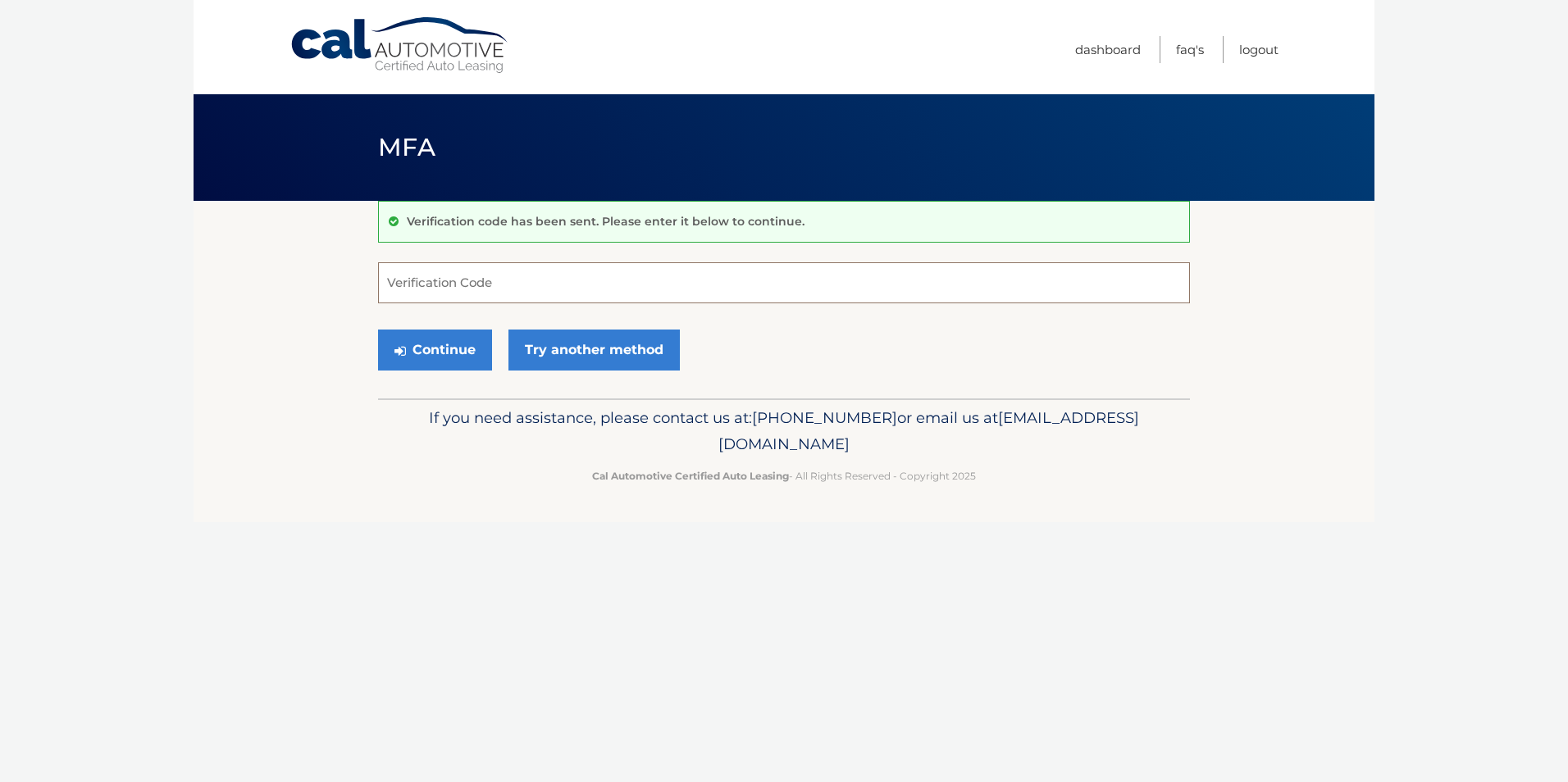
click at [540, 282] on input "Verification Code" at bounding box center [784, 283] width 812 height 41
type input "347221"
click at [440, 345] on button "Continue" at bounding box center [435, 350] width 114 height 41
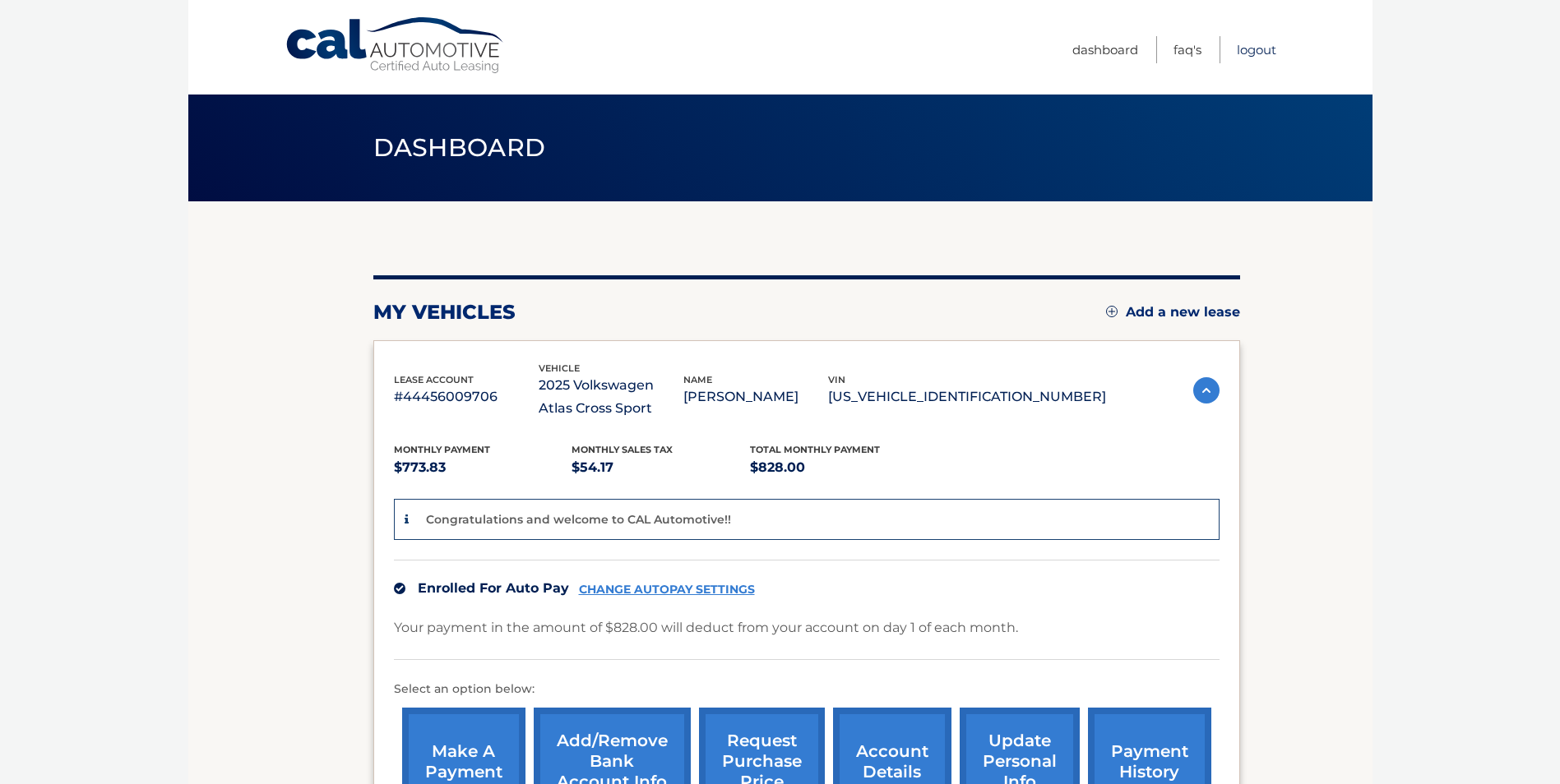
click at [1254, 51] on link "Logout" at bounding box center [1257, 50] width 40 height 27
